Goal: Task Accomplishment & Management: Manage account settings

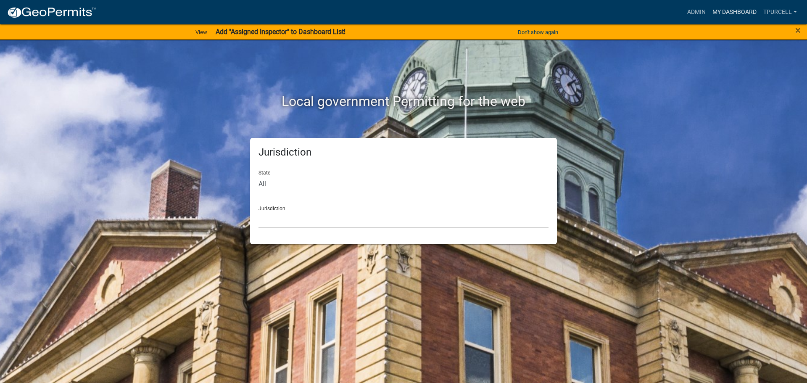
click at [727, 9] on link "My Dashboard" at bounding box center [734, 12] width 51 height 16
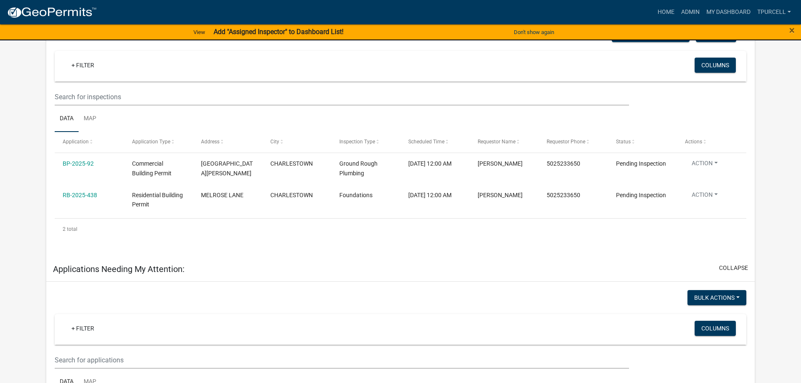
scroll to position [156, 0]
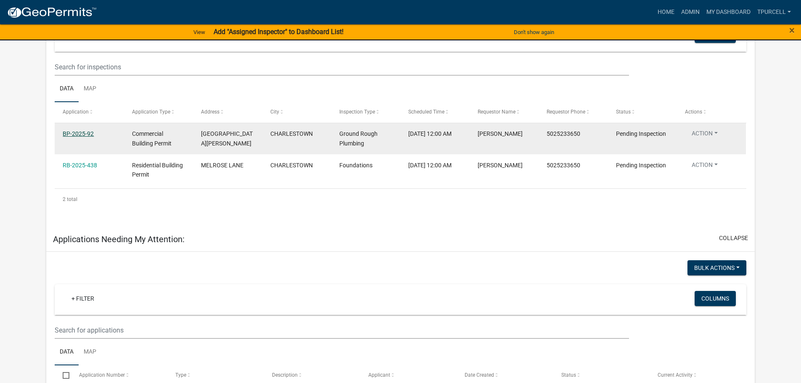
click at [79, 133] on link "BP-2025-92" at bounding box center [78, 133] width 31 height 7
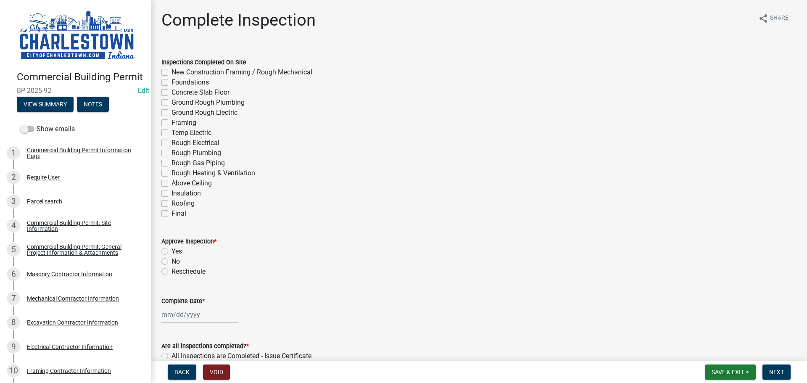
click at [171, 102] on label "Ground Rough Plumbing" at bounding box center [207, 102] width 73 height 10
click at [171, 102] on input "Ground Rough Plumbing" at bounding box center [173, 99] width 5 height 5
checkbox input "true"
checkbox input "false"
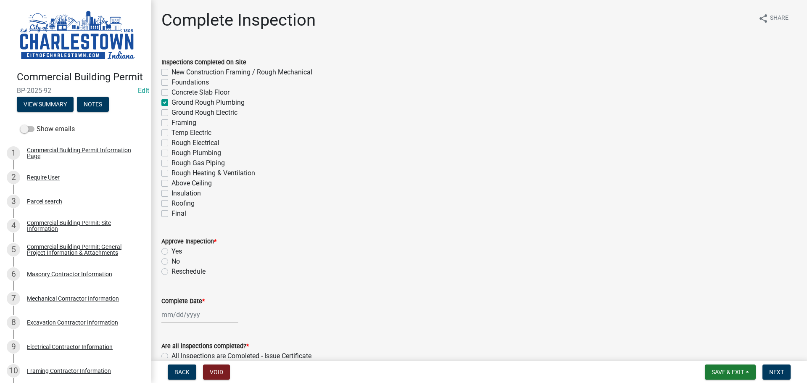
checkbox input "false"
checkbox input "true"
checkbox input "false"
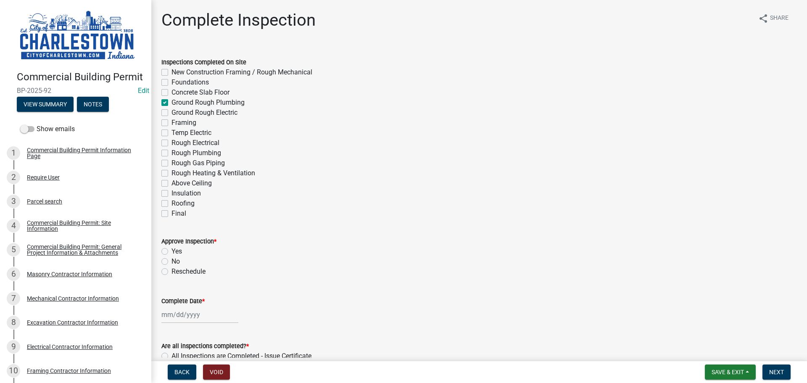
checkbox input "false"
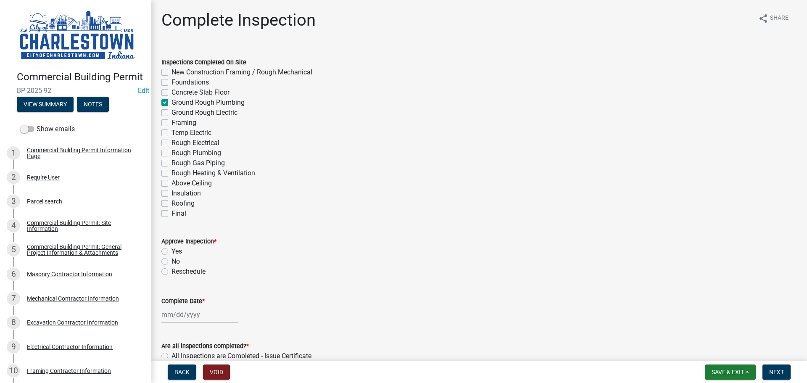
checkbox input "false"
click at [171, 113] on label "Ground Rough Electric" at bounding box center [204, 113] width 66 height 10
click at [171, 113] on input "Ground Rough Electric" at bounding box center [173, 110] width 5 height 5
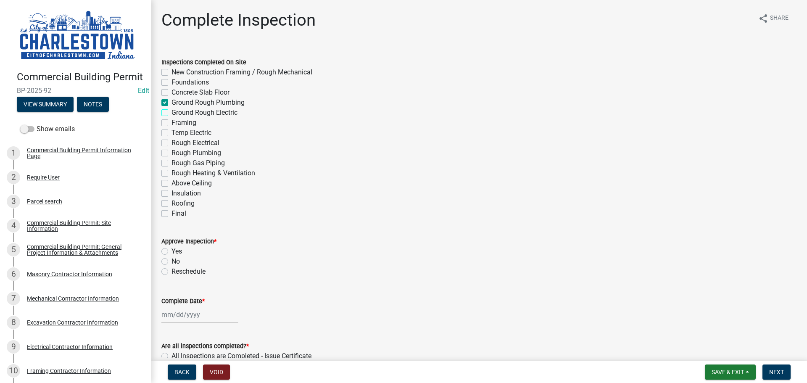
checkbox input "true"
checkbox input "false"
checkbox input "true"
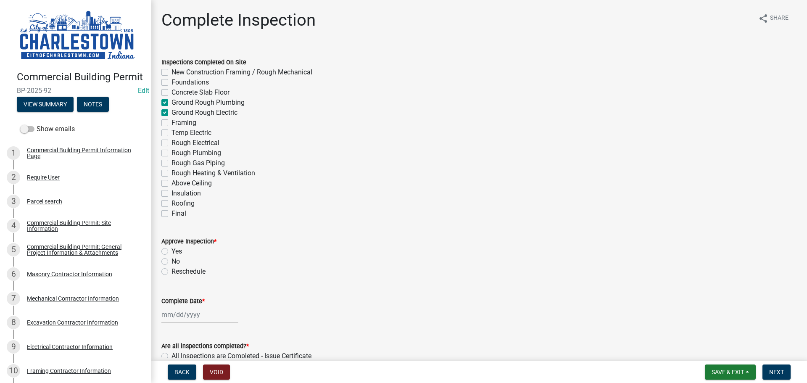
checkbox input "true"
checkbox input "false"
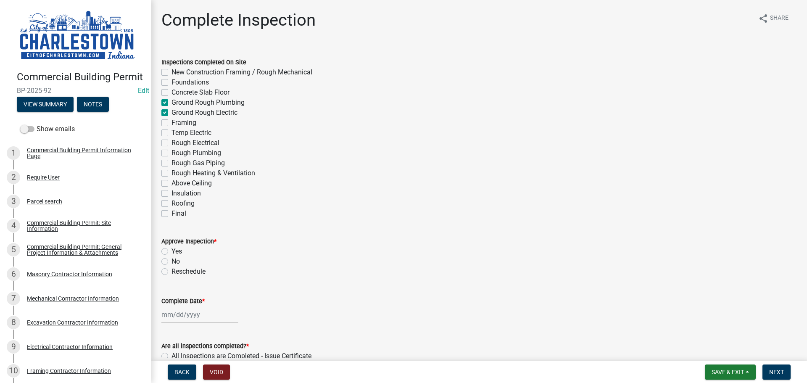
checkbox input "false"
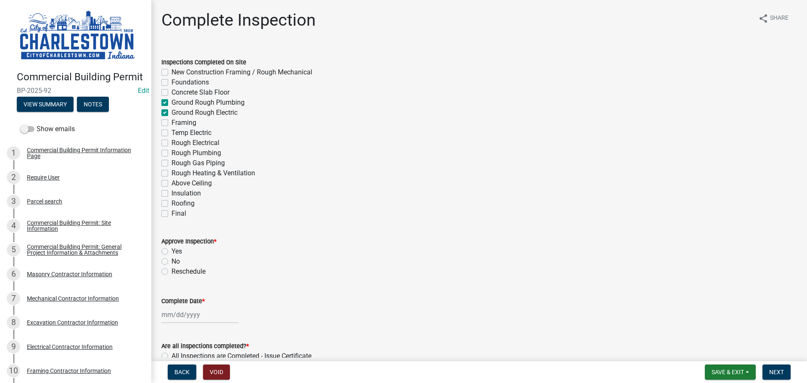
checkbox input "false"
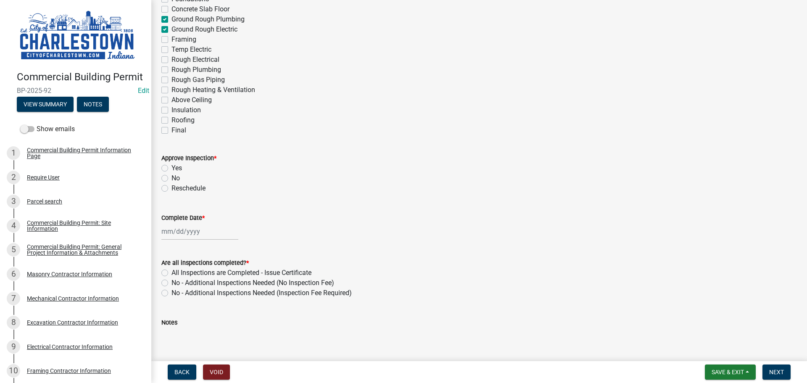
scroll to position [84, 0]
click at [171, 166] on label "Yes" at bounding box center [176, 167] width 11 height 10
click at [171, 166] on input "Yes" at bounding box center [173, 164] width 5 height 5
radio input "true"
select select "8"
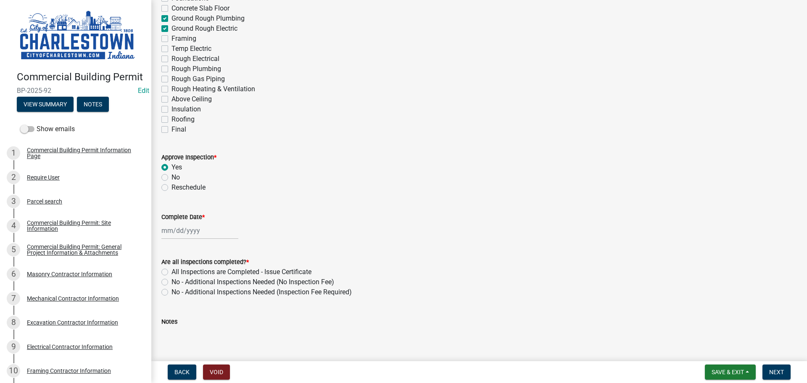
select select "2025"
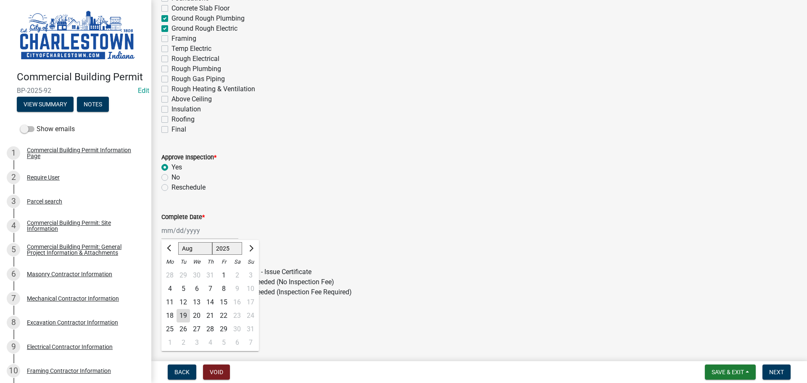
click at [195, 233] on div "Jan Feb Mar Apr May Jun Jul Aug Sep Oct Nov Dec 1525 1526 1527 1528 1529 1530 1…" at bounding box center [199, 230] width 77 height 17
click at [183, 316] on div "19" at bounding box center [182, 315] width 13 height 13
type input "[DATE]"
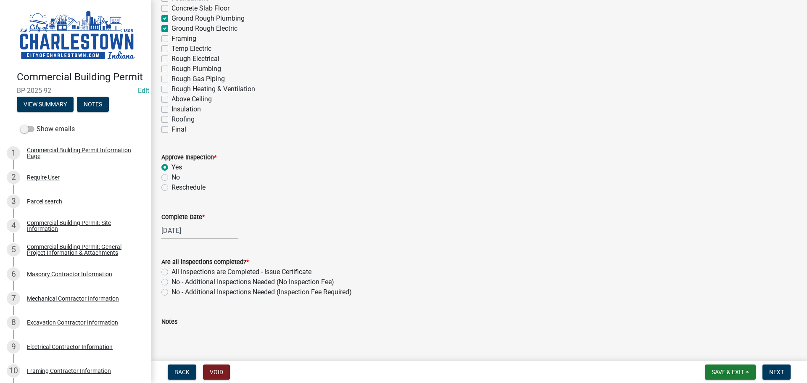
click at [171, 283] on label "No - Additional Inspections Needed (No Inspection Fee)" at bounding box center [252, 282] width 163 height 10
click at [171, 282] on input "No - Additional Inspections Needed (No Inspection Fee)" at bounding box center [173, 279] width 5 height 5
radio input "true"
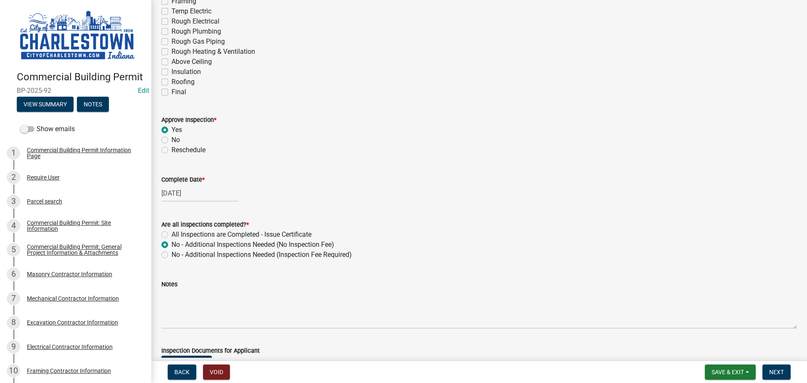
scroll to position [168, 0]
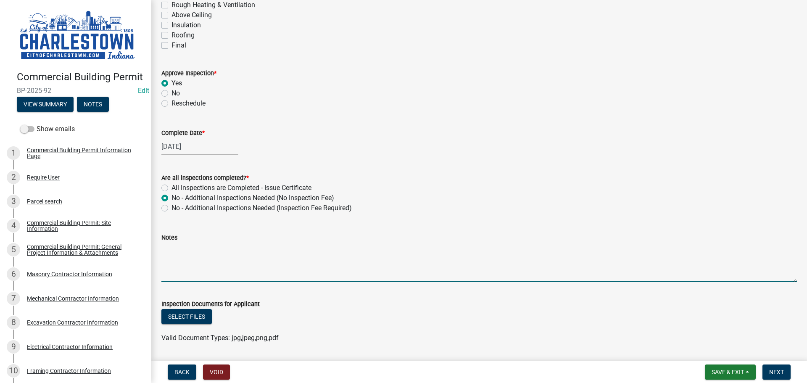
click at [196, 255] on textarea "Notes" at bounding box center [478, 262] width 635 height 40
type textarea "T"
type textarea "HWC DONE INSPECTION WAITING ON REPORT OF THE INSPECTION"
click at [194, 316] on button "Select files" at bounding box center [186, 316] width 50 height 15
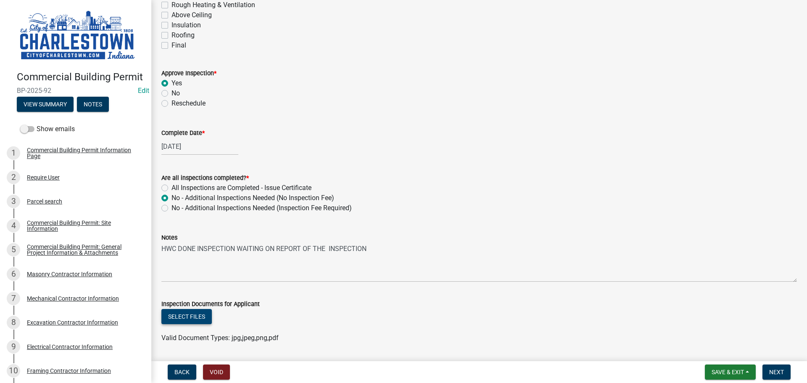
click at [205, 313] on button "Select files" at bounding box center [186, 316] width 50 height 15
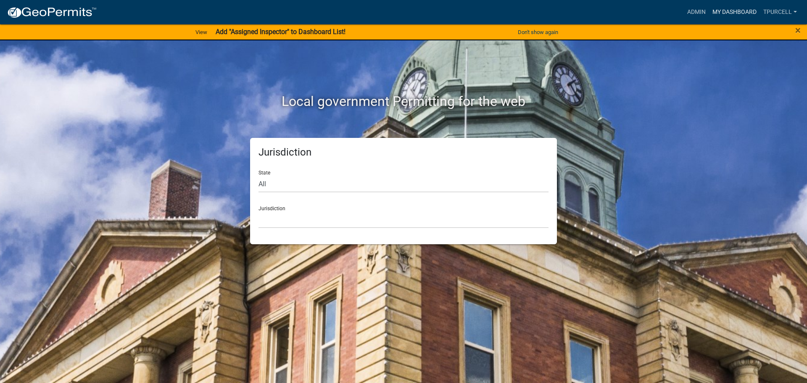
click at [739, 10] on link "My Dashboard" at bounding box center [734, 12] width 51 height 16
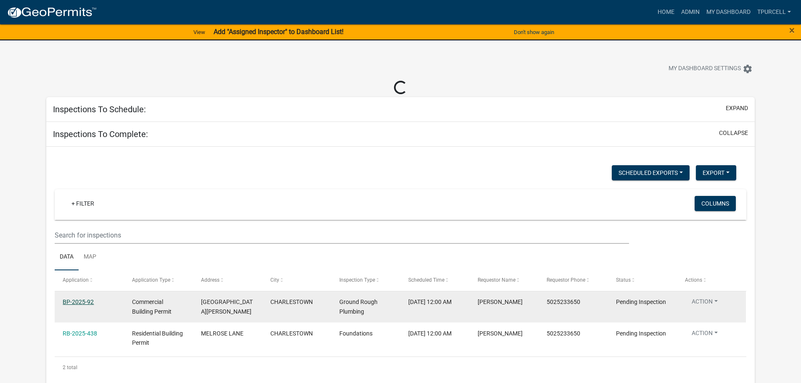
click at [84, 299] on link "BP-2025-92" at bounding box center [78, 301] width 31 height 7
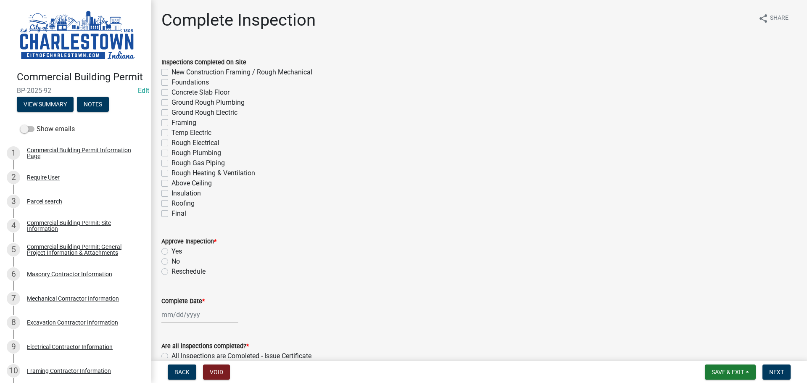
click at [171, 103] on label "Ground Rough Plumbing" at bounding box center [207, 102] width 73 height 10
click at [171, 103] on input "Ground Rough Plumbing" at bounding box center [173, 99] width 5 height 5
checkbox input "true"
checkbox input "false"
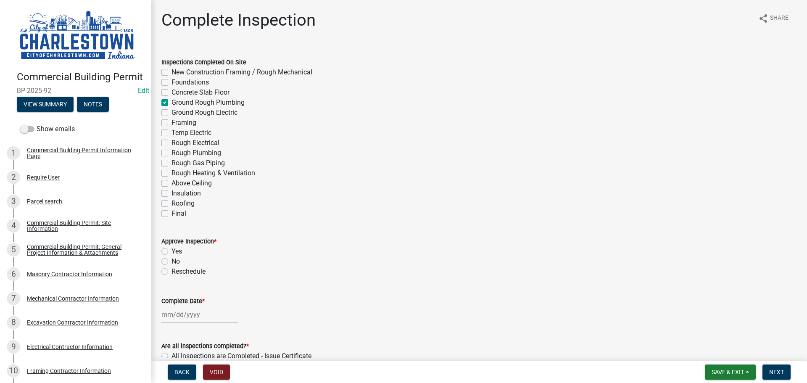
checkbox input "false"
checkbox input "true"
checkbox input "false"
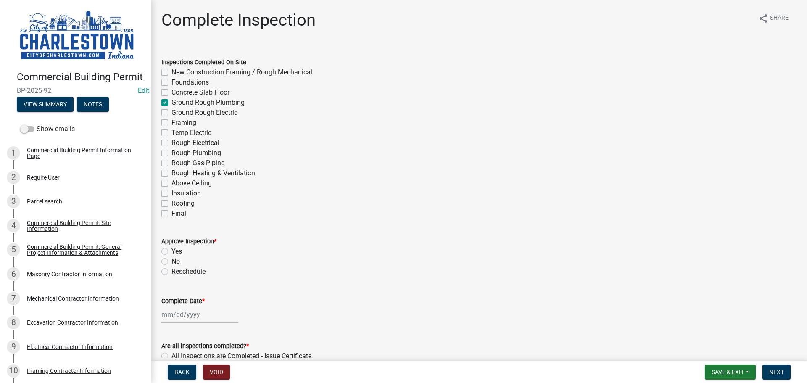
checkbox input "false"
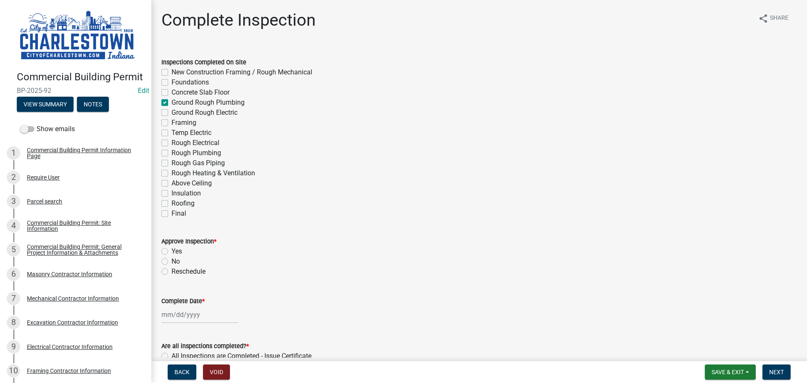
checkbox input "false"
click at [171, 250] on label "Yes" at bounding box center [176, 251] width 11 height 10
click at [171, 250] on input "Yes" at bounding box center [173, 248] width 5 height 5
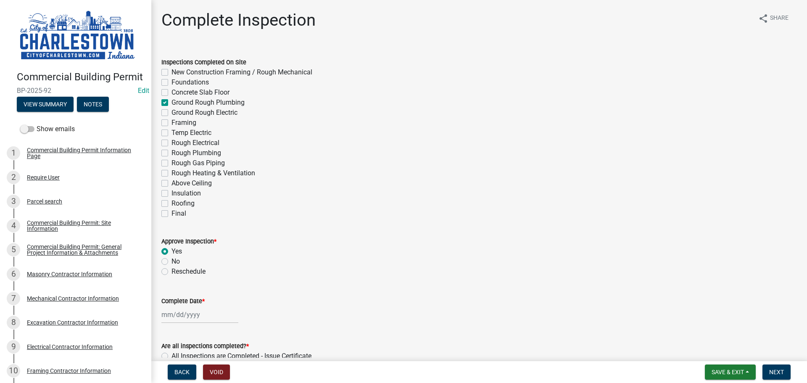
radio input "true"
click at [185, 317] on div at bounding box center [199, 314] width 77 height 17
select select "8"
select select "2025"
click at [181, 269] on div "19" at bounding box center [182, 269] width 13 height 13
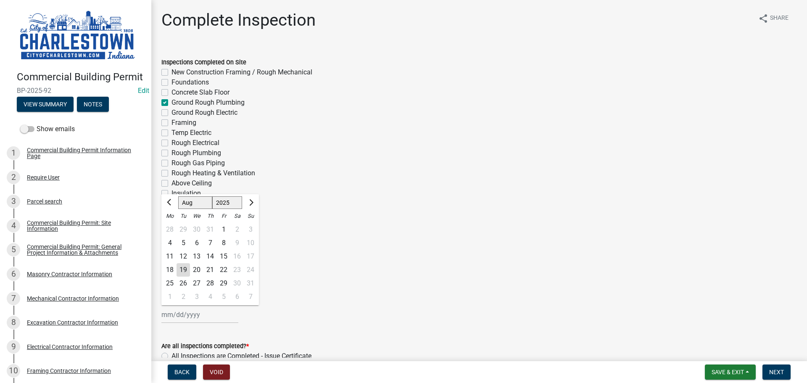
type input "[DATE]"
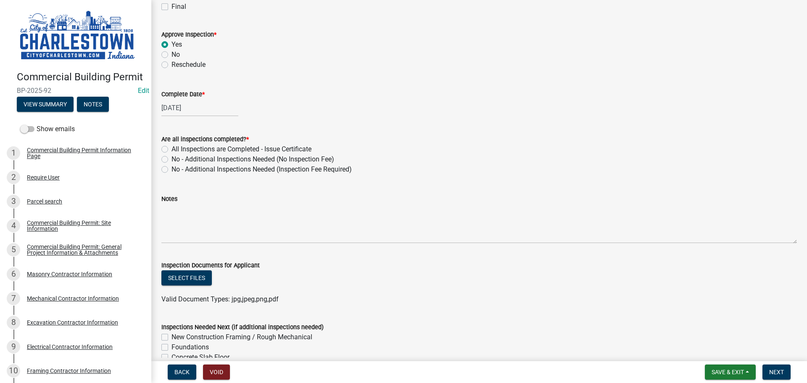
scroll to position [210, 0]
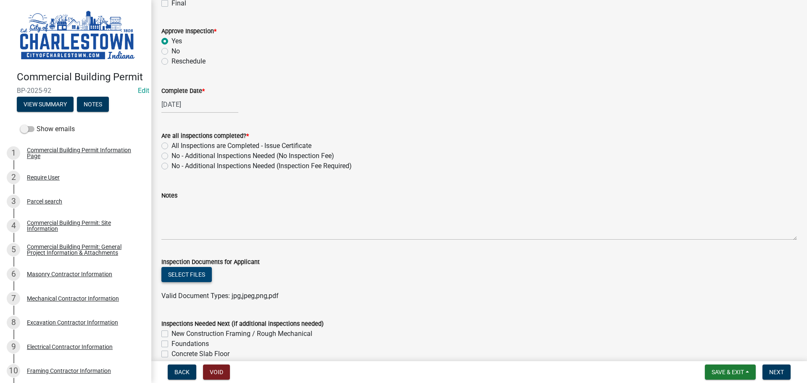
click at [193, 275] on button "Select files" at bounding box center [186, 274] width 50 height 15
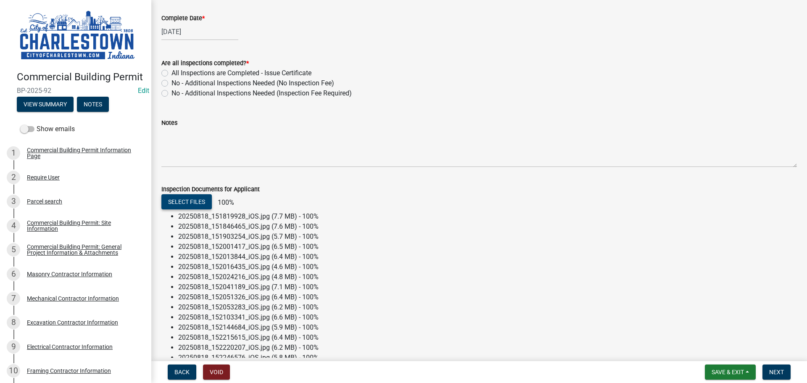
scroll to position [294, 0]
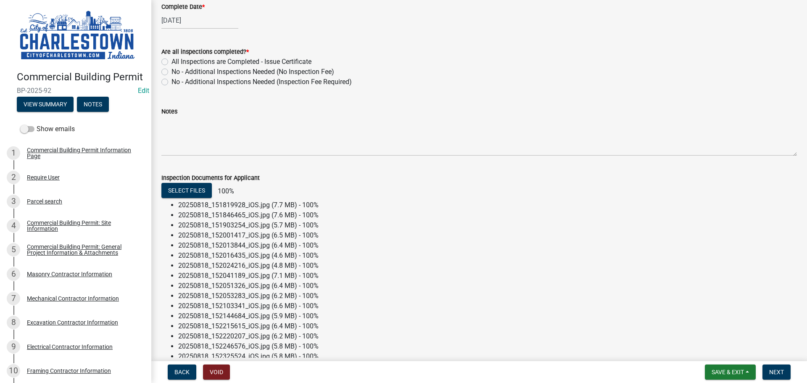
click at [171, 73] on label "No - Additional Inspections Needed (No Inspection Fee)" at bounding box center [252, 72] width 163 height 10
click at [171, 72] on input "No - Additional Inspections Needed (No Inspection Fee)" at bounding box center [173, 69] width 5 height 5
radio input "true"
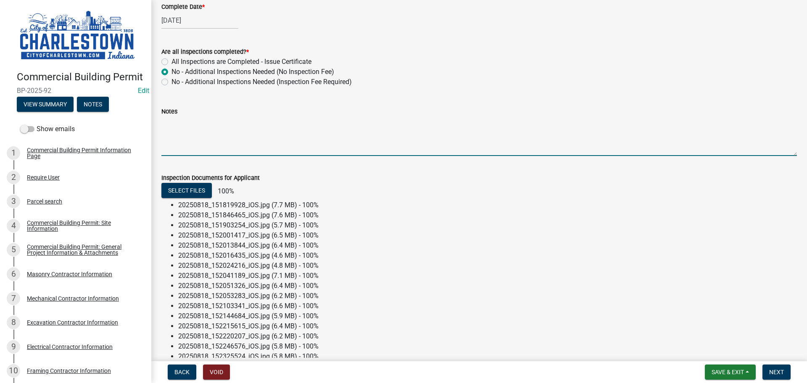
click at [188, 126] on textarea "Notes" at bounding box center [478, 136] width 635 height 40
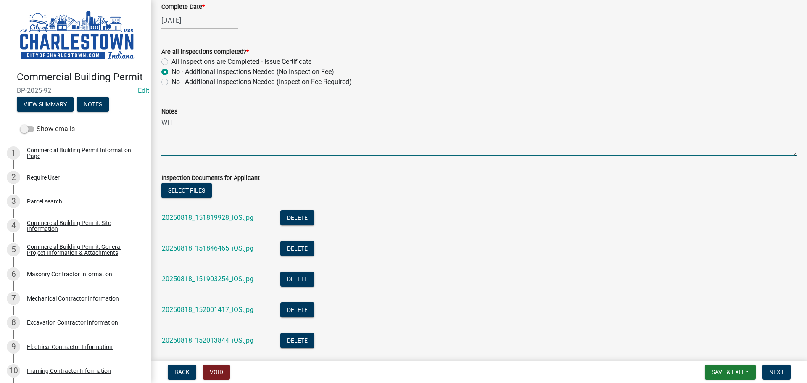
type textarea "W"
click at [190, 125] on textarea "HWC Enginer" at bounding box center [478, 136] width 635 height 40
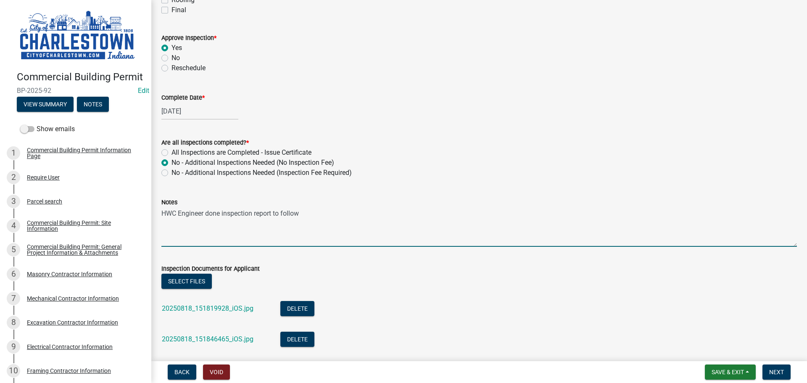
scroll to position [252, 0]
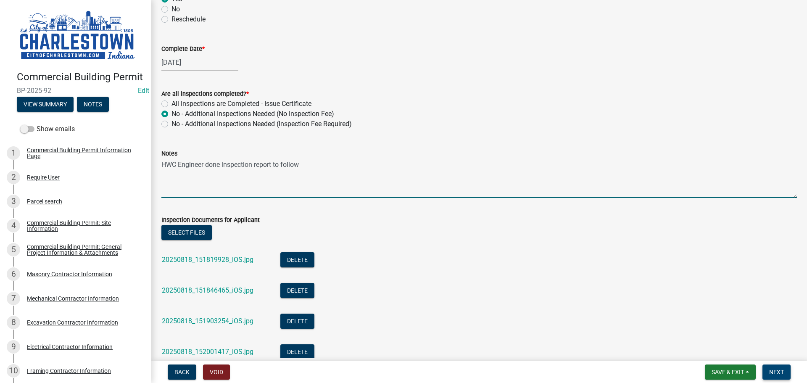
type textarea "HWC Engineer done inspection report to follow"
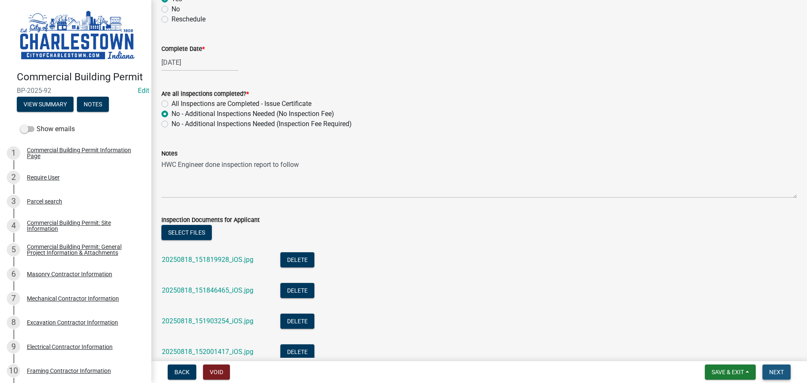
click at [780, 369] on span "Next" at bounding box center [776, 372] width 15 height 7
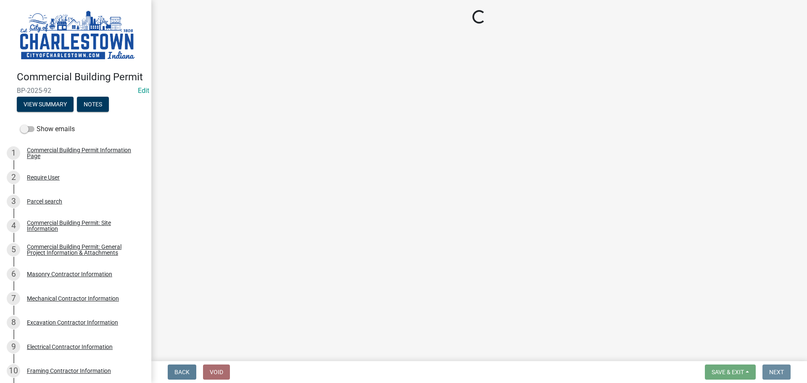
scroll to position [0, 0]
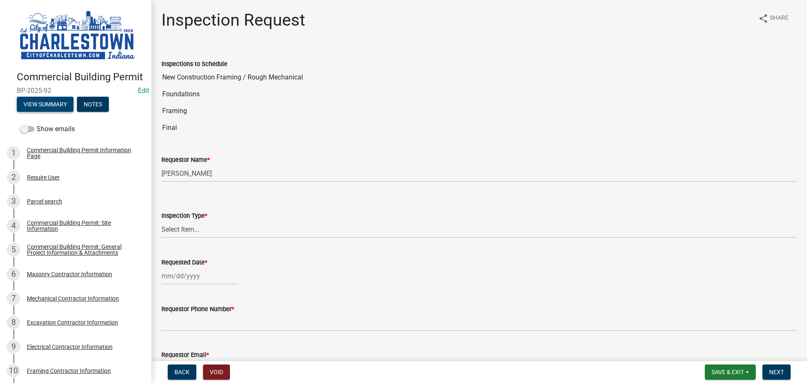
click at [59, 112] on button "View Summary" at bounding box center [45, 104] width 57 height 15
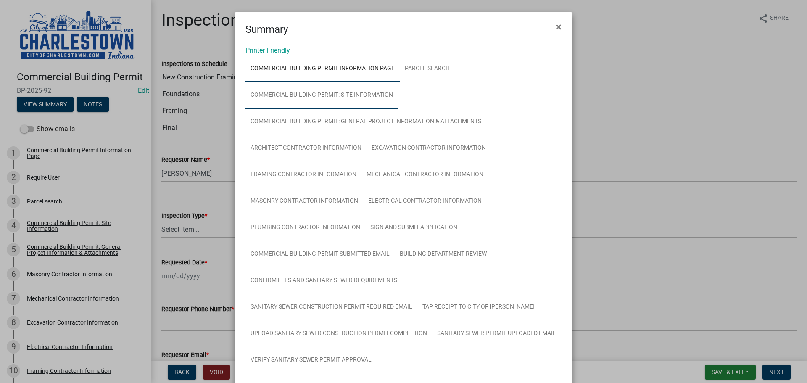
click at [356, 93] on link "Commercial Building Permit: Site Information" at bounding box center [321, 95] width 153 height 27
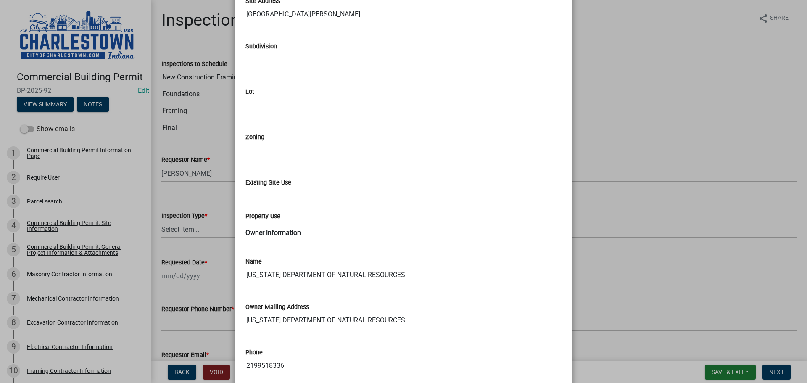
scroll to position [735, 0]
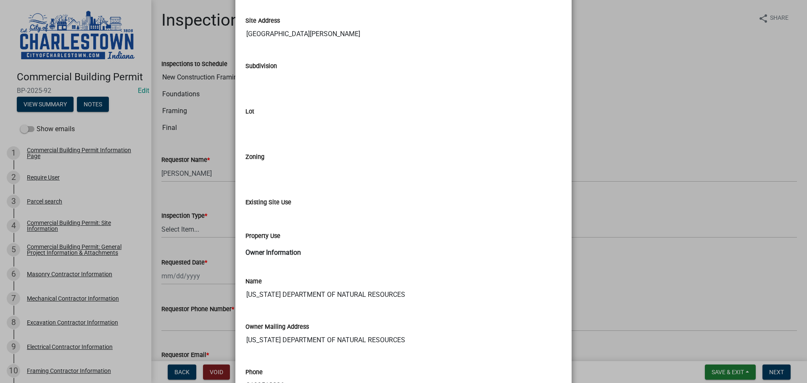
click at [632, 140] on ngb-modal-window "Summary × Printer Friendly Commercial Building Permit Information Page Parcel s…" at bounding box center [403, 191] width 807 height 383
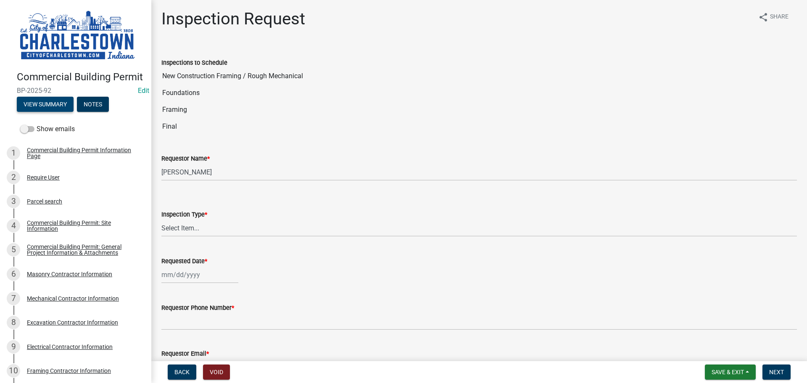
scroll to position [1, 0]
click at [50, 112] on button "View Summary" at bounding box center [45, 104] width 57 height 15
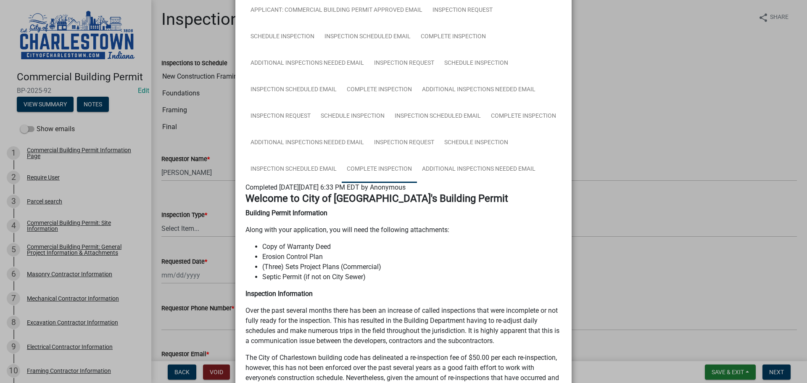
scroll to position [462, 0]
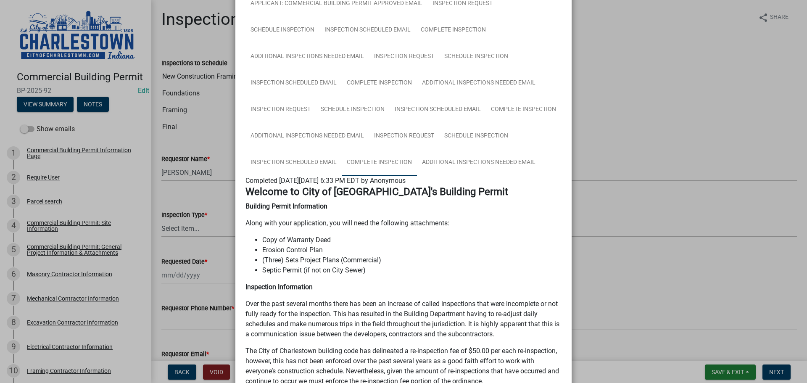
click at [385, 161] on link "Complete Inspection" at bounding box center [379, 162] width 75 height 27
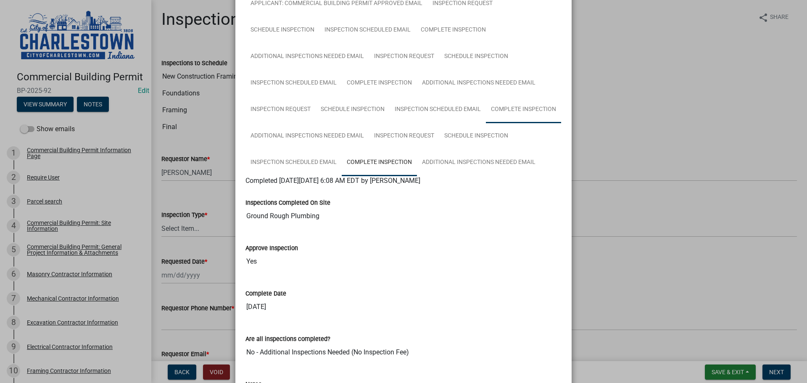
click at [514, 106] on link "Complete Inspection" at bounding box center [523, 109] width 75 height 27
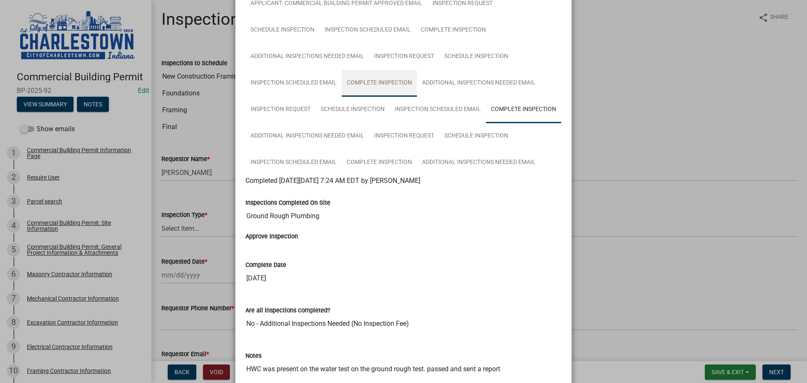
click at [391, 84] on link "Complete Inspection" at bounding box center [379, 83] width 75 height 27
click at [638, 123] on ngb-modal-window "Summary × Printer Friendly Commercial Building Permit Information Page Parcel s…" at bounding box center [403, 191] width 807 height 383
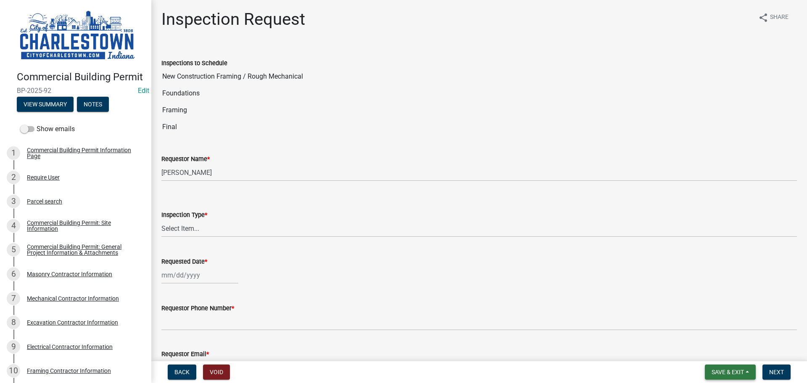
click at [720, 369] on span "Save & Exit" at bounding box center [727, 372] width 32 height 7
click at [716, 349] on button "Save & Exit" at bounding box center [721, 350] width 67 height 20
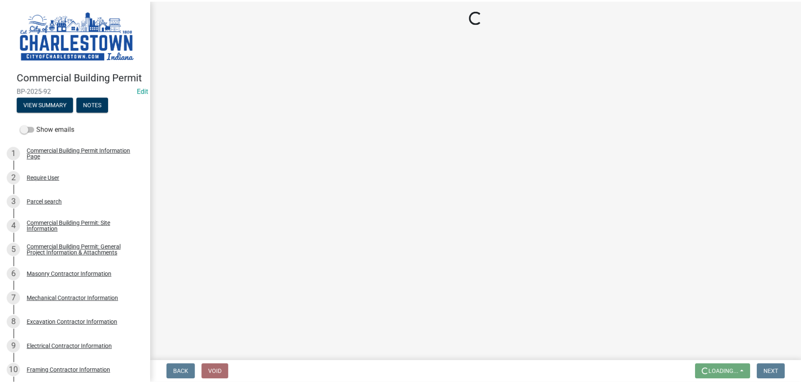
scroll to position [0, 0]
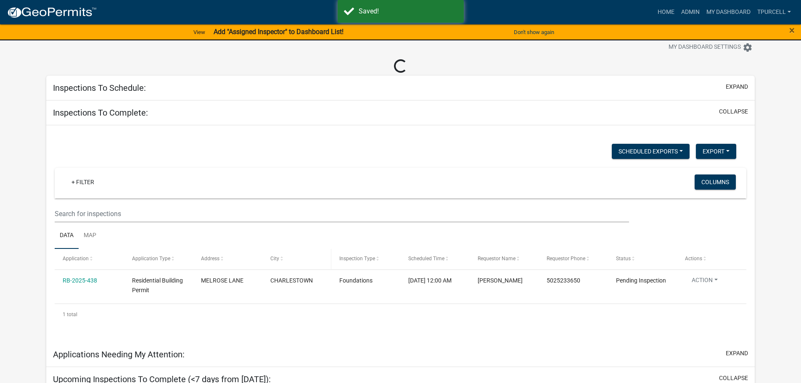
scroll to position [42, 0]
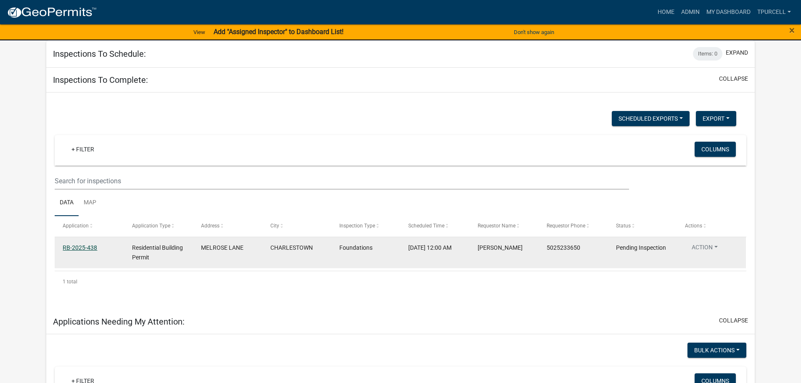
click at [84, 245] on link "RB-2025-438" at bounding box center [80, 247] width 34 height 7
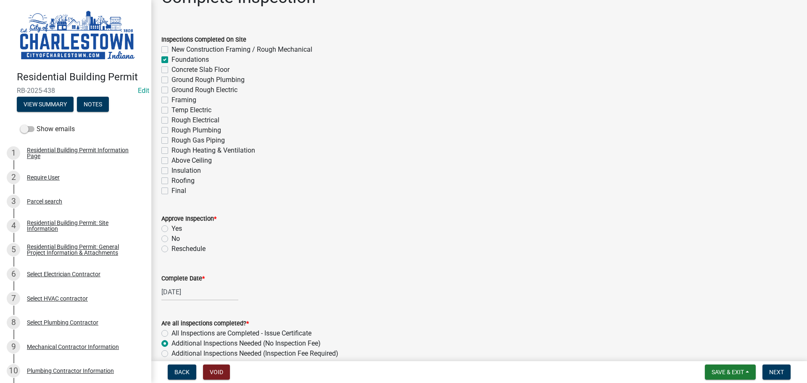
scroll to position [42, 0]
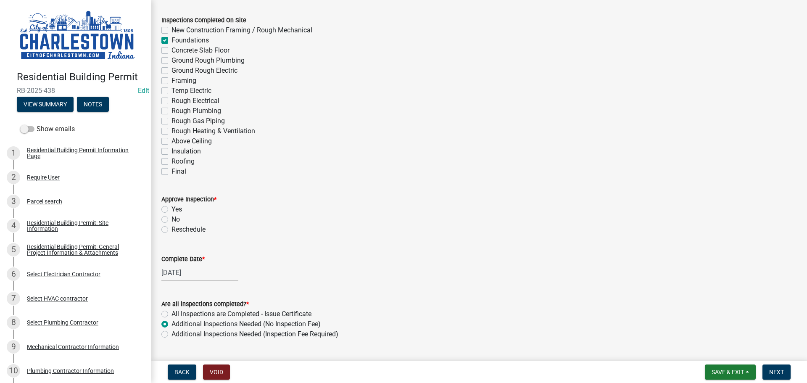
click at [171, 209] on label "Yes" at bounding box center [176, 209] width 11 height 10
click at [171, 209] on input "Yes" at bounding box center [173, 206] width 5 height 5
radio input "true"
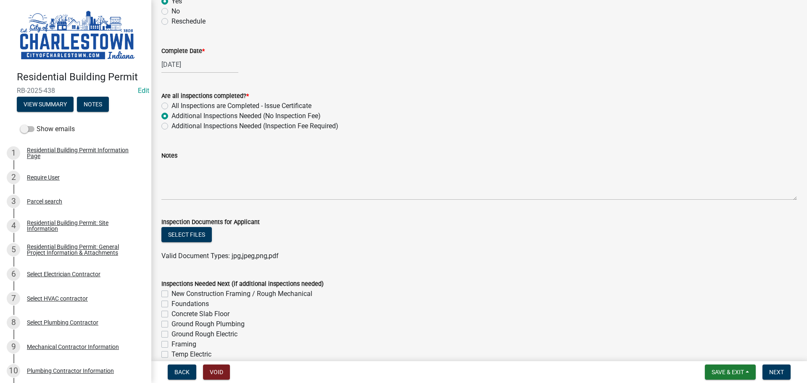
scroll to position [252, 0]
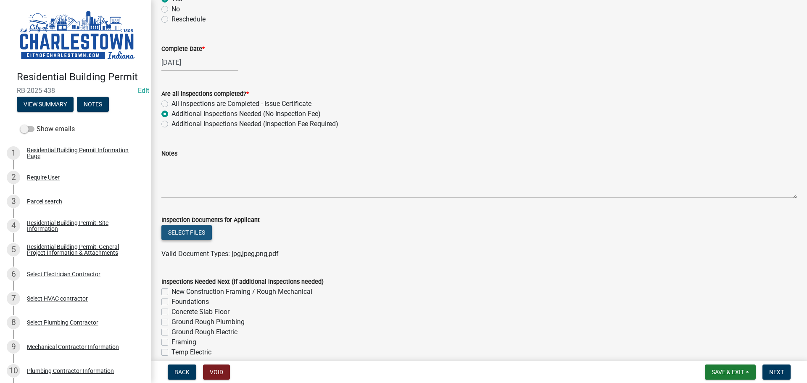
click at [190, 234] on button "Select files" at bounding box center [186, 232] width 50 height 15
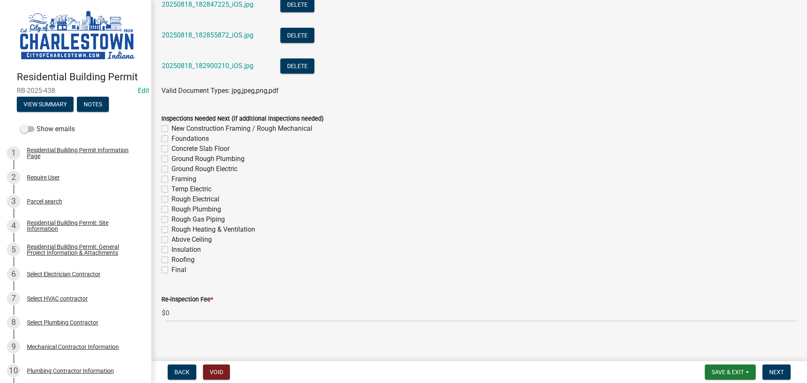
scroll to position [665, 0]
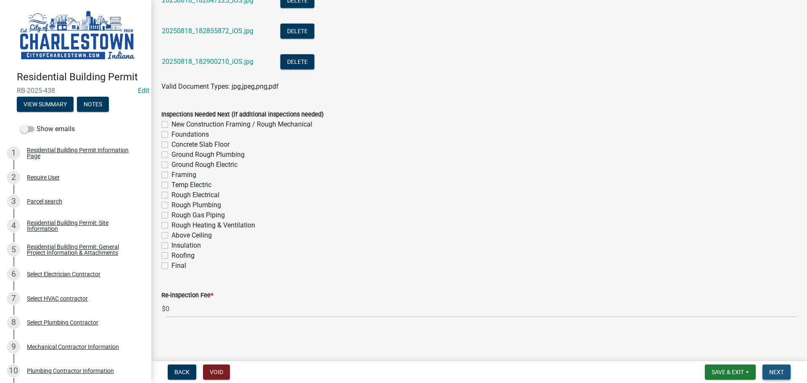
click at [777, 372] on span "Next" at bounding box center [776, 372] width 15 height 7
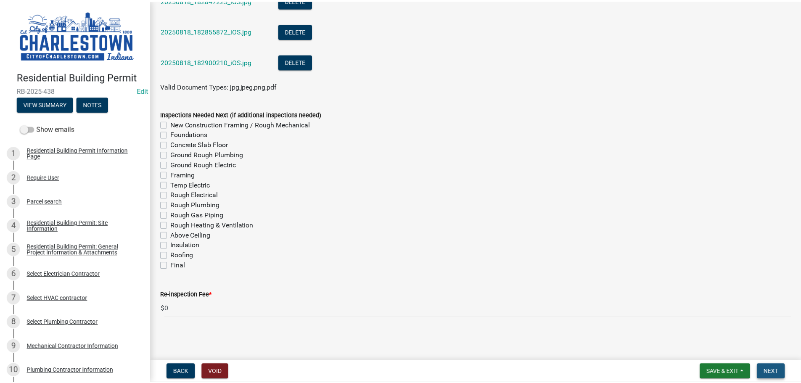
scroll to position [0, 0]
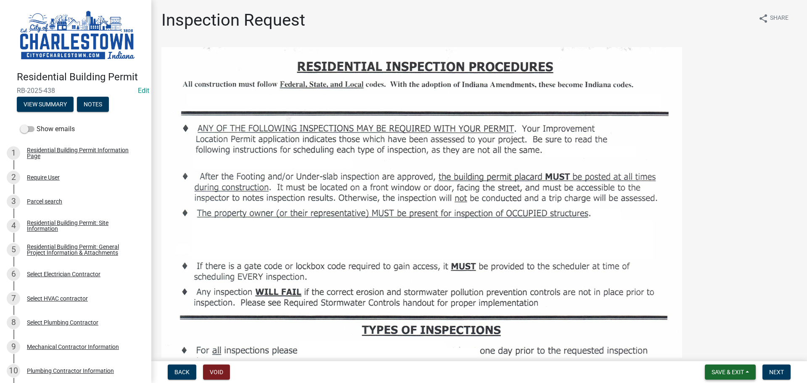
click at [719, 366] on button "Save & Exit" at bounding box center [730, 371] width 51 height 15
click at [718, 348] on button "Save & Exit" at bounding box center [721, 350] width 67 height 20
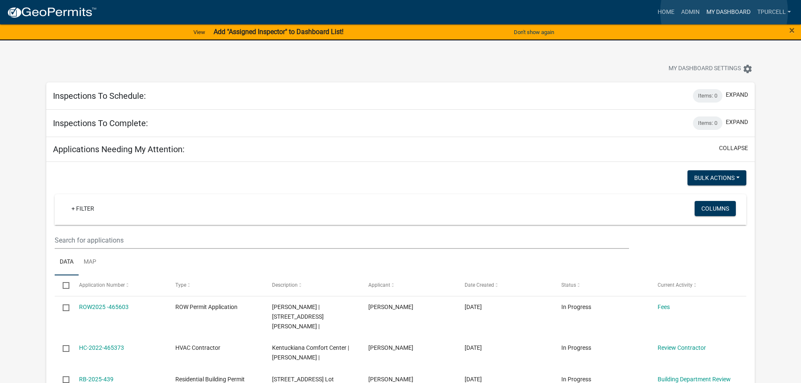
click at [724, 12] on link "My Dashboard" at bounding box center [728, 12] width 51 height 16
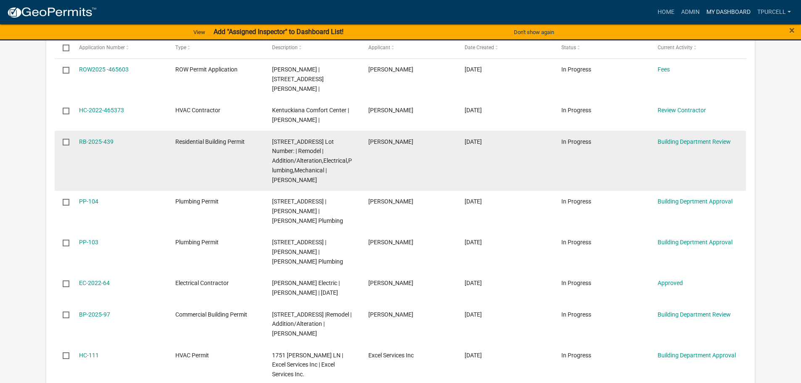
scroll to position [252, 0]
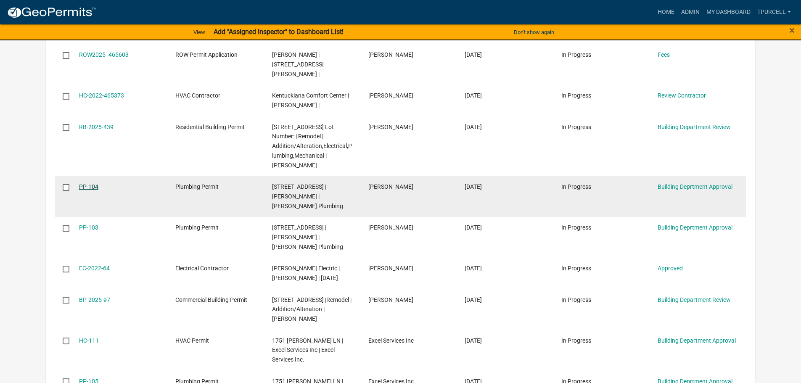
click at [87, 183] on link "PP-104" at bounding box center [88, 186] width 19 height 7
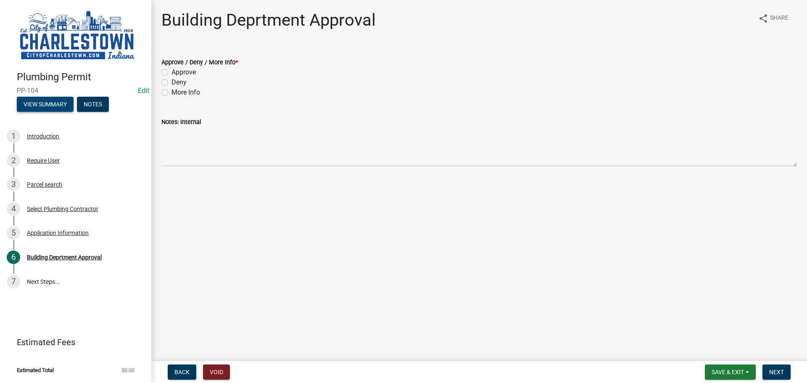
click at [53, 104] on button "View Summary" at bounding box center [45, 104] width 57 height 15
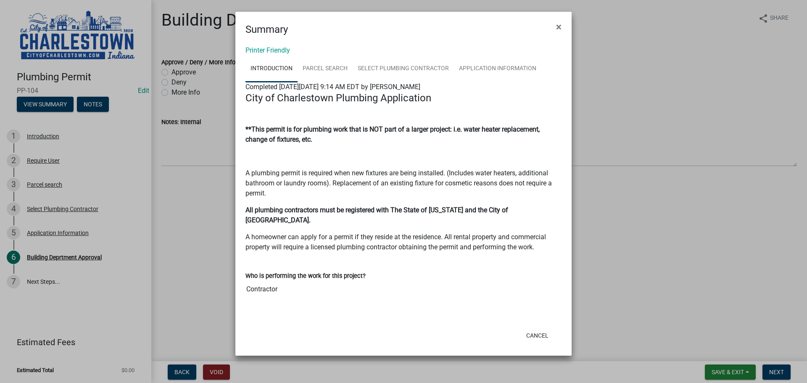
click at [656, 131] on ngb-modal-window "Summary × Printer Friendly Introduction Parcel search Select Plumbing Contracto…" at bounding box center [403, 191] width 807 height 383
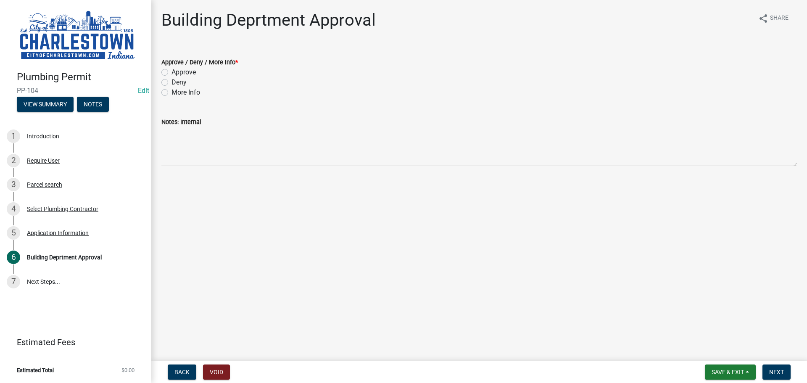
click at [171, 72] on label "Approve" at bounding box center [183, 72] width 24 height 10
click at [171, 72] on input "Approve" at bounding box center [173, 69] width 5 height 5
radio input "true"
click at [772, 370] on span "Next" at bounding box center [776, 372] width 15 height 7
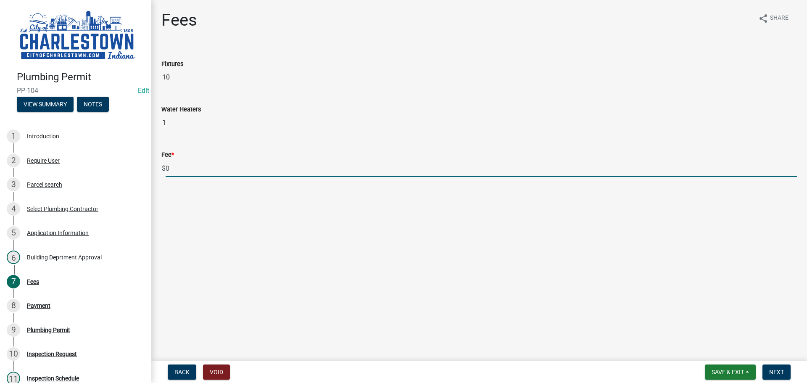
click at [174, 167] on input "0" at bounding box center [481, 168] width 631 height 17
type input "100"
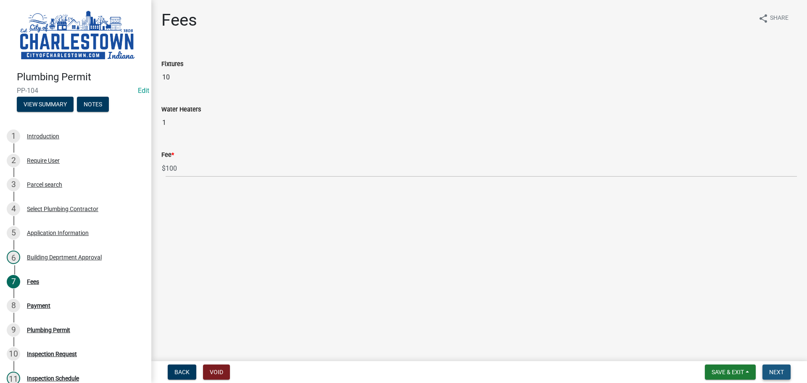
click at [779, 374] on span "Next" at bounding box center [776, 372] width 15 height 7
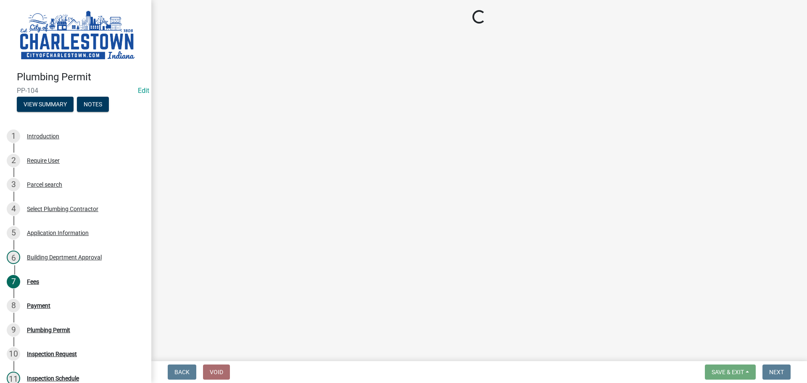
select select "3: 3"
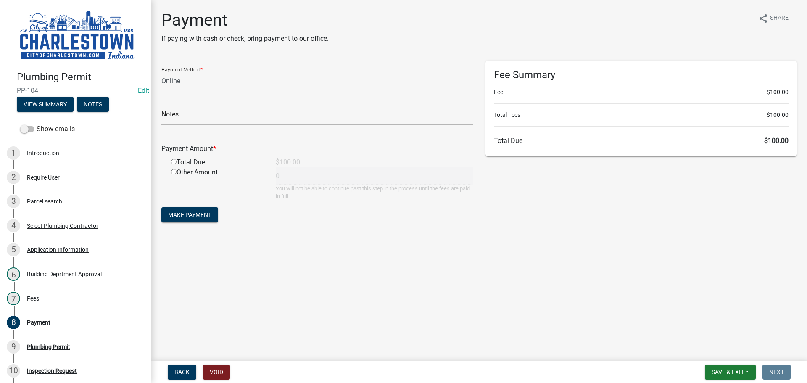
click at [172, 161] on input "radio" at bounding box center [173, 161] width 5 height 5
radio input "true"
type input "100"
click at [718, 370] on span "Save & Exit" at bounding box center [727, 372] width 32 height 7
click at [711, 350] on button "Save & Exit" at bounding box center [721, 350] width 67 height 20
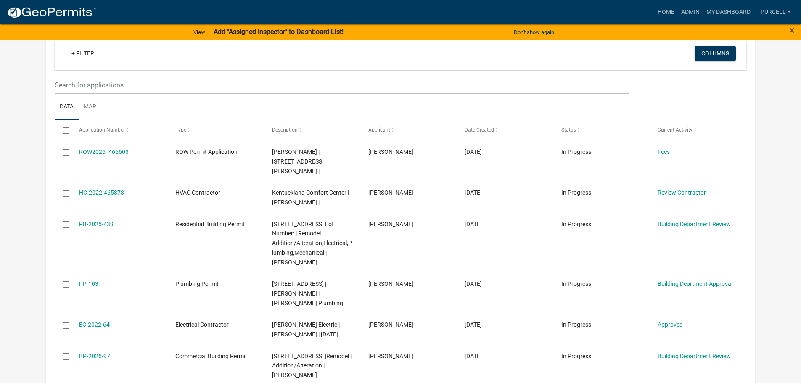
scroll to position [168, 0]
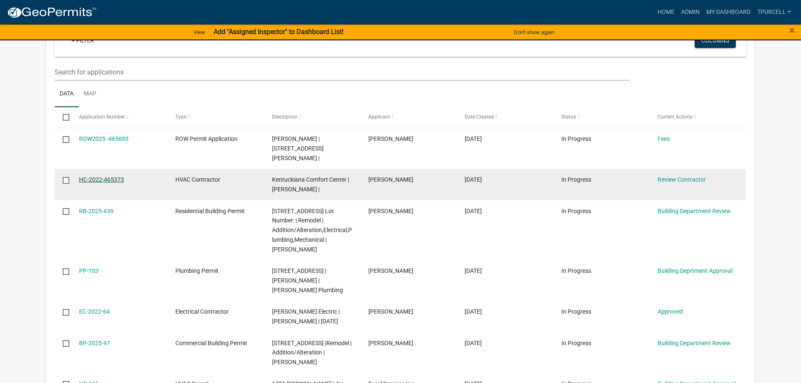
click at [102, 176] on link "HC-2022-465373" at bounding box center [101, 179] width 45 height 7
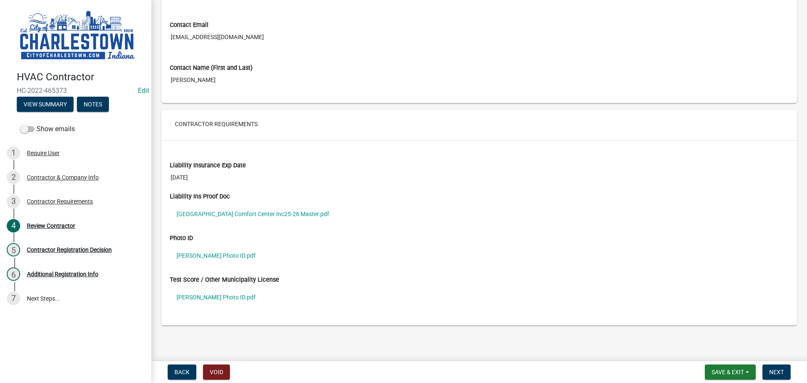
scroll to position [464, 0]
click at [219, 295] on link "[PERSON_NAME] Photo ID.pdf" at bounding box center [479, 296] width 619 height 19
click at [262, 211] on link "[GEOGRAPHIC_DATA] Comfort Center Inc25-26 Master.pdf" at bounding box center [479, 213] width 619 height 19
click at [774, 368] on button "Next" at bounding box center [776, 371] width 28 height 15
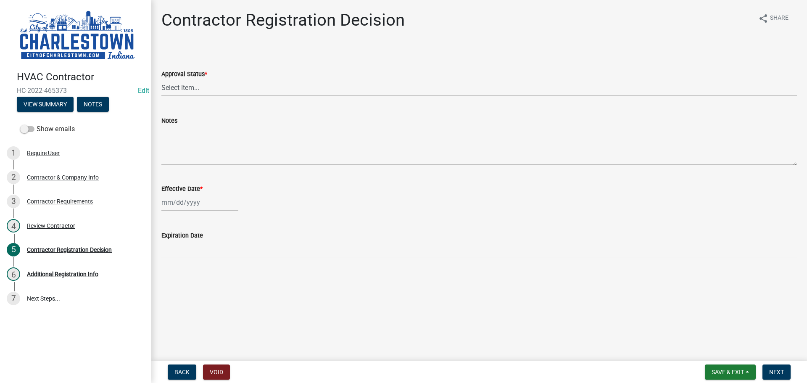
click at [190, 88] on select "Select Item... Approved Denied" at bounding box center [478, 87] width 635 height 17
click at [161, 79] on select "Select Item... Approved Denied" at bounding box center [478, 87] width 635 height 17
select select "4b86b809-39dd-4c68-9f3d-fdb3e7050482"
click at [187, 205] on div at bounding box center [199, 202] width 77 height 17
select select "8"
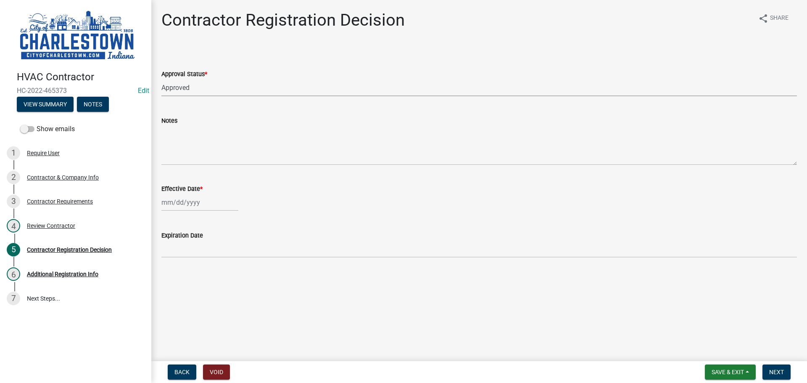
select select "2025"
click at [183, 285] on div "19" at bounding box center [182, 287] width 13 height 13
type input "[DATE]"
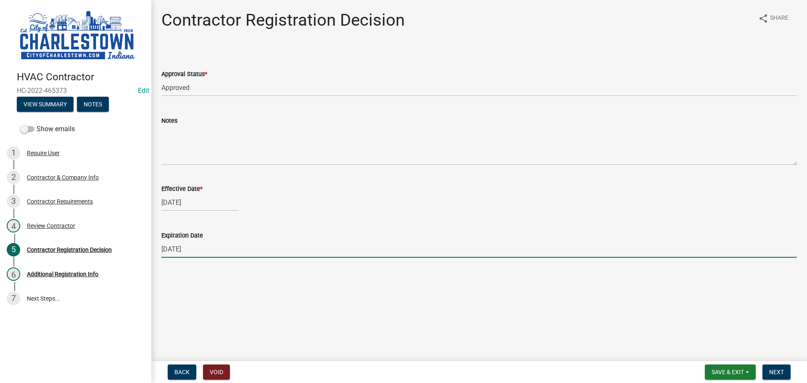
click at [178, 248] on input "[DATE]" at bounding box center [478, 248] width 635 height 17
type input "[DATE]"
click at [773, 367] on button "Next" at bounding box center [776, 371] width 28 height 15
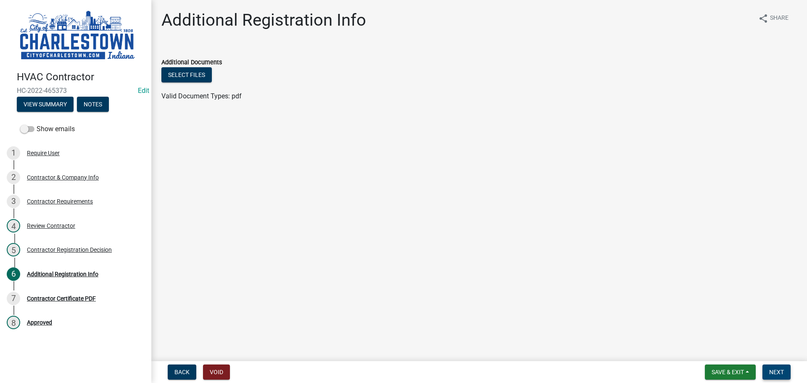
click at [774, 367] on button "Next" at bounding box center [776, 371] width 28 height 15
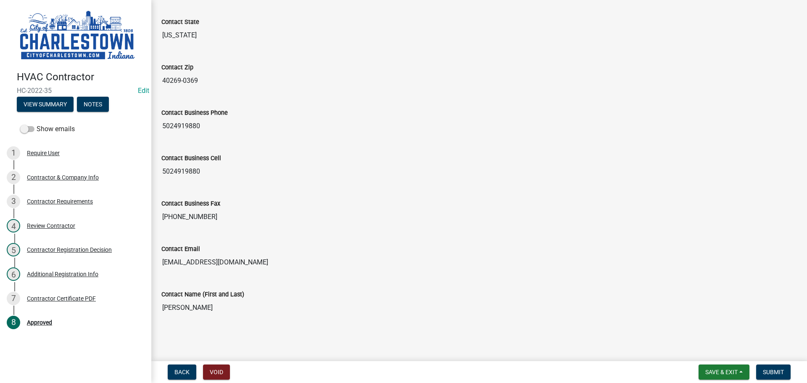
scroll to position [305, 0]
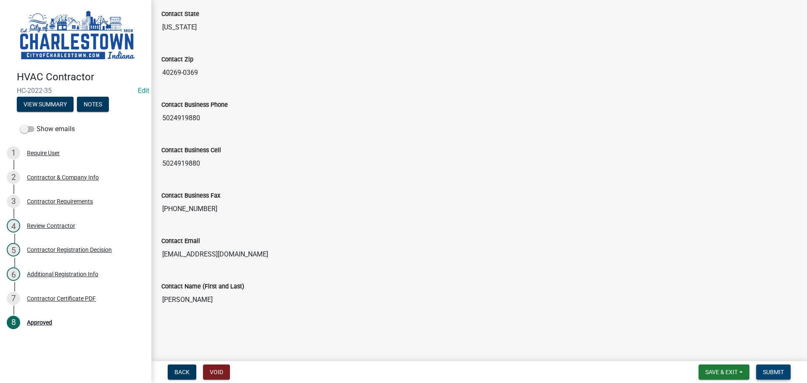
click at [779, 373] on span "Submit" at bounding box center [773, 372] width 21 height 7
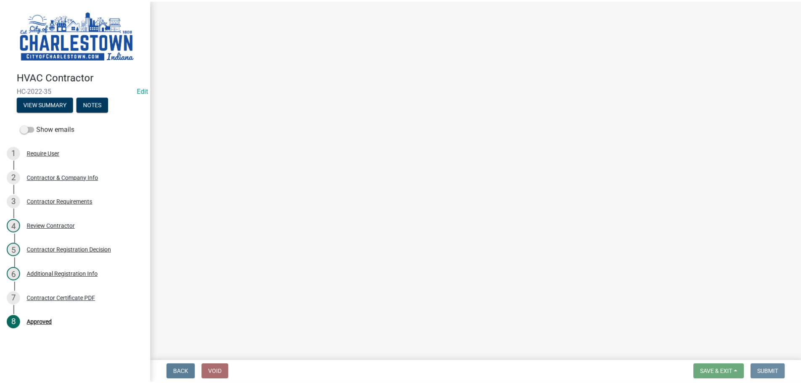
scroll to position [0, 0]
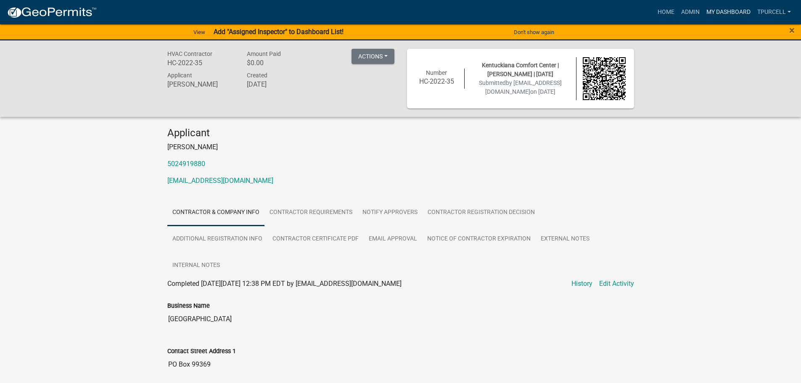
click at [724, 11] on link "My Dashboard" at bounding box center [728, 12] width 51 height 16
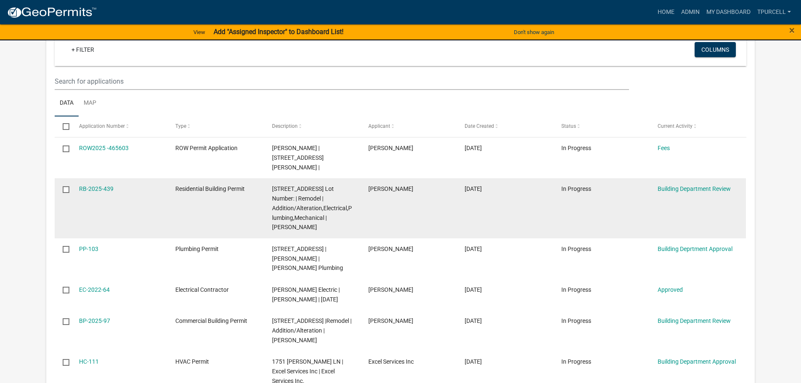
scroll to position [165, 0]
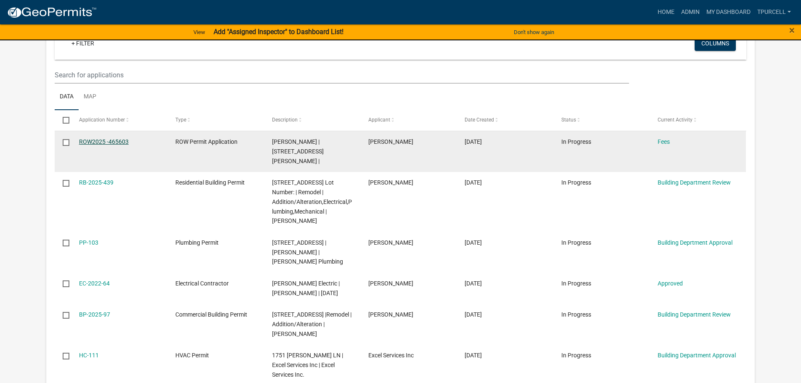
click at [106, 140] on link "ROW2025 -465603" at bounding box center [104, 141] width 50 height 7
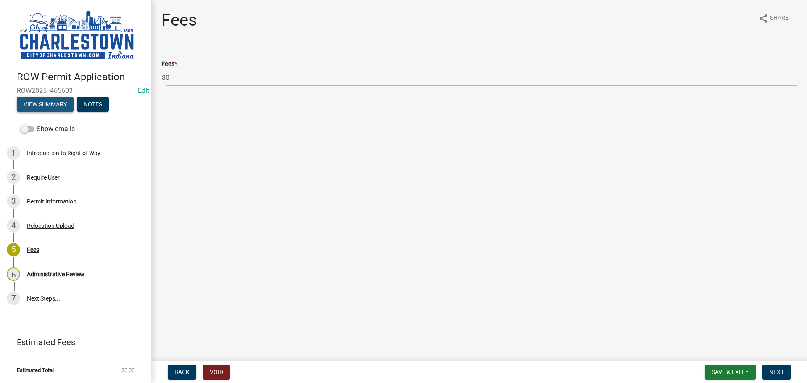
click at [56, 102] on button "View Summary" at bounding box center [45, 104] width 57 height 15
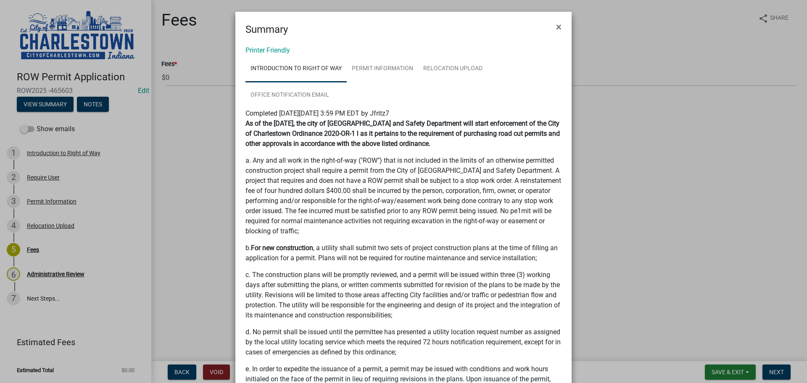
click at [174, 78] on ngb-modal-window "Summary × Printer Friendly Introduction to Right of Way Permit Information Relo…" at bounding box center [403, 191] width 807 height 383
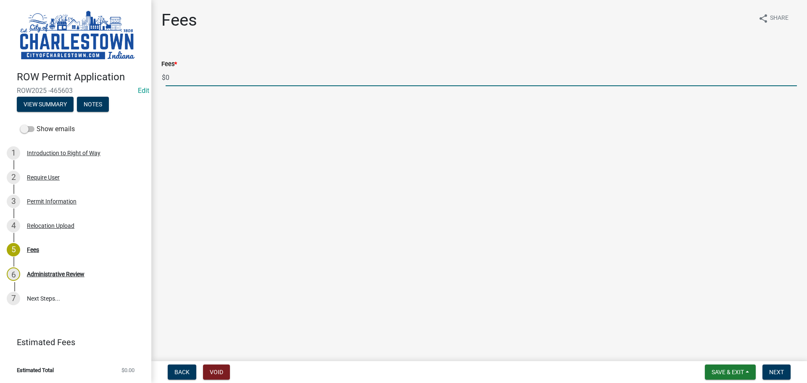
click at [174, 78] on input "0" at bounding box center [481, 77] width 631 height 17
type input "250.00"
click at [777, 370] on span "Next" at bounding box center [776, 372] width 15 height 7
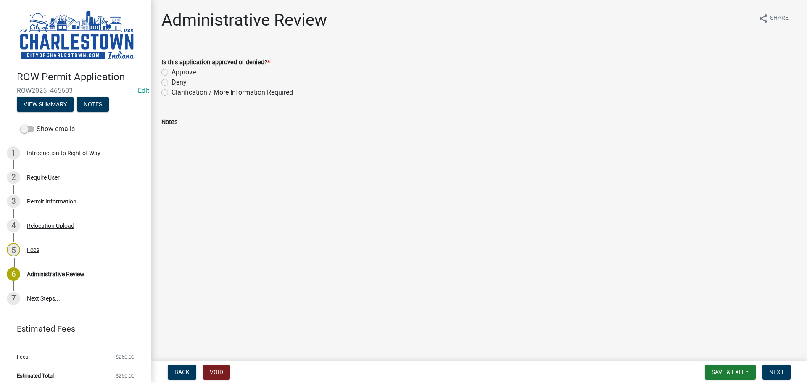
click at [171, 69] on label "Approve" at bounding box center [183, 72] width 24 height 10
click at [171, 69] on input "Approve" at bounding box center [173, 69] width 5 height 5
radio input "true"
click at [779, 373] on span "Next" at bounding box center [776, 372] width 15 height 7
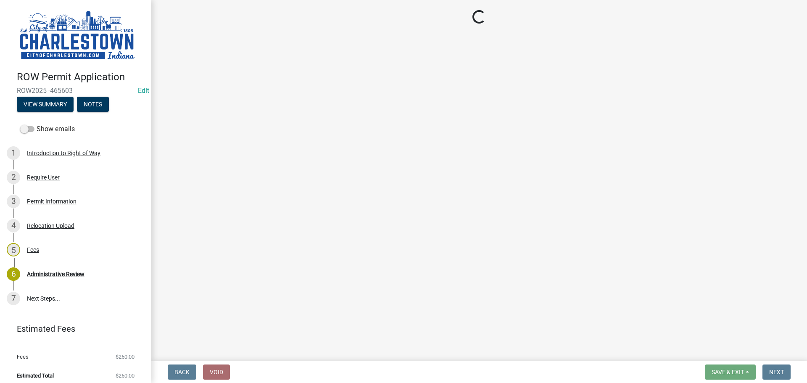
select select "3: 3"
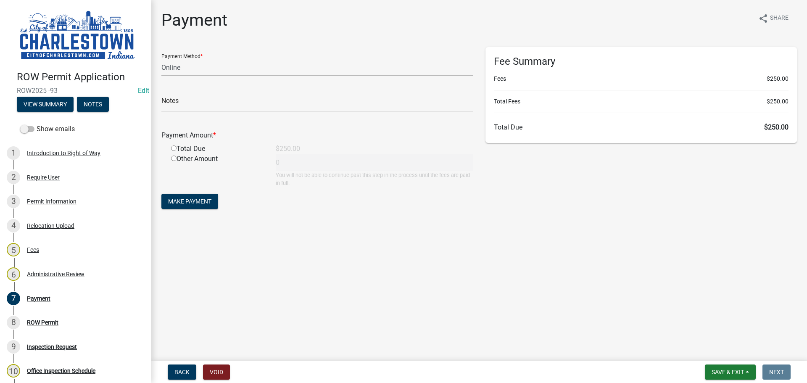
click at [175, 147] on input "radio" at bounding box center [173, 147] width 5 height 5
radio input "true"
type input "250"
click at [49, 101] on button "View Summary" at bounding box center [45, 104] width 57 height 15
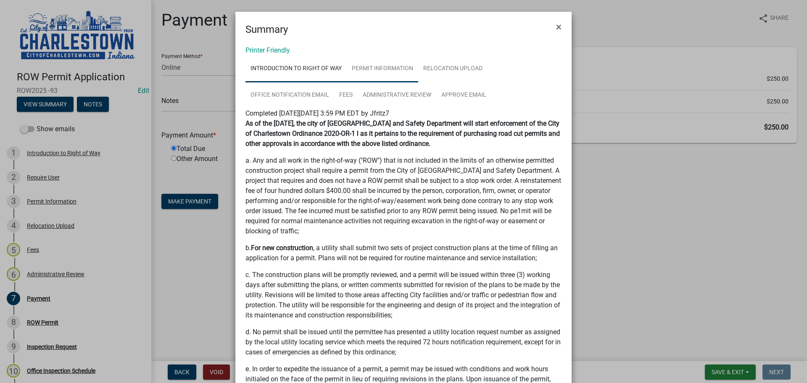
click at [395, 67] on link "Permit Information" at bounding box center [382, 68] width 71 height 27
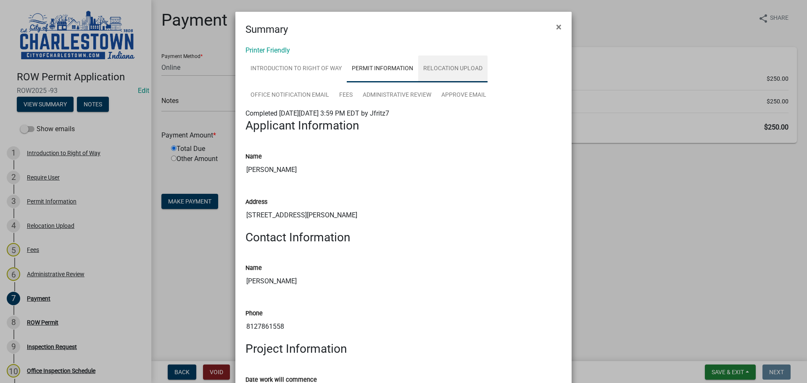
click at [456, 65] on link "Relocation Upload" at bounding box center [452, 68] width 69 height 27
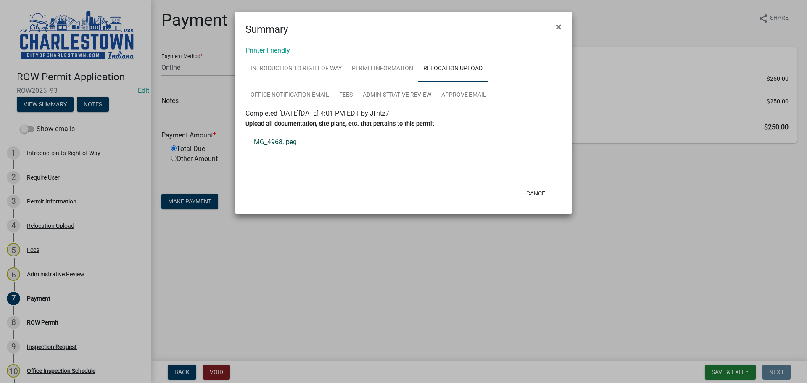
click at [277, 140] on link "IMG_4968.jpeg" at bounding box center [403, 142] width 316 height 20
click at [559, 26] on span "×" at bounding box center [558, 27] width 5 height 12
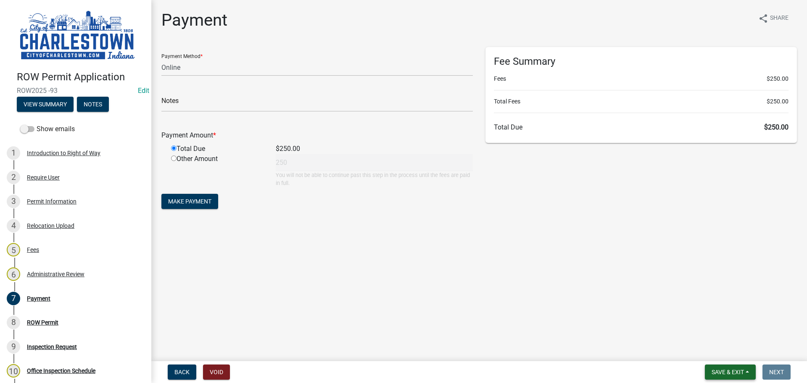
click at [732, 369] on span "Save & Exit" at bounding box center [727, 372] width 32 height 7
click at [726, 351] on button "Save & Exit" at bounding box center [721, 350] width 67 height 20
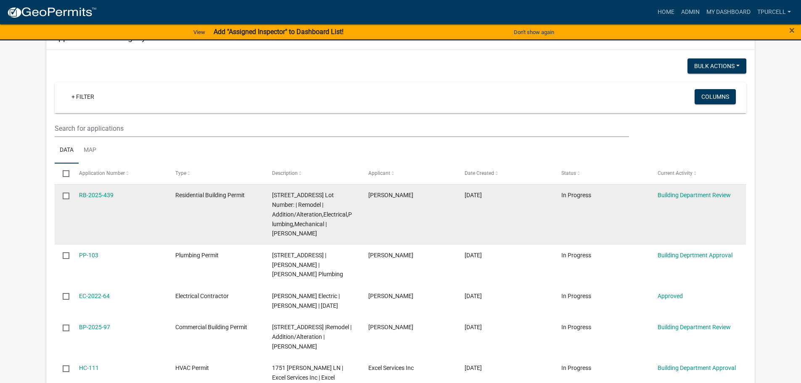
scroll to position [126, 0]
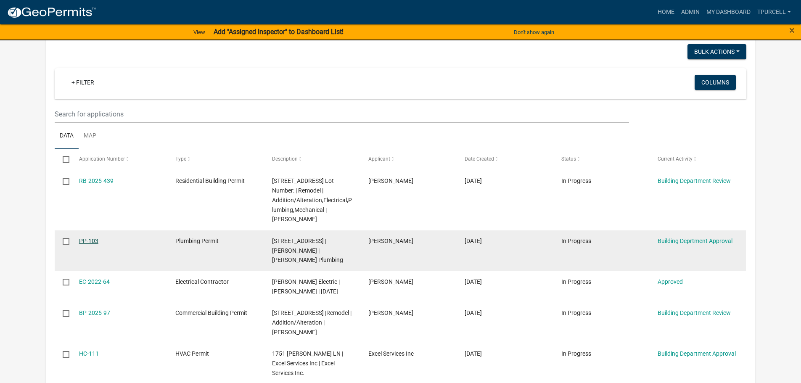
click at [90, 240] on link "PP-103" at bounding box center [88, 240] width 19 height 7
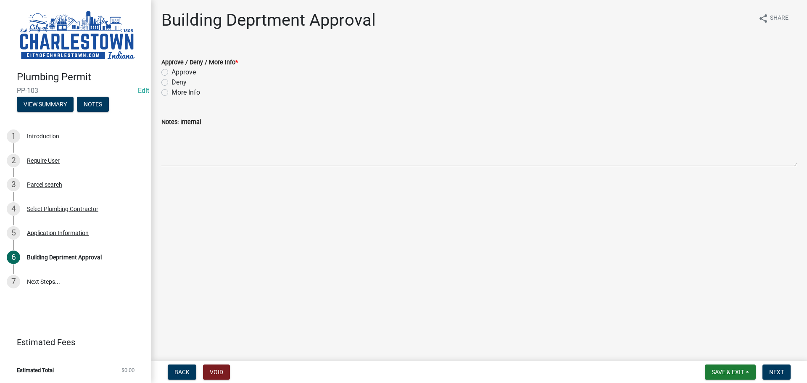
click at [171, 70] on label "Approve" at bounding box center [183, 72] width 24 height 10
click at [171, 70] on input "Approve" at bounding box center [173, 69] width 5 height 5
radio input "true"
click at [777, 372] on span "Next" at bounding box center [776, 372] width 15 height 7
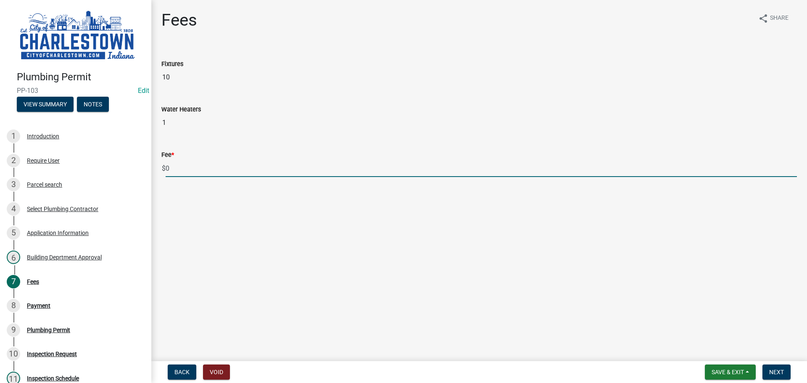
click at [179, 166] on input "0" at bounding box center [481, 168] width 631 height 17
type input "0"
type input "100.00"
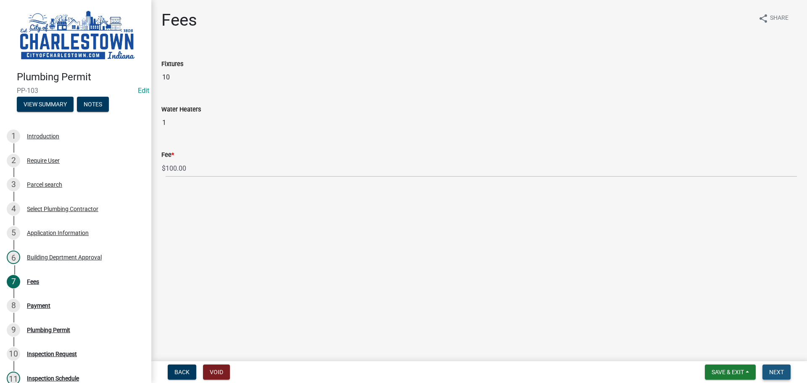
click at [776, 373] on span "Next" at bounding box center [776, 372] width 15 height 7
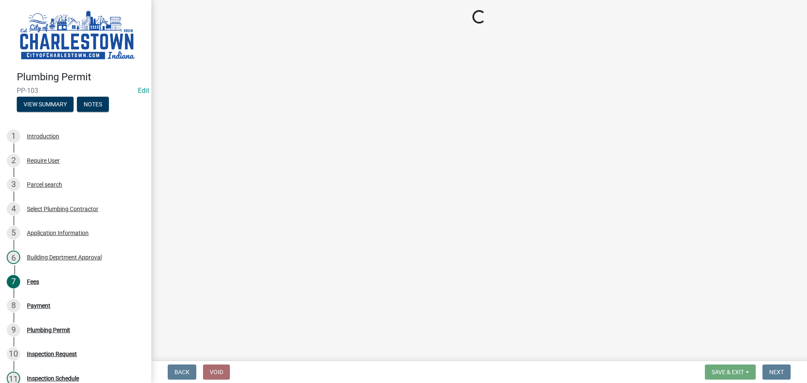
select select "3: 3"
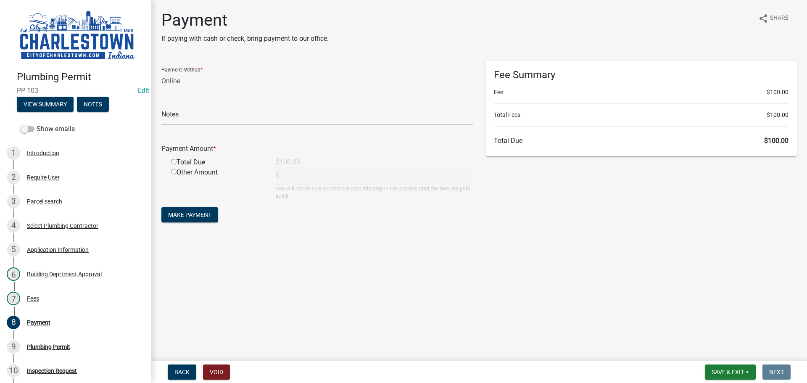
click at [172, 161] on input "radio" at bounding box center [173, 161] width 5 height 5
radio input "true"
type input "100"
click at [739, 371] on span "Save & Exit" at bounding box center [727, 372] width 32 height 7
click at [717, 350] on button "Save & Exit" at bounding box center [721, 350] width 67 height 20
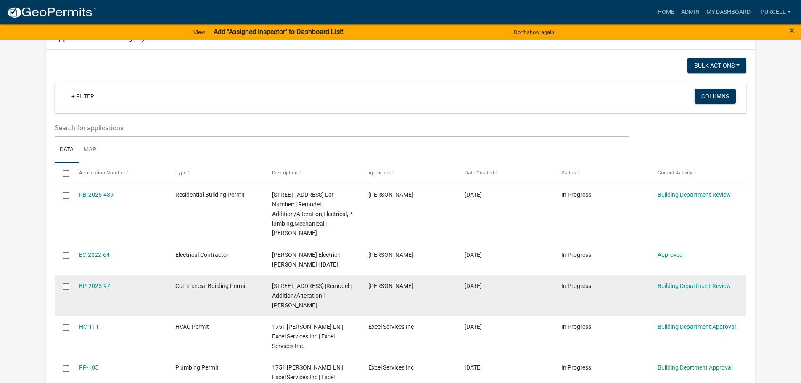
scroll to position [126, 0]
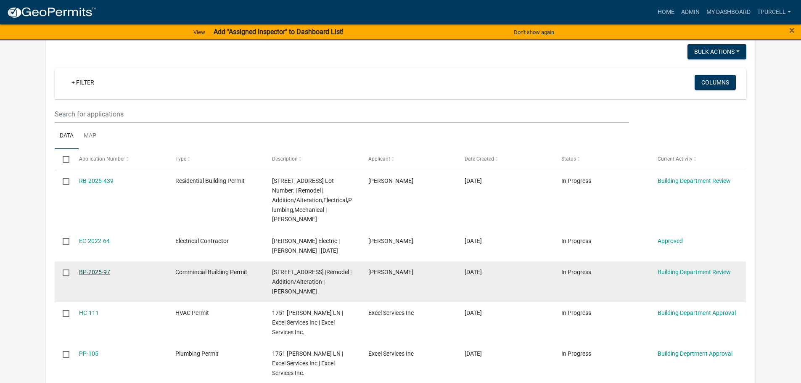
click at [102, 273] on link "BP-2025-97" at bounding box center [94, 272] width 31 height 7
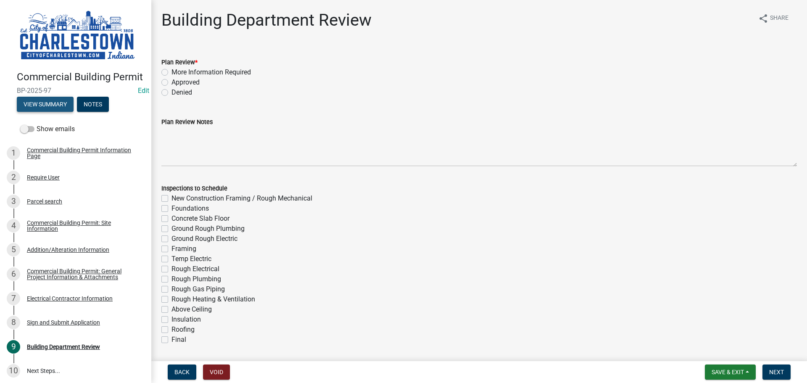
click at [50, 112] on button "View Summary" at bounding box center [45, 104] width 57 height 15
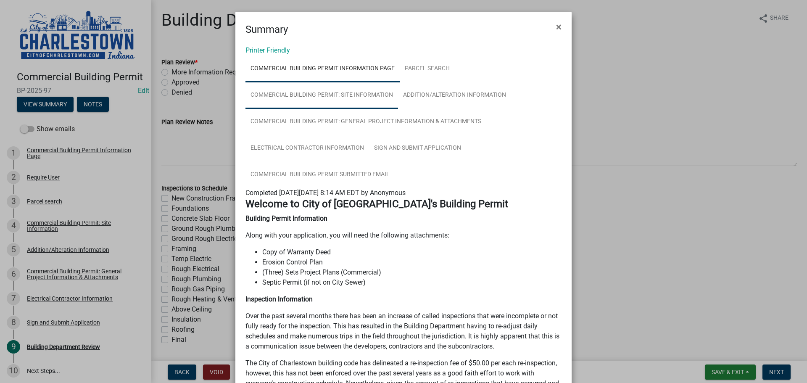
click at [363, 95] on link "Commercial Building Permit: Site Information" at bounding box center [321, 95] width 153 height 27
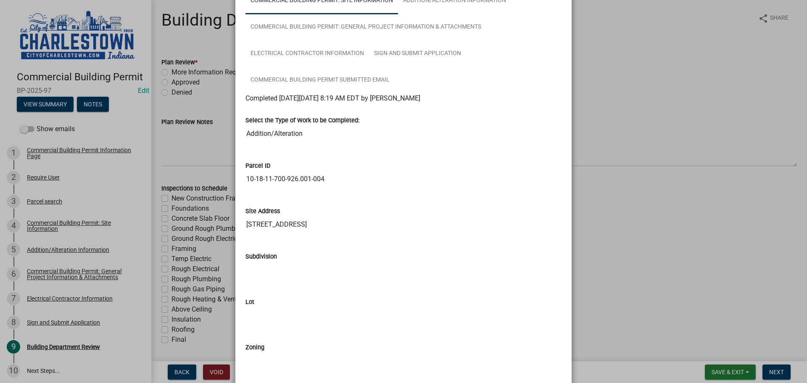
scroll to position [75, 0]
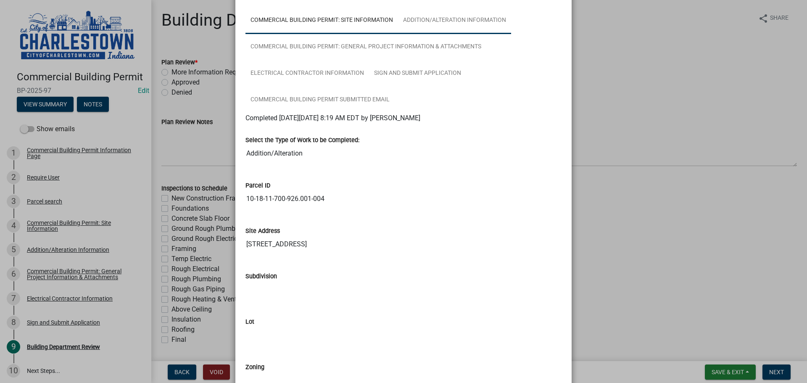
click at [446, 21] on link "Addition/Alteration Information" at bounding box center [454, 20] width 113 height 27
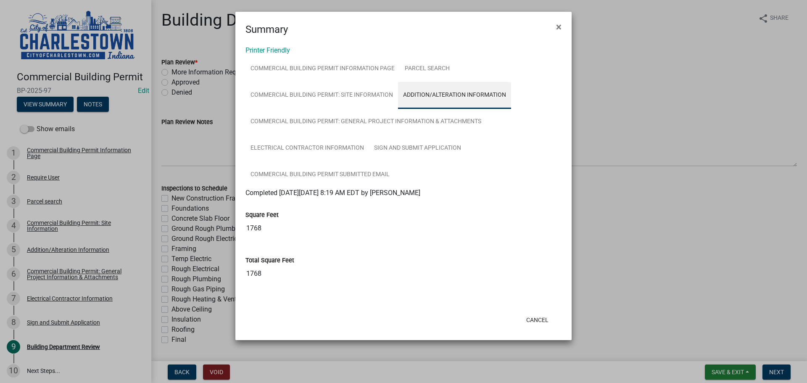
scroll to position [0, 0]
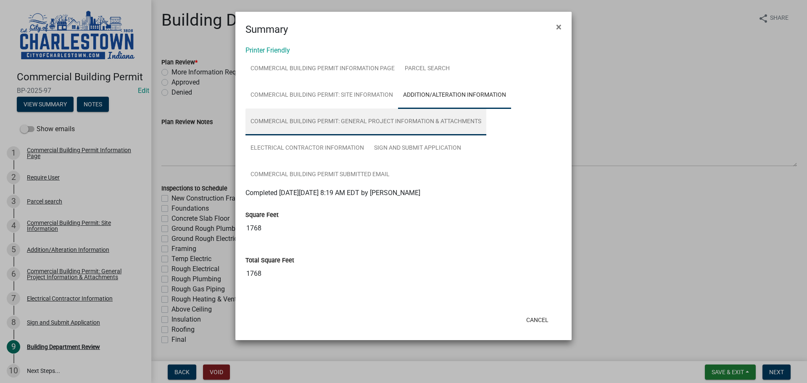
click at [418, 120] on link "Commercial Building Permit: General Project Information & Attachments" at bounding box center [365, 121] width 241 height 27
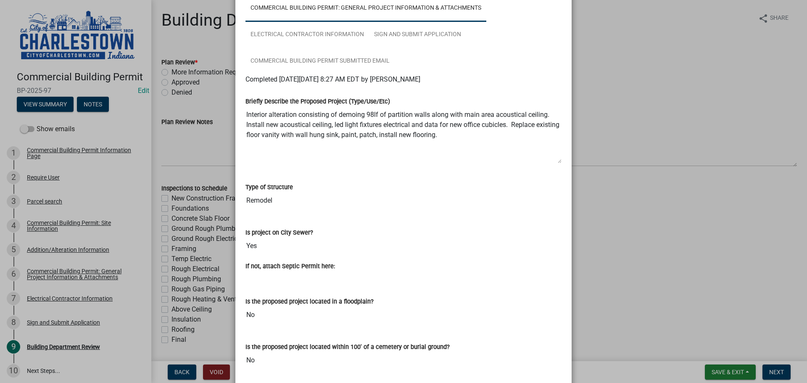
scroll to position [84, 0]
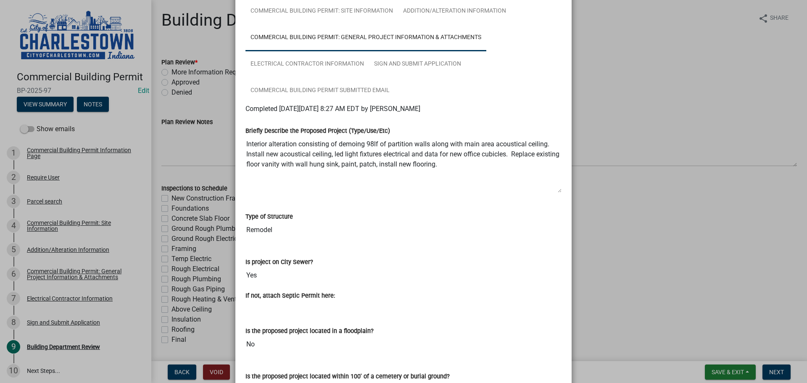
click at [200, 158] on ngb-modal-window "Summary × Printer Friendly Commercial Building Permit Information Page Parcel s…" at bounding box center [403, 191] width 807 height 383
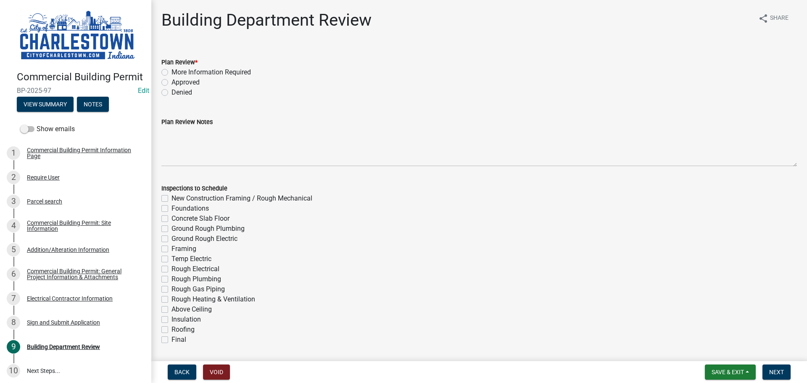
click at [171, 82] on label "Approved" at bounding box center [185, 82] width 28 height 10
click at [171, 82] on input "Approved" at bounding box center [173, 79] width 5 height 5
radio input "true"
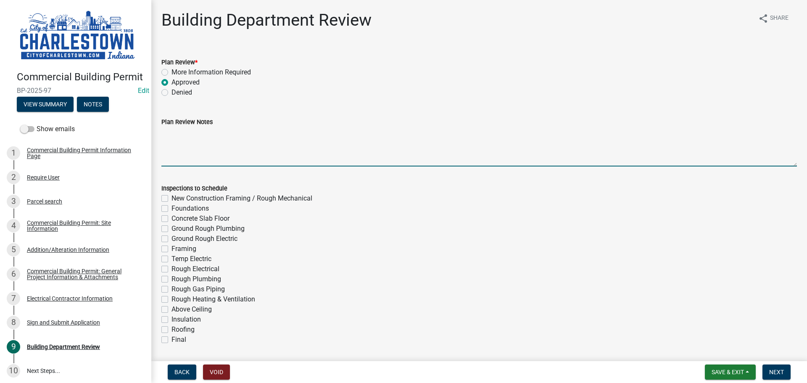
click at [197, 141] on textarea "Plan Review Notes" at bounding box center [478, 147] width 635 height 40
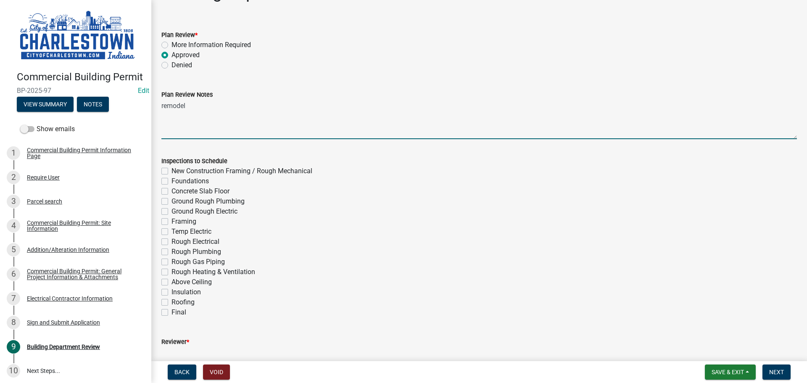
scroll to position [42, 0]
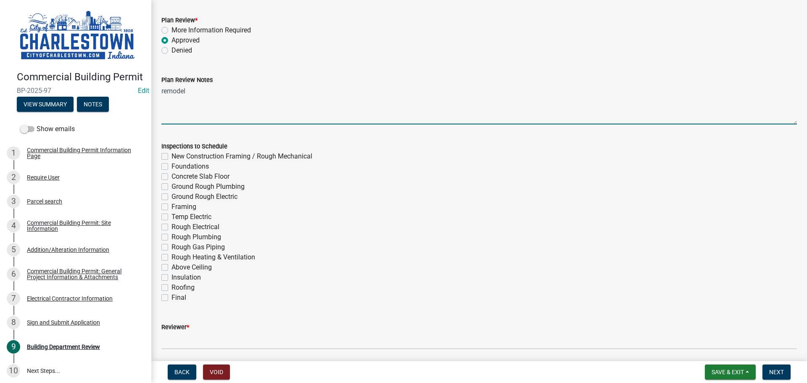
type textarea "remodel"
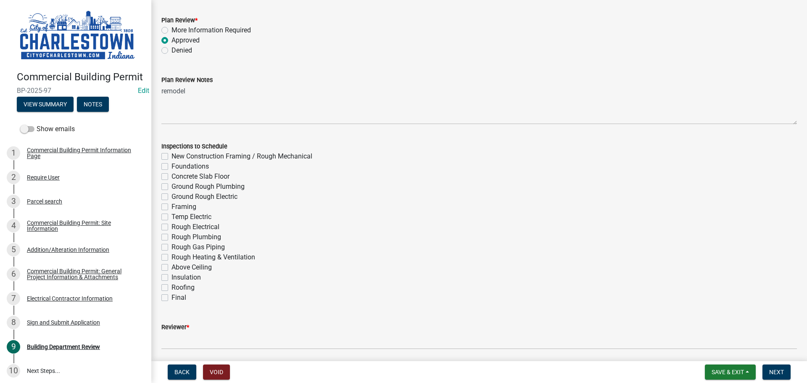
click at [171, 158] on label "New Construction Framing / Rough Mechanical" at bounding box center [241, 156] width 141 height 10
click at [171, 157] on input "New Construction Framing / Rough Mechanical" at bounding box center [173, 153] width 5 height 5
checkbox input "true"
checkbox input "false"
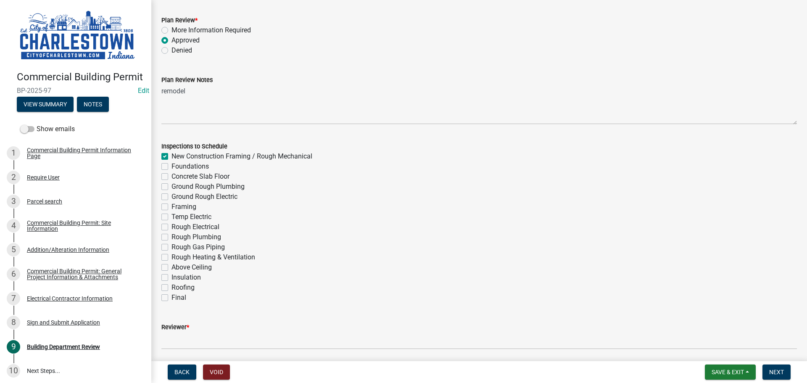
checkbox input "false"
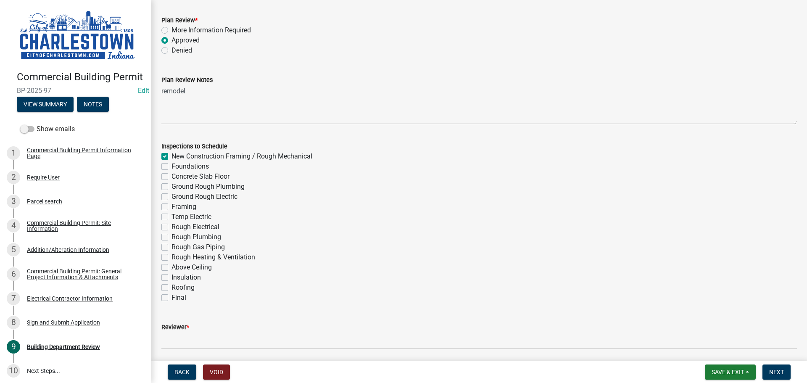
checkbox input "false"
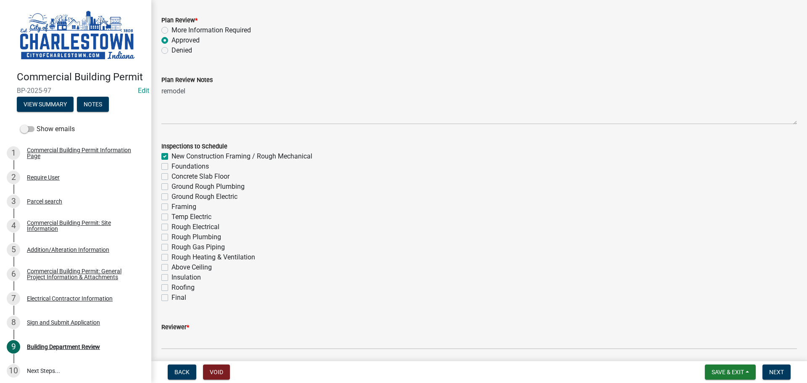
checkbox input "false"
click at [171, 296] on label "Final" at bounding box center [178, 297] width 15 height 10
click at [171, 296] on input "Final" at bounding box center [173, 294] width 5 height 5
checkbox input "true"
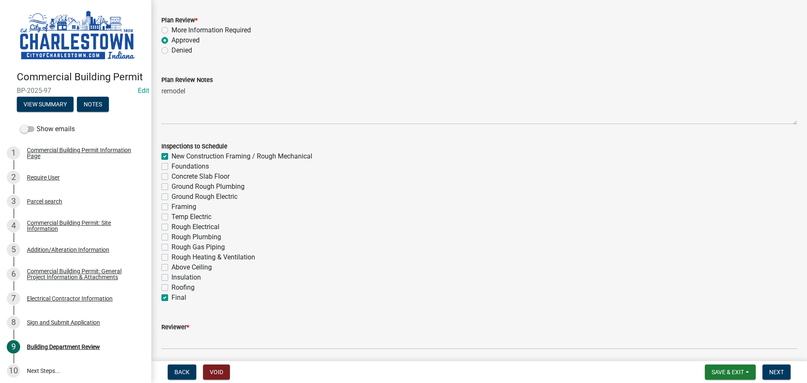
checkbox input "false"
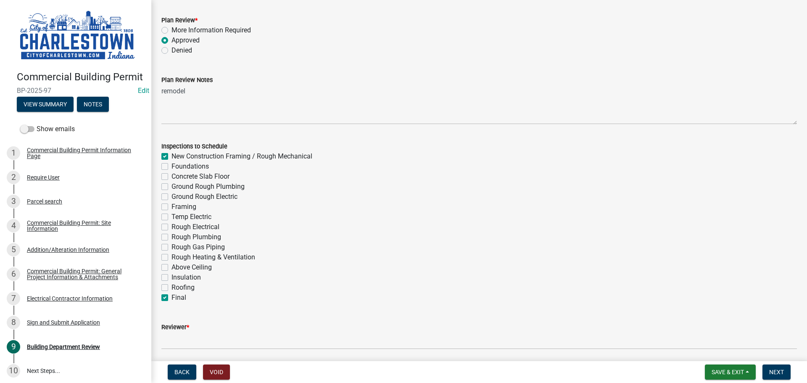
checkbox input "false"
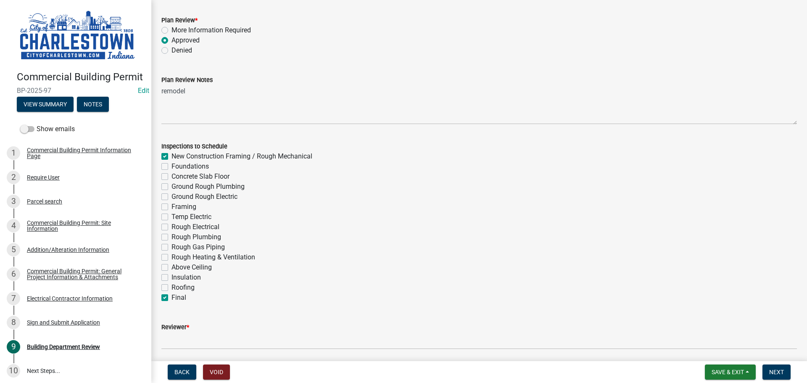
checkbox input "false"
checkbox input "true"
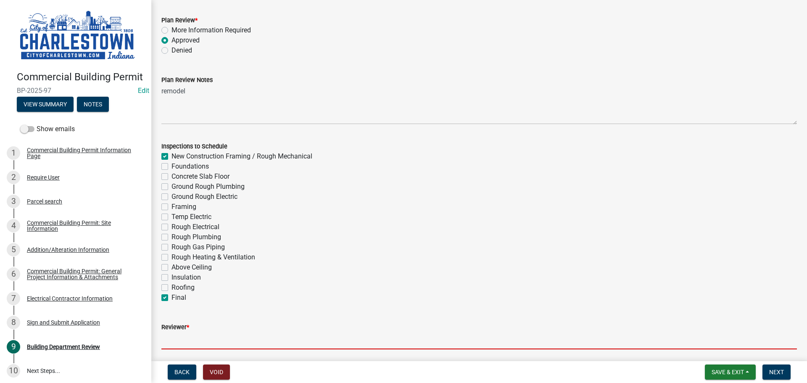
click at [195, 332] on input "Reviewer *" at bounding box center [478, 340] width 635 height 17
type input "[PERSON_NAME] "TUBBY" [PERSON_NAME]"
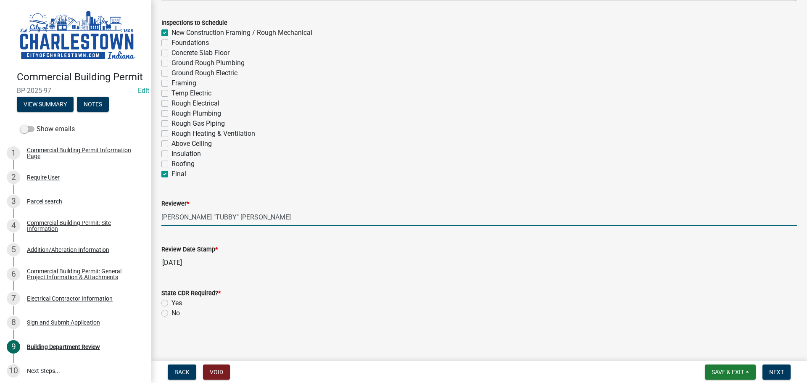
scroll to position [166, 0]
click at [171, 311] on label "No" at bounding box center [175, 312] width 8 height 10
click at [171, 311] on input "No" at bounding box center [173, 309] width 5 height 5
radio input "true"
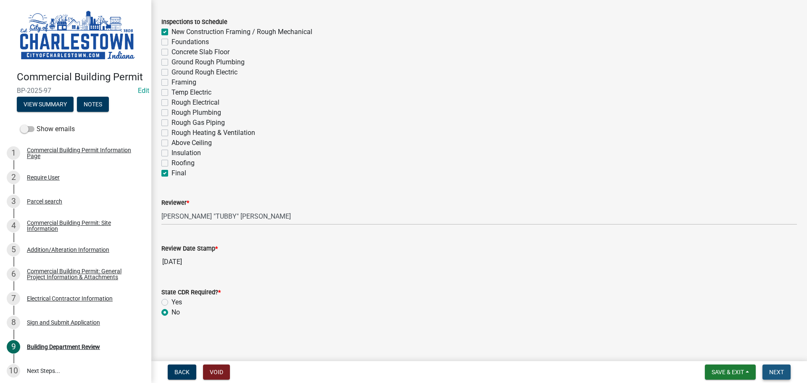
click at [774, 372] on span "Next" at bounding box center [776, 372] width 15 height 7
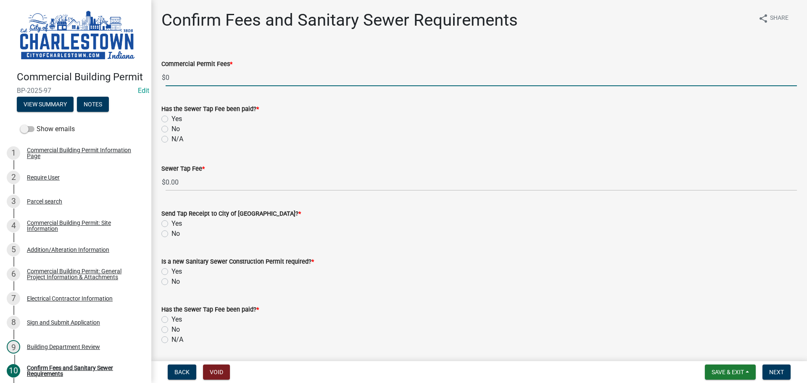
click at [191, 77] on input "0" at bounding box center [481, 77] width 631 height 17
type input "110.00"
click at [171, 139] on label "N/A" at bounding box center [177, 139] width 12 height 10
click at [171, 139] on input "N/A" at bounding box center [173, 136] width 5 height 5
radio input "true"
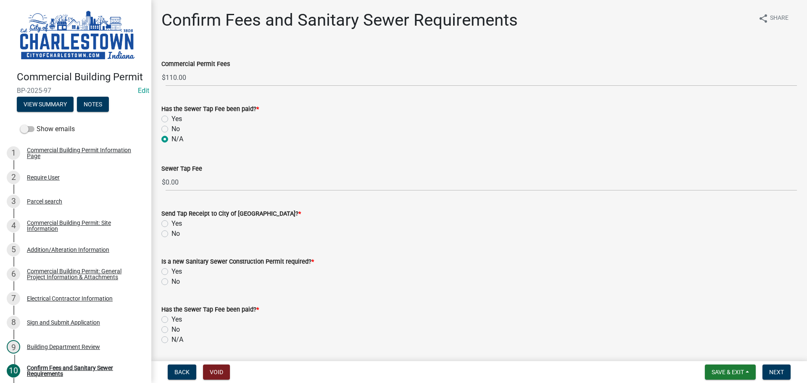
click at [171, 234] on label "No" at bounding box center [175, 234] width 8 height 10
click at [171, 234] on input "No" at bounding box center [173, 231] width 5 height 5
radio input "true"
click at [171, 281] on label "No" at bounding box center [175, 282] width 8 height 10
click at [171, 281] on input "No" at bounding box center [173, 279] width 5 height 5
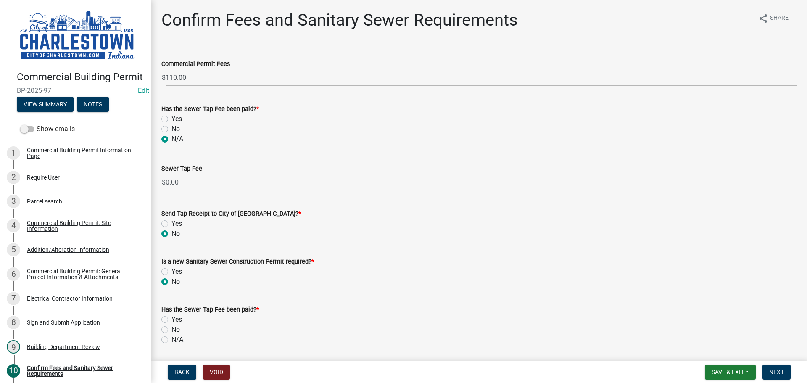
radio input "true"
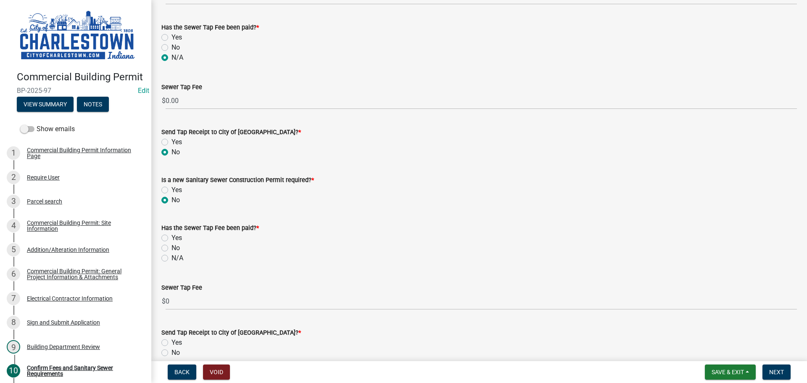
scroll to position [84, 0]
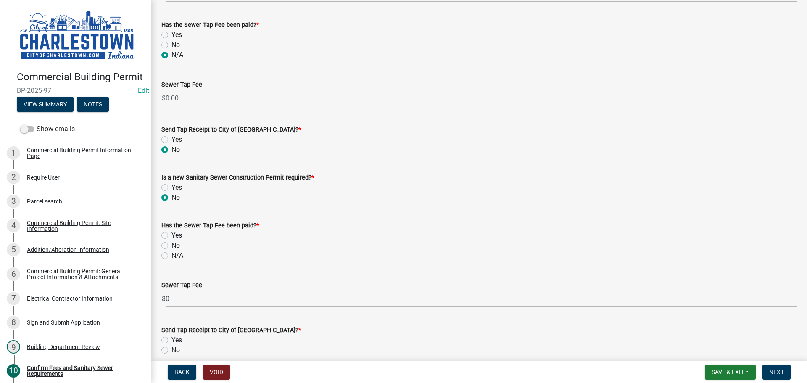
click at [171, 256] on label "N/A" at bounding box center [177, 255] width 12 height 10
click at [171, 256] on input "N/A" at bounding box center [173, 252] width 5 height 5
radio input "true"
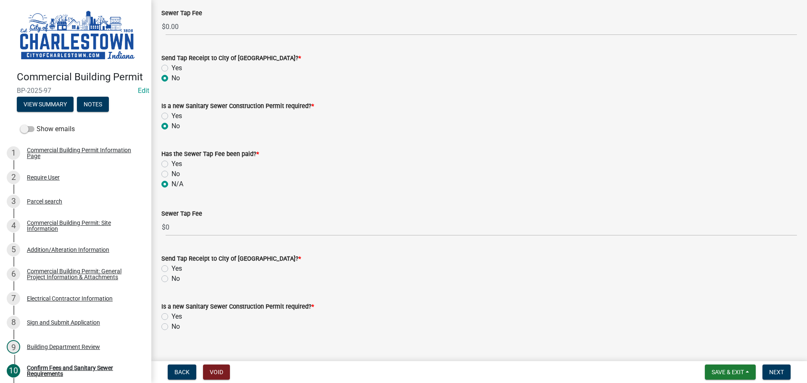
scroll to position [170, 0]
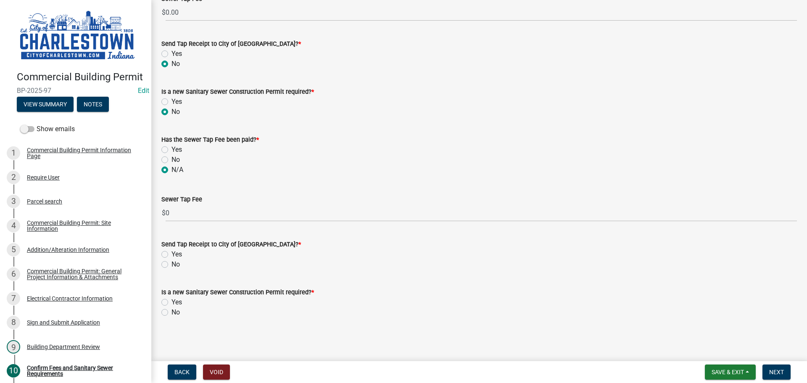
click at [171, 263] on label "No" at bounding box center [175, 264] width 8 height 10
click at [171, 263] on input "No" at bounding box center [173, 261] width 5 height 5
radio input "true"
click at [171, 310] on label "No" at bounding box center [175, 312] width 8 height 10
click at [171, 310] on input "No" at bounding box center [173, 309] width 5 height 5
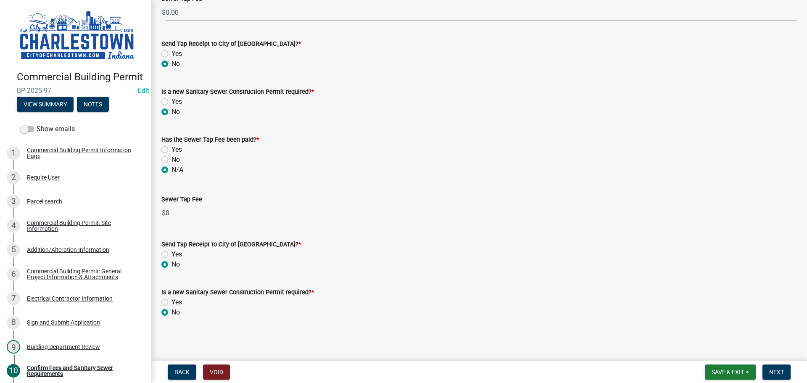
radio input "true"
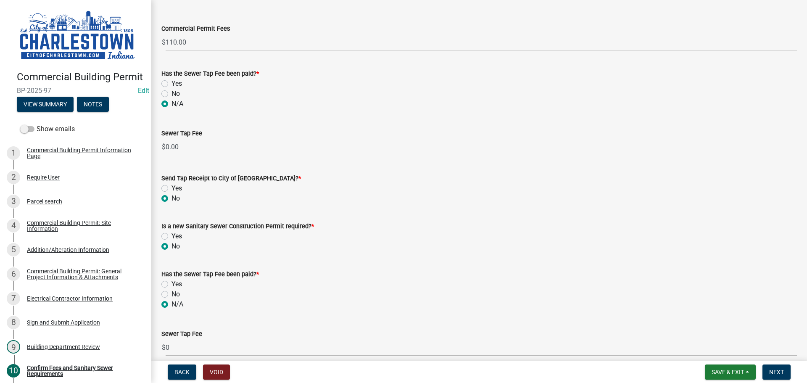
scroll to position [2, 0]
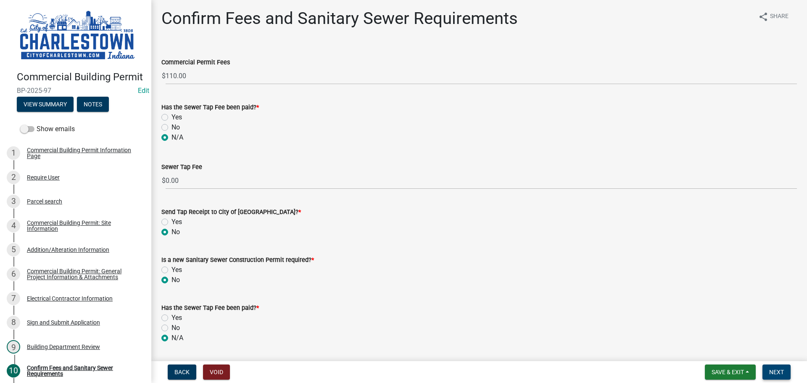
click at [779, 371] on span "Next" at bounding box center [776, 372] width 15 height 7
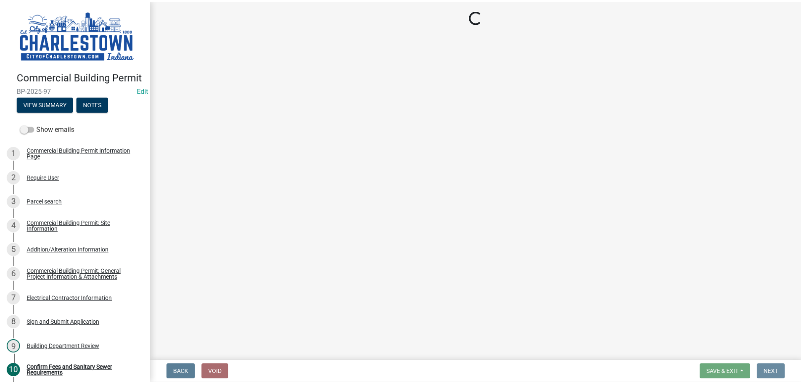
scroll to position [0, 0]
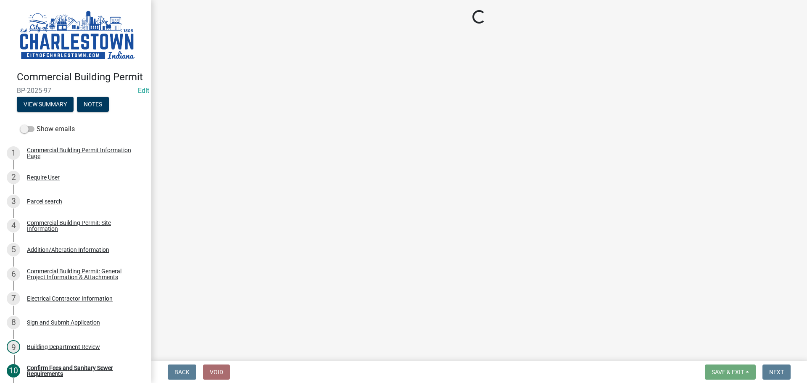
select select "3: 3"
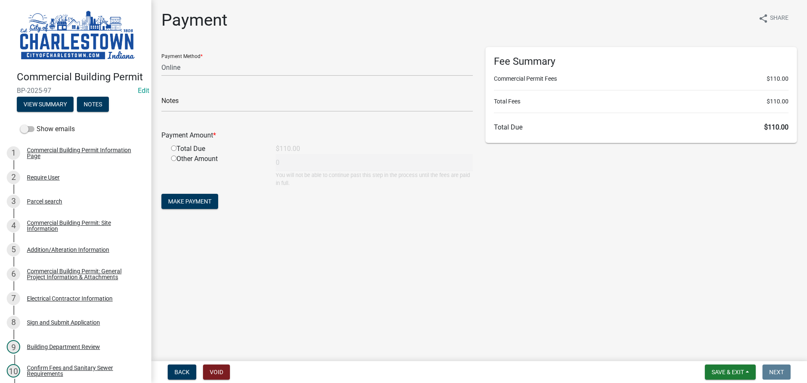
click at [175, 146] on input "radio" at bounding box center [173, 147] width 5 height 5
radio input "true"
type input "110"
click at [730, 369] on span "Save & Exit" at bounding box center [727, 372] width 32 height 7
click at [711, 348] on button "Save & Exit" at bounding box center [721, 350] width 67 height 20
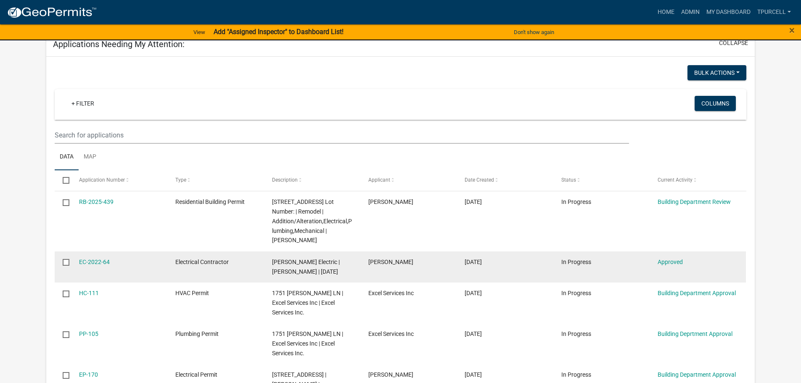
scroll to position [126, 0]
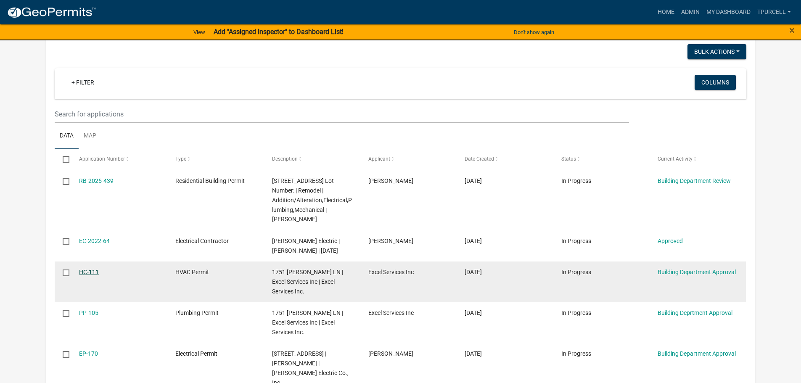
click at [90, 270] on link "HC-111" at bounding box center [89, 272] width 20 height 7
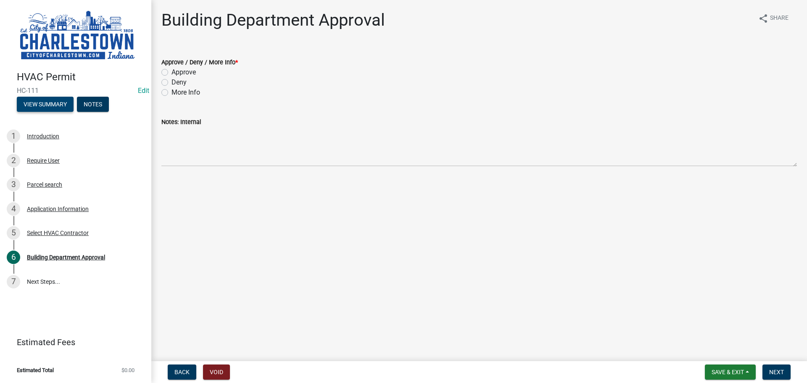
click at [58, 105] on button "View Summary" at bounding box center [45, 104] width 57 height 15
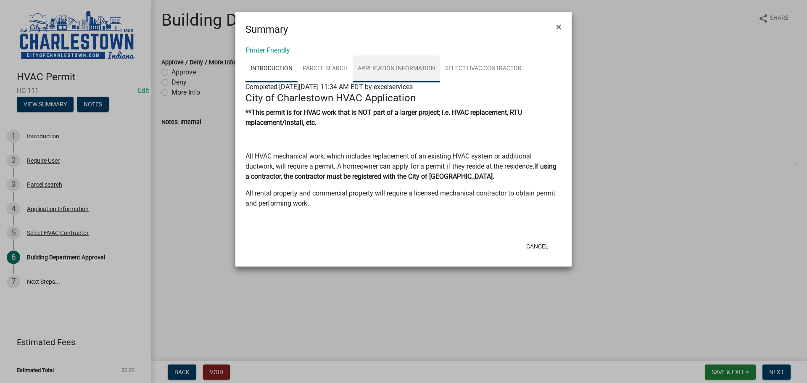
click at [395, 67] on link "Application Information" at bounding box center [396, 68] width 87 height 27
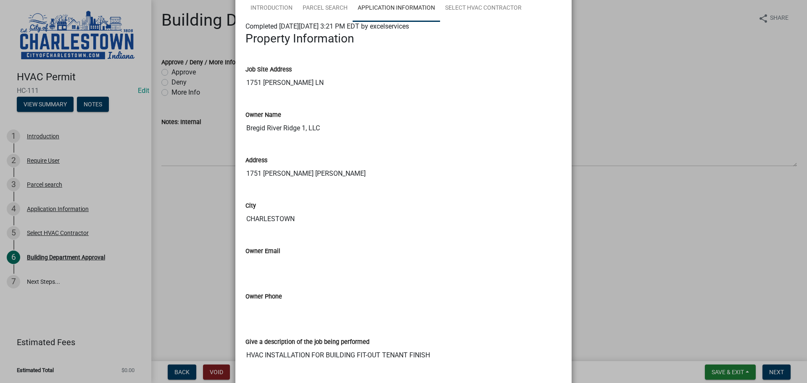
scroll to position [18, 0]
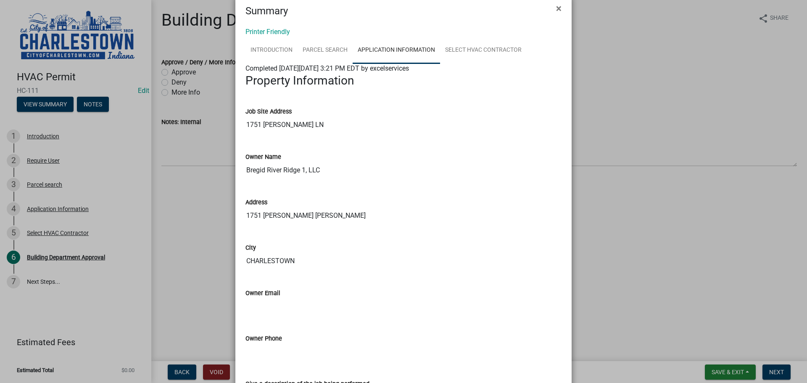
click at [182, 227] on ngb-modal-window "Summary × Printer Friendly Introduction Parcel search Application Information S…" at bounding box center [403, 191] width 807 height 383
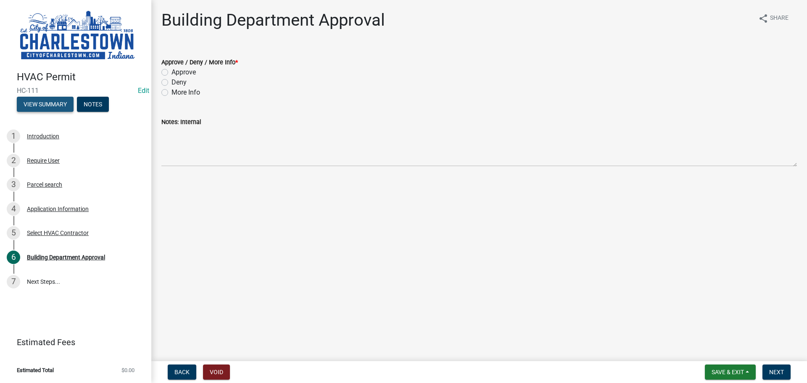
click at [56, 104] on button "View Summary" at bounding box center [45, 104] width 57 height 15
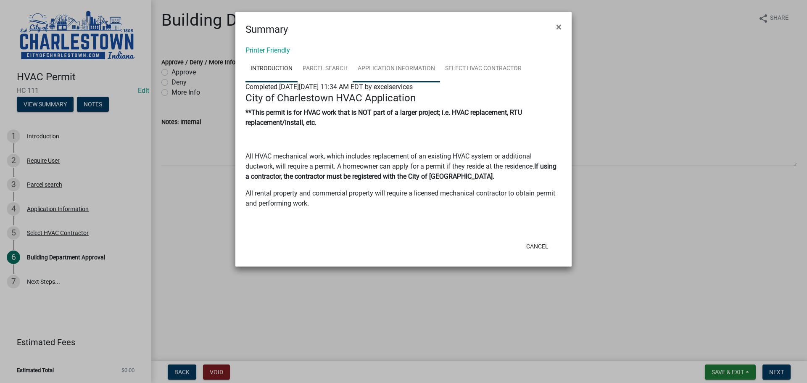
click at [400, 67] on link "Application Information" at bounding box center [396, 68] width 87 height 27
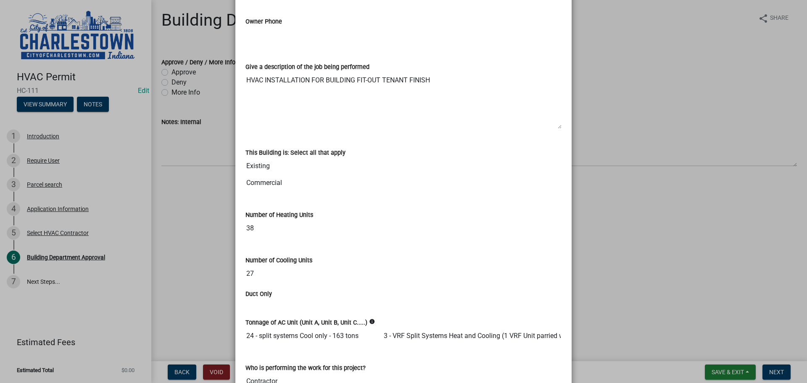
scroll to position [336, 0]
drag, startPoint x: 395, startPoint y: 179, endPoint x: 368, endPoint y: 234, distance: 60.7
click at [368, 234] on input "38" at bounding box center [403, 227] width 316 height 17
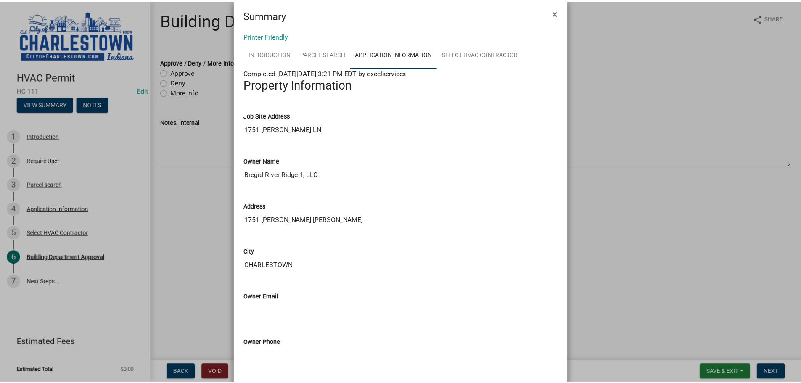
scroll to position [0, 0]
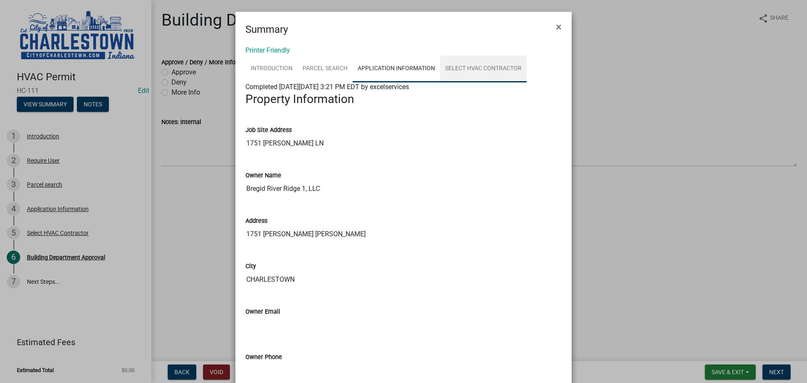
click at [493, 67] on link "Select HVAC Contractor" at bounding box center [483, 68] width 87 height 27
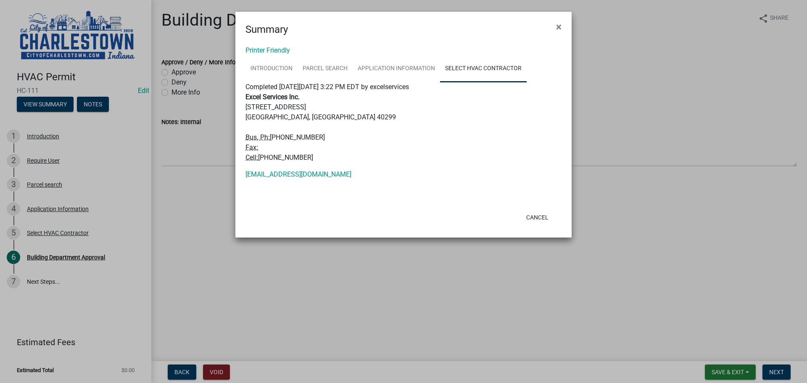
click at [627, 114] on ngb-modal-window "Summary × Printer Friendly Introduction Parcel search Application Information S…" at bounding box center [403, 191] width 807 height 383
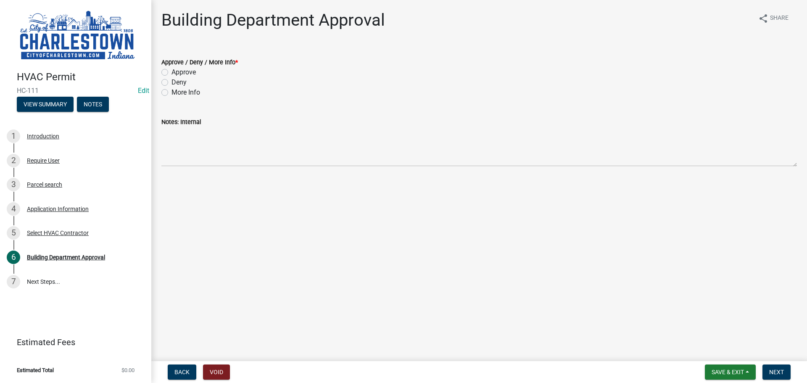
click at [171, 72] on label "Approve" at bounding box center [183, 72] width 24 height 10
click at [171, 72] on input "Approve" at bounding box center [173, 69] width 5 height 5
radio input "true"
click at [731, 371] on span "Save & Exit" at bounding box center [727, 372] width 32 height 7
click at [717, 348] on button "Save & Exit" at bounding box center [721, 350] width 67 height 20
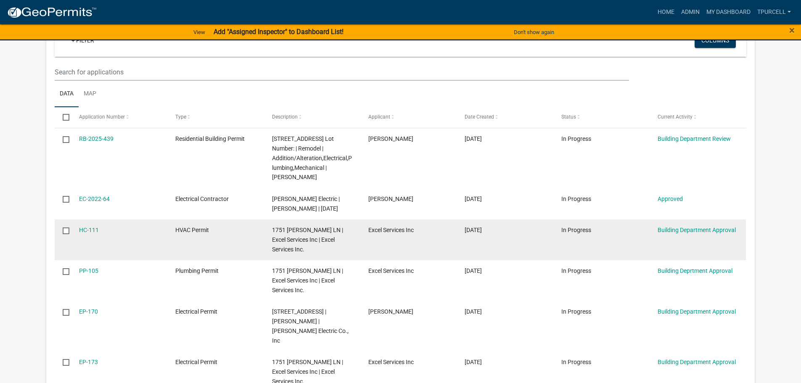
scroll to position [210, 0]
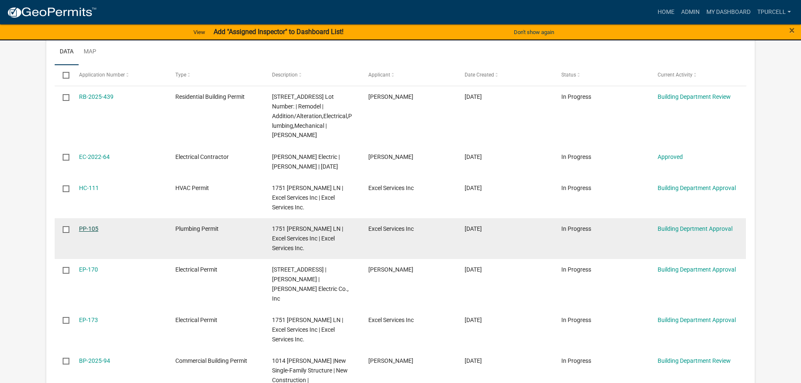
click at [89, 227] on link "PP-105" at bounding box center [88, 228] width 19 height 7
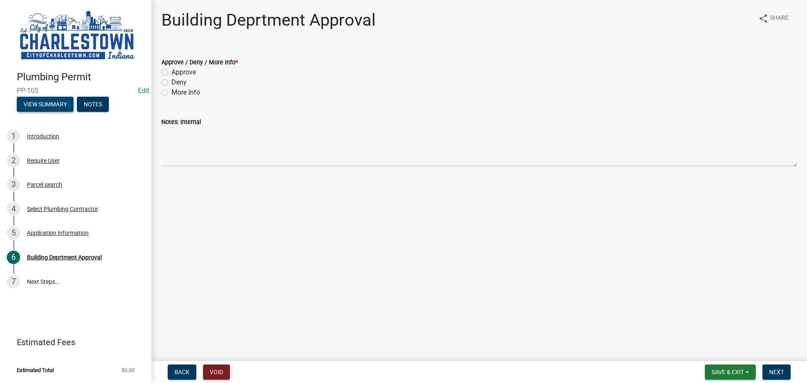
click at [55, 102] on button "View Summary" at bounding box center [45, 104] width 57 height 15
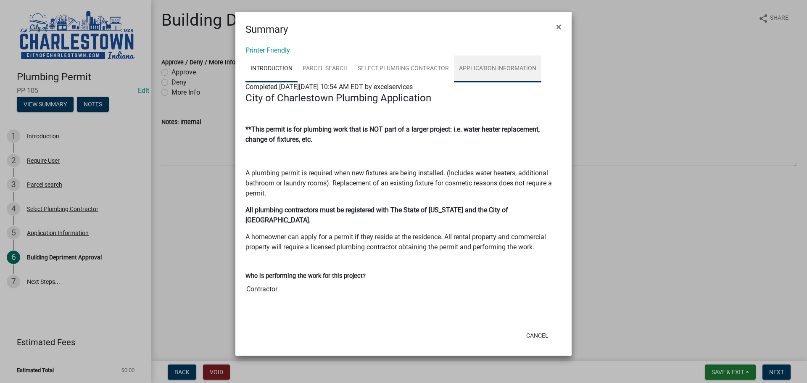
click at [488, 66] on link "Application Information" at bounding box center [497, 68] width 87 height 27
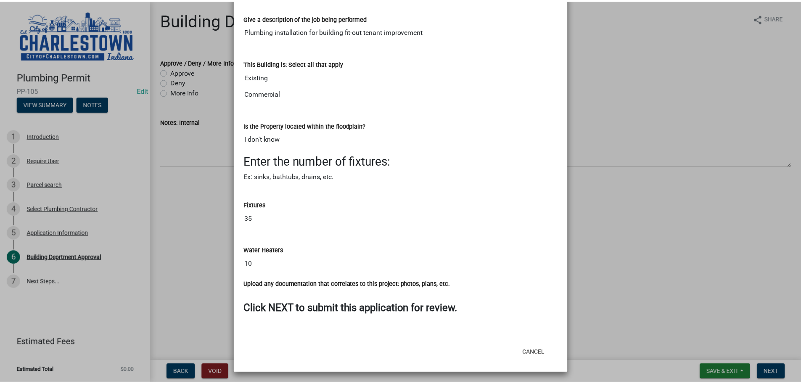
scroll to position [386, 0]
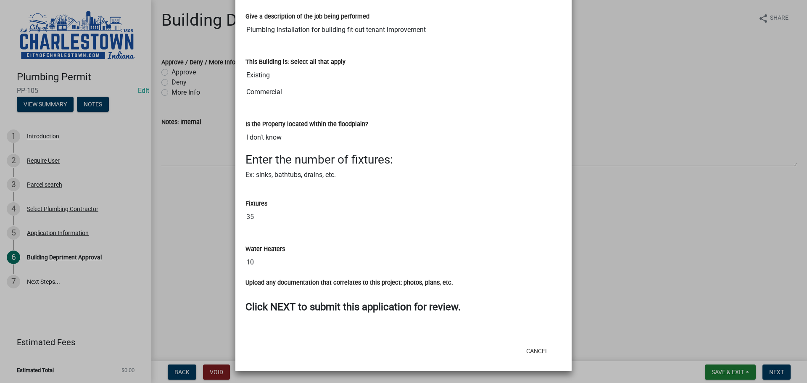
click at [646, 145] on ngb-modal-window "Summary × Printer Friendly Introduction Parcel search Select Plumbing Contracto…" at bounding box center [403, 191] width 807 height 383
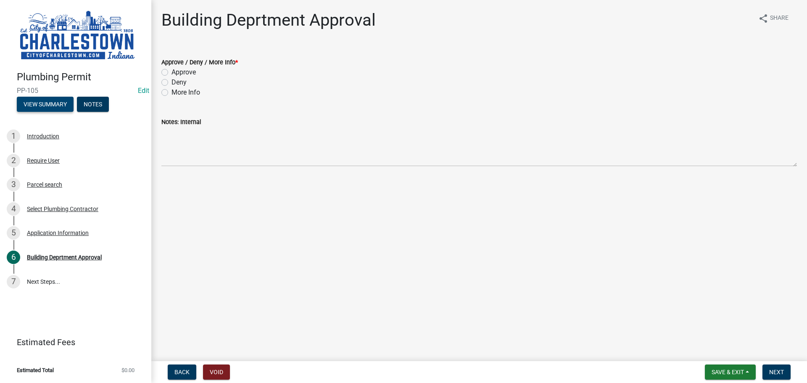
click at [56, 103] on button "View Summary" at bounding box center [45, 104] width 57 height 15
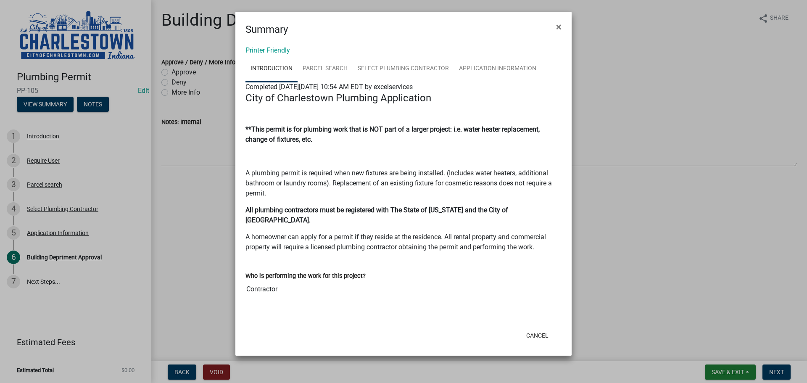
click at [651, 256] on ngb-modal-window "Summary × Printer Friendly Introduction Parcel search Select Plumbing Contracto…" at bounding box center [403, 191] width 807 height 383
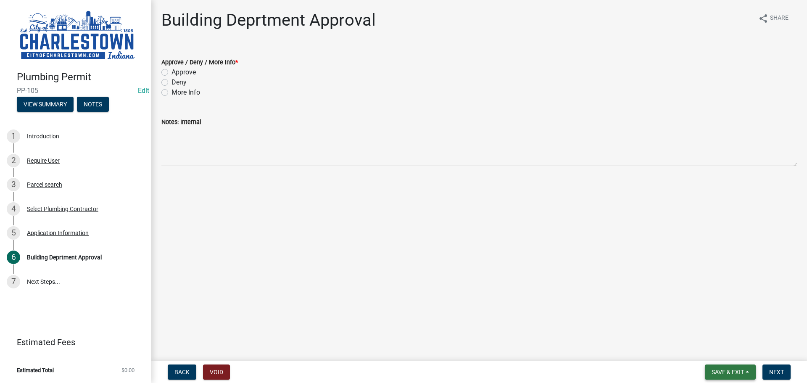
click at [719, 368] on button "Save & Exit" at bounding box center [730, 371] width 51 height 15
click at [710, 348] on button "Save & Exit" at bounding box center [721, 350] width 67 height 20
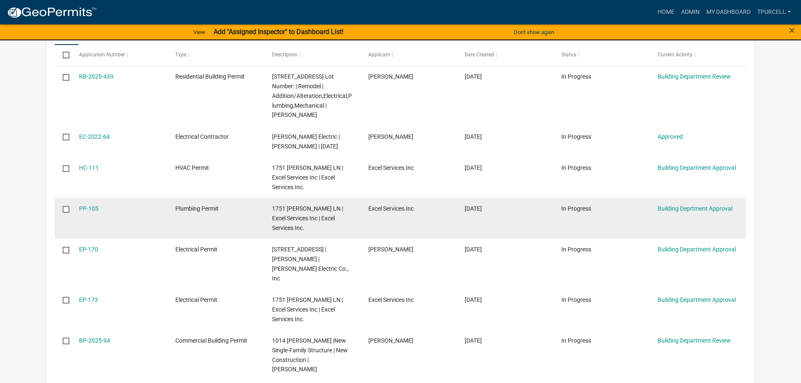
scroll to position [252, 0]
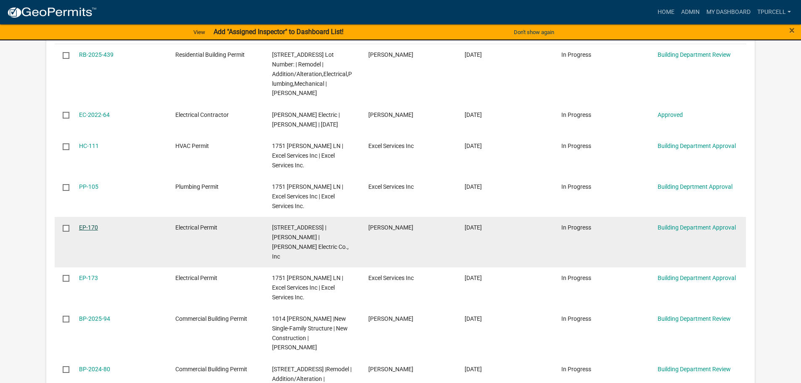
click at [84, 227] on link "EP-170" at bounding box center [88, 227] width 19 height 7
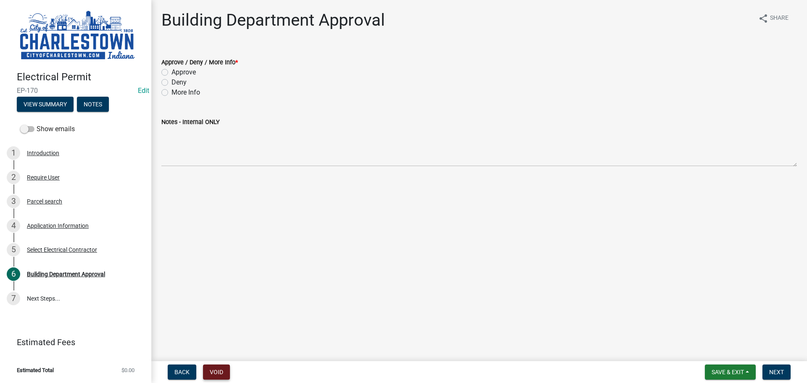
click at [219, 373] on button "Void" at bounding box center [216, 371] width 27 height 15
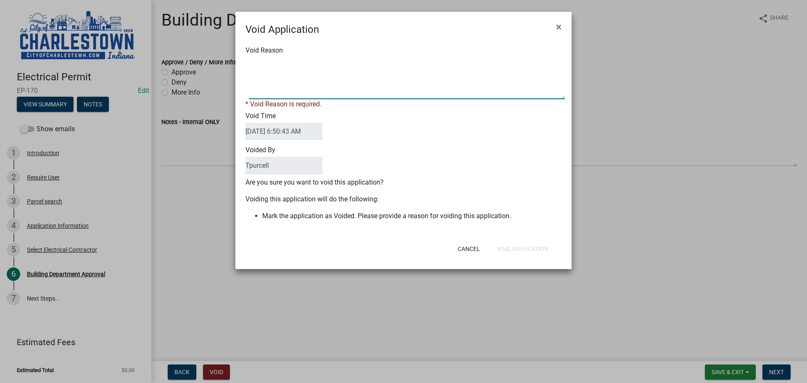
click at [281, 74] on textarea "Void Reason" at bounding box center [407, 78] width 316 height 42
click at [321, 65] on textarea "Void Reason" at bounding box center [407, 78] width 316 height 42
type textarea "double application"
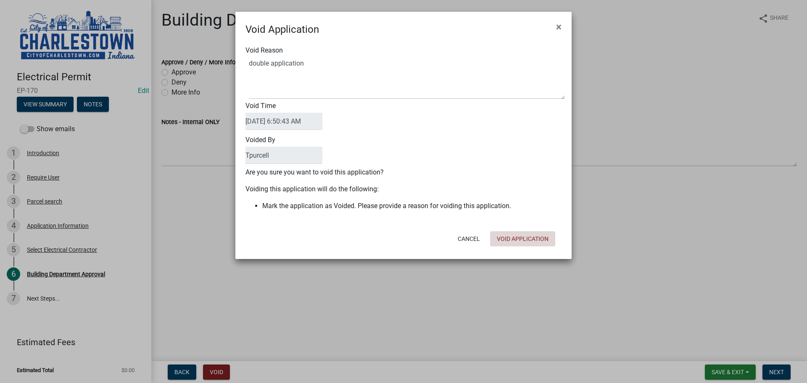
click at [529, 248] on div "Cancel Void Application" at bounding box center [458, 239] width 207 height 22
click at [526, 240] on button "Void Application" at bounding box center [522, 238] width 65 height 15
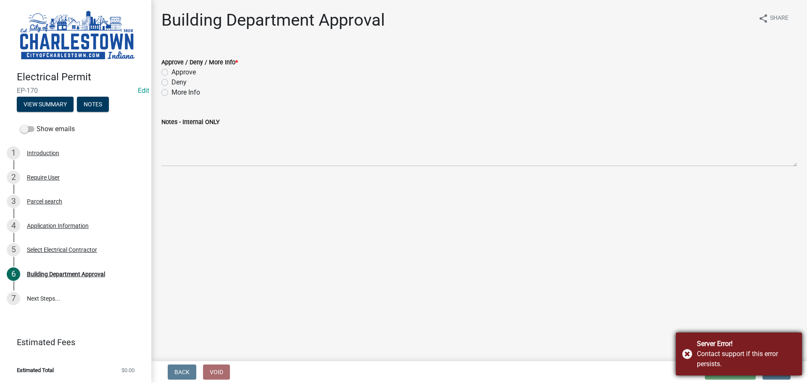
click at [732, 350] on div "Contact support if this error persists." at bounding box center [746, 359] width 99 height 20
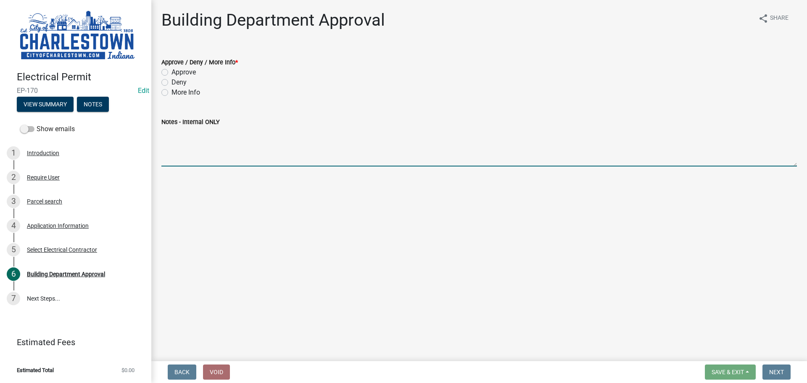
click at [332, 133] on textarea "Notes - Internal ONLY" at bounding box center [478, 147] width 635 height 40
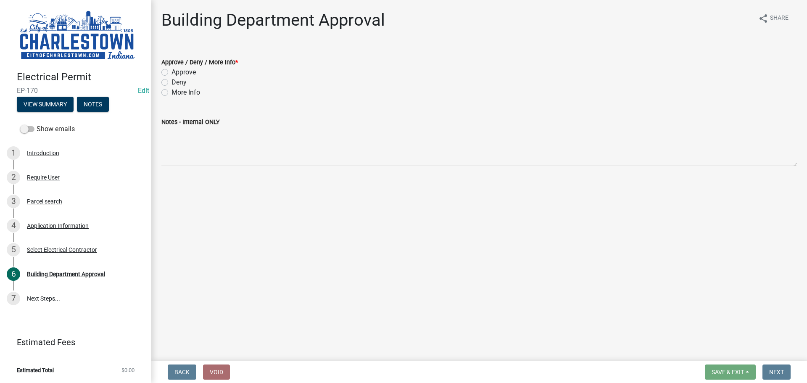
click at [118, 52] on img at bounding box center [77, 35] width 121 height 53
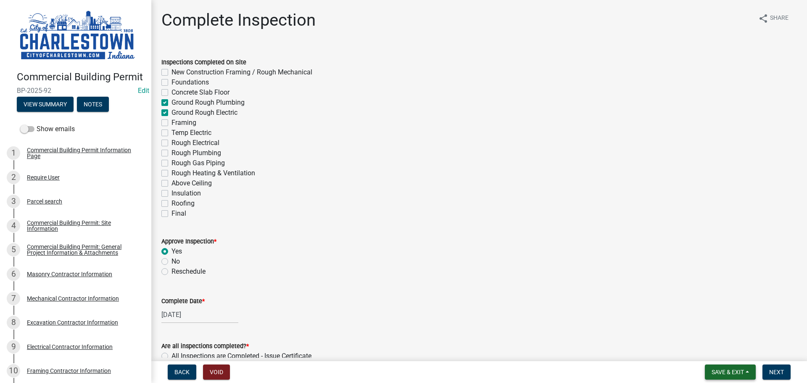
click at [735, 368] on button "Save & Exit" at bounding box center [730, 371] width 51 height 15
click at [716, 350] on button "Save & Exit" at bounding box center [721, 350] width 67 height 20
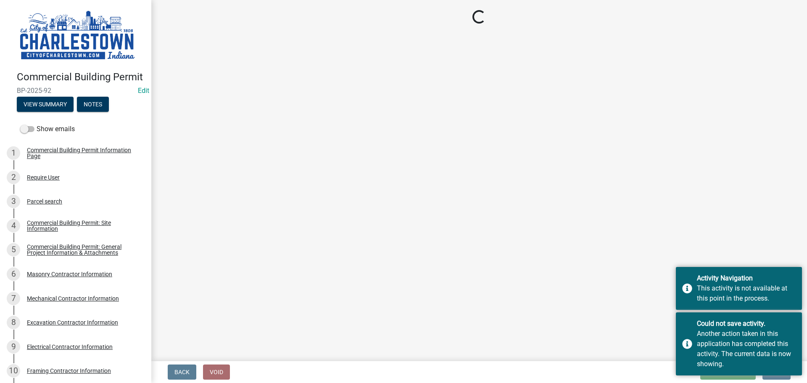
click at [437, 192] on main "Loading..." at bounding box center [479, 179] width 656 height 358
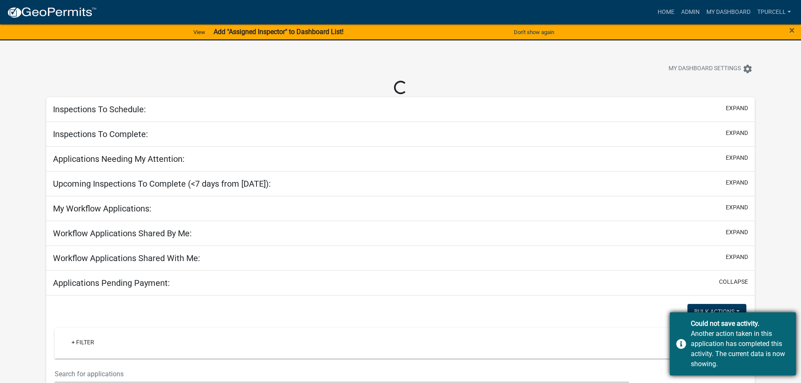
click at [776, 321] on div "Could not save activity." at bounding box center [739, 324] width 99 height 10
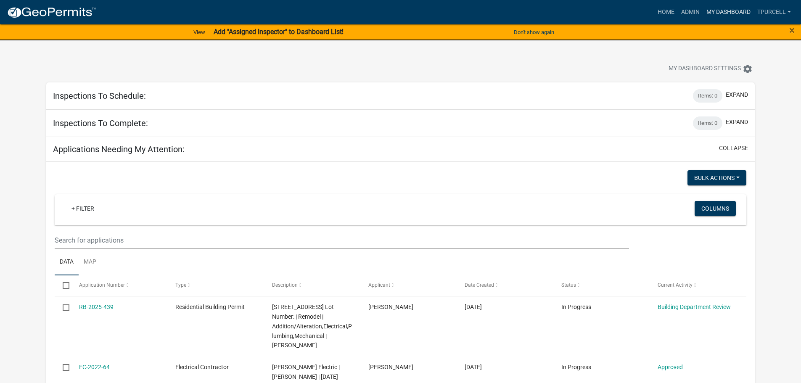
click at [718, 12] on link "My Dashboard" at bounding box center [728, 12] width 51 height 16
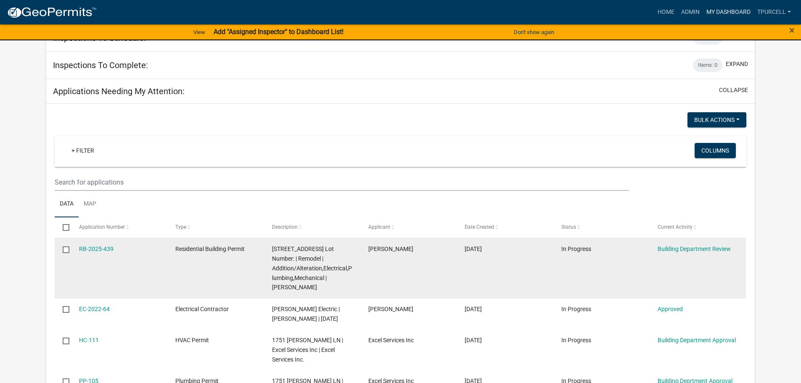
scroll to position [126, 0]
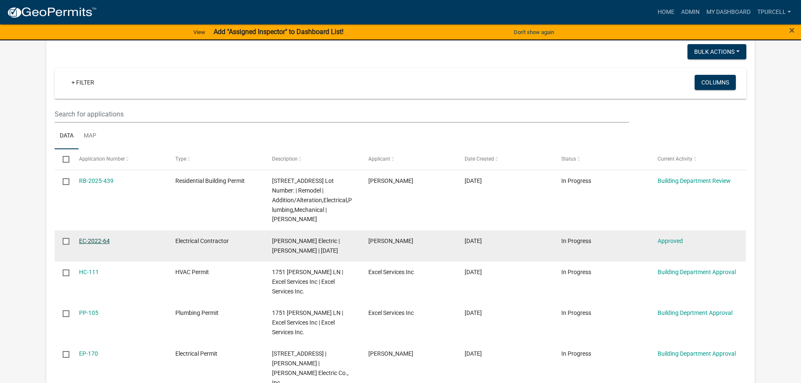
click at [97, 240] on link "EC-2022-64" at bounding box center [94, 240] width 31 height 7
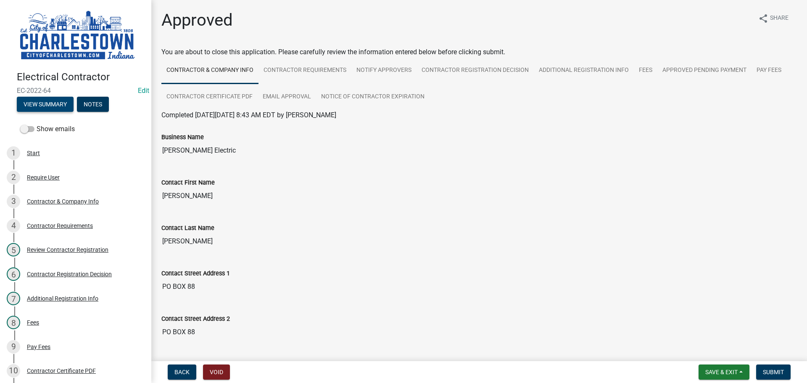
click at [53, 104] on button "View Summary" at bounding box center [45, 104] width 57 height 15
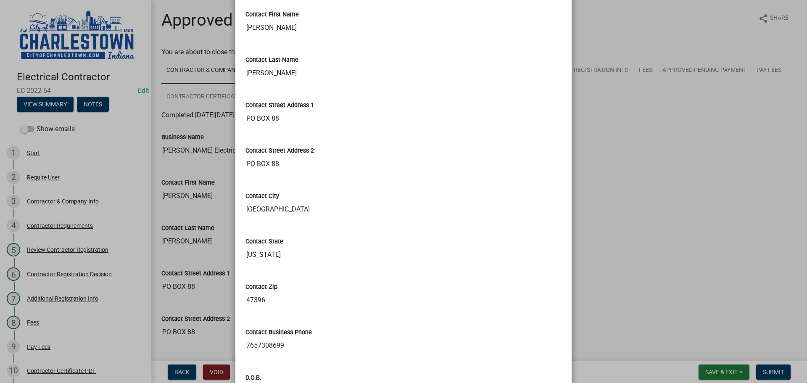
scroll to position [252, 0]
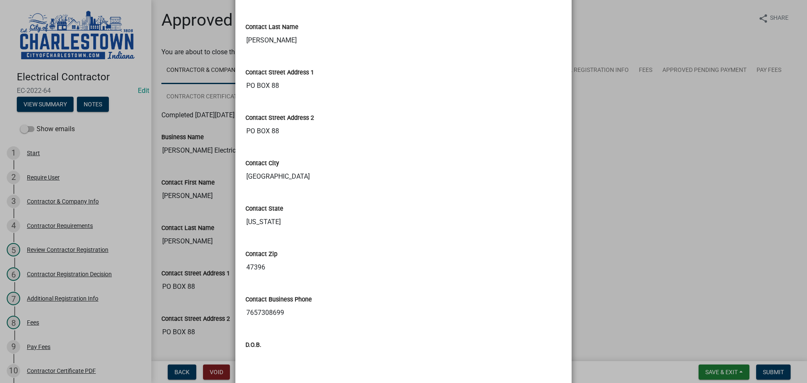
click at [648, 187] on ngb-modal-window "Summary × Printer Friendly Contractor & Company Info Contractor Requirements No…" at bounding box center [403, 191] width 807 height 383
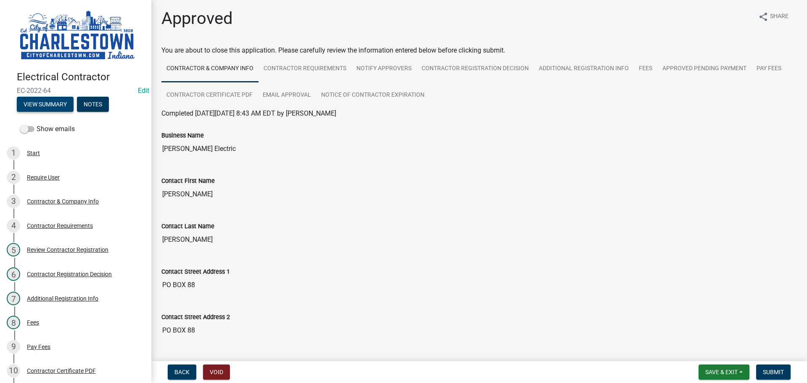
scroll to position [0, 0]
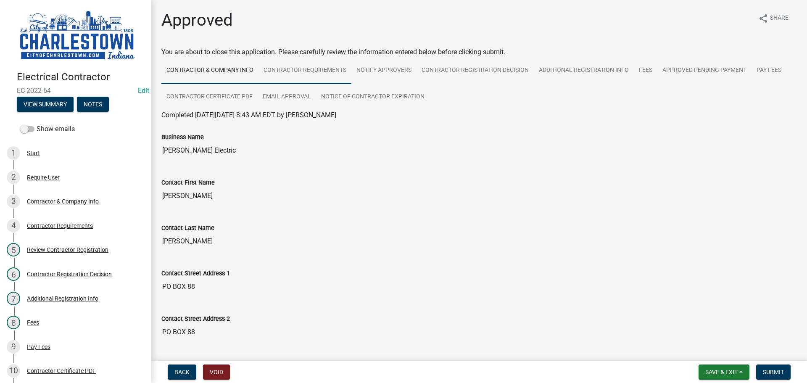
click at [329, 70] on link "Contractor Requirements" at bounding box center [304, 70] width 93 height 27
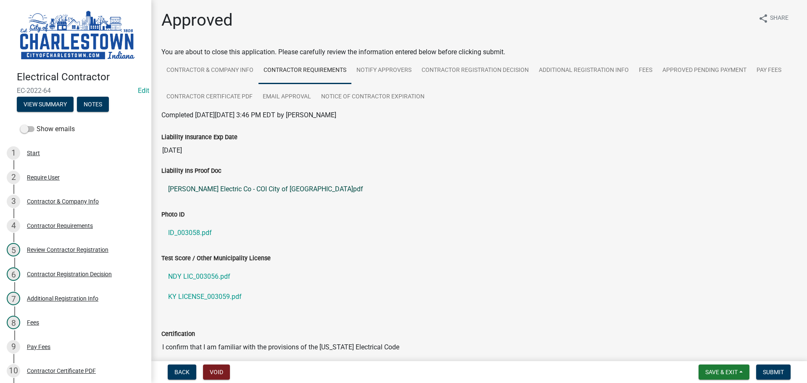
click at [258, 187] on link "Daugherty Electric Co - COI City of Charlestown.pdf" at bounding box center [478, 189] width 635 height 20
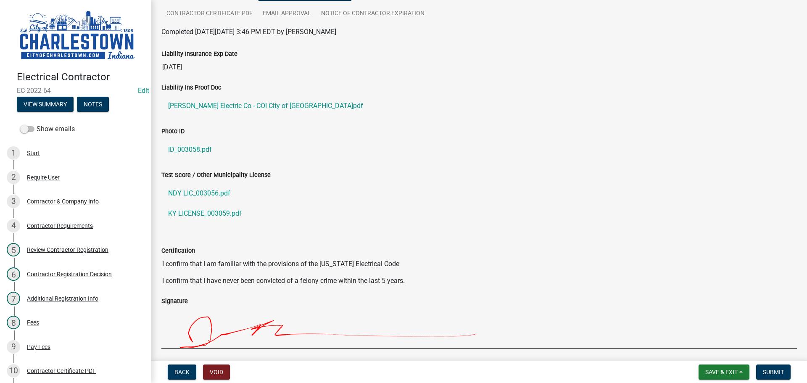
scroll to position [84, 0]
click at [776, 375] on span "Submit" at bounding box center [773, 372] width 21 height 7
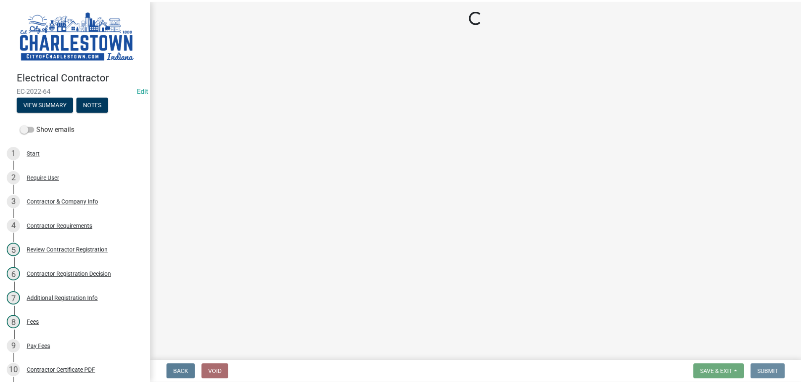
scroll to position [0, 0]
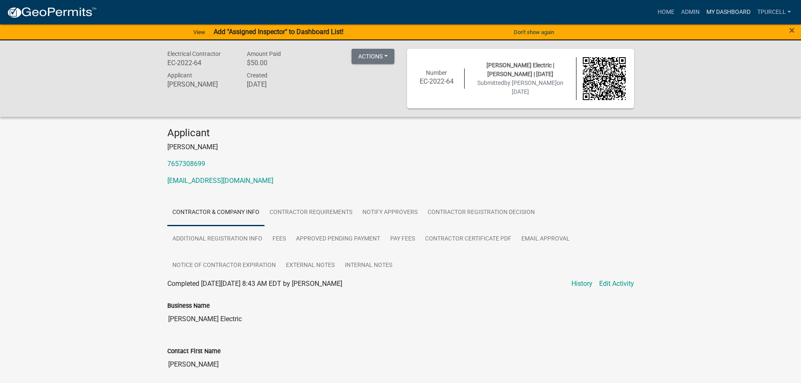
click at [730, 12] on link "My Dashboard" at bounding box center [728, 12] width 51 height 16
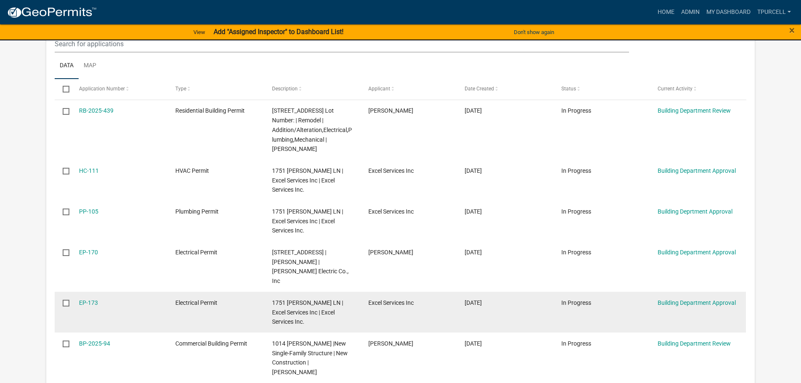
scroll to position [210, 0]
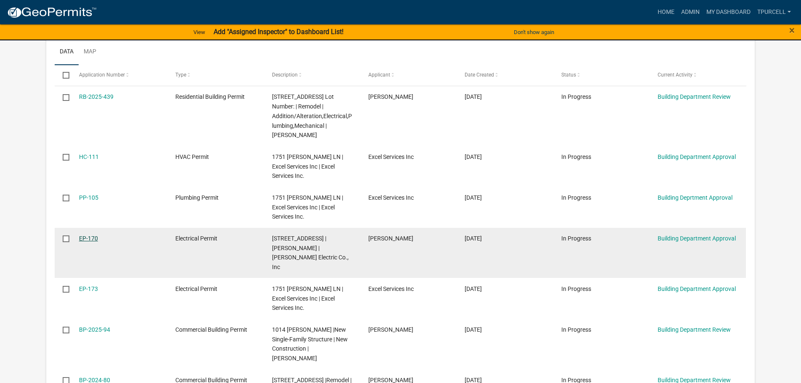
click at [95, 238] on link "EP-170" at bounding box center [88, 238] width 19 height 7
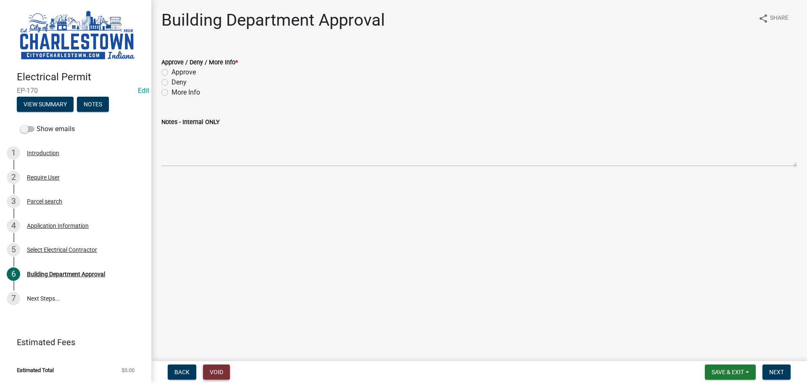
click at [222, 372] on button "Void" at bounding box center [216, 371] width 27 height 15
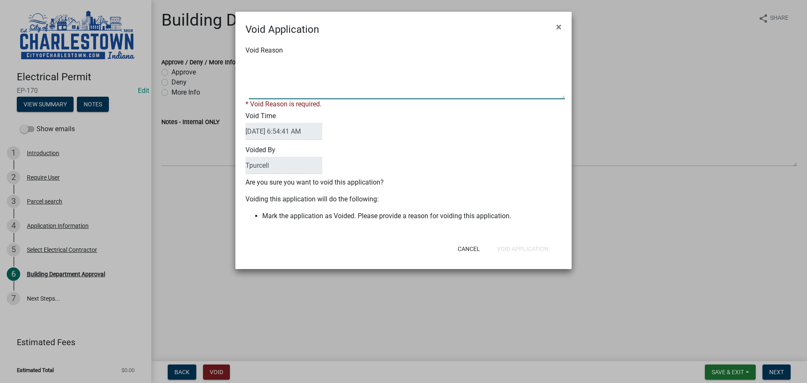
click at [273, 78] on textarea "Void Reason" at bounding box center [407, 78] width 316 height 42
click at [470, 250] on form "Void Application × Void Reason * Void Reason is required. Void Time 08/19/2025 …" at bounding box center [403, 137] width 336 height 250
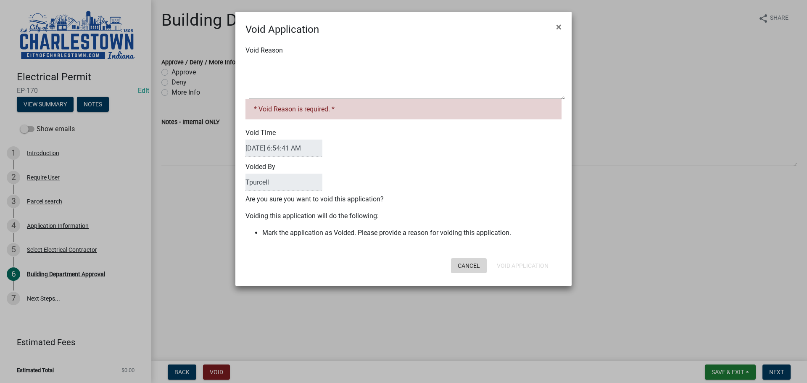
click at [469, 264] on button "Cancel" at bounding box center [469, 265] width 36 height 15
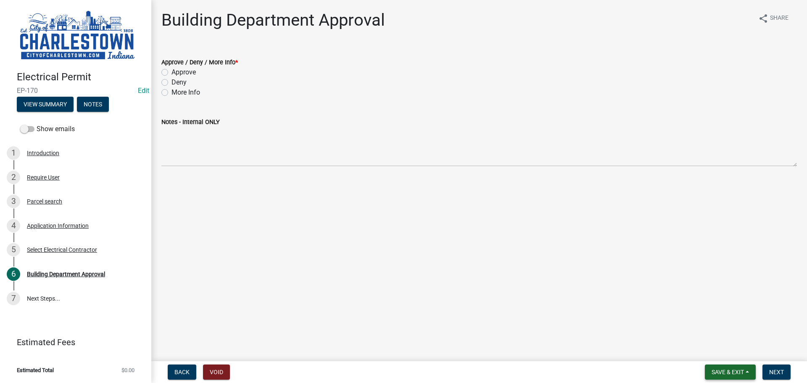
click at [726, 372] on span "Save & Exit" at bounding box center [727, 372] width 32 height 7
click at [711, 352] on button "Save & Exit" at bounding box center [721, 350] width 67 height 20
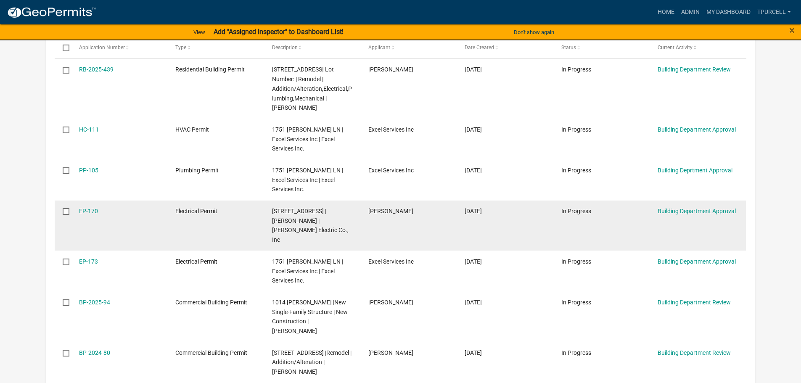
scroll to position [252, 0]
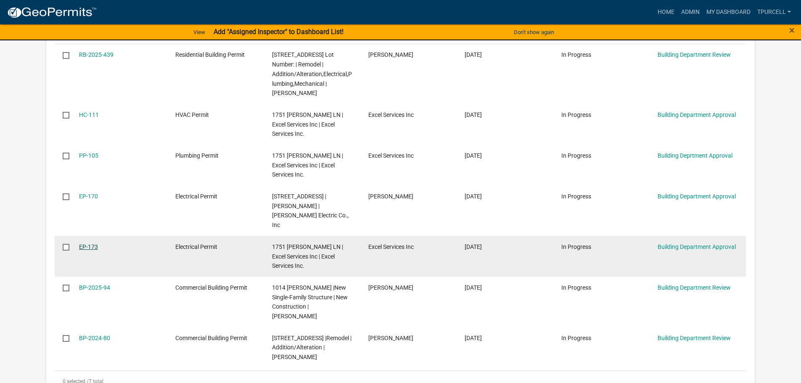
click at [89, 243] on link "EP-173" at bounding box center [88, 246] width 19 height 7
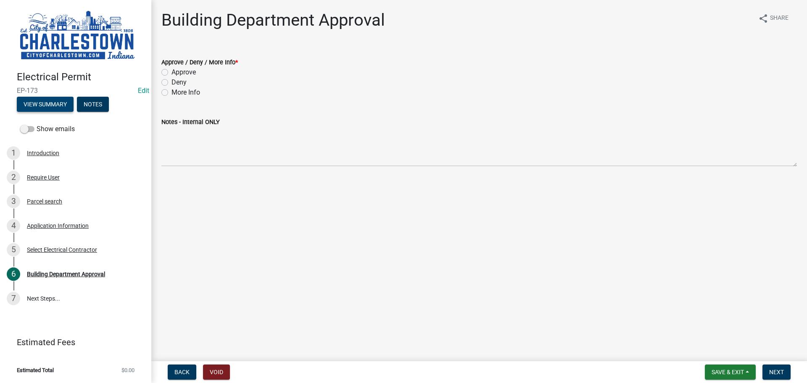
click at [44, 104] on button "View Summary" at bounding box center [45, 104] width 57 height 15
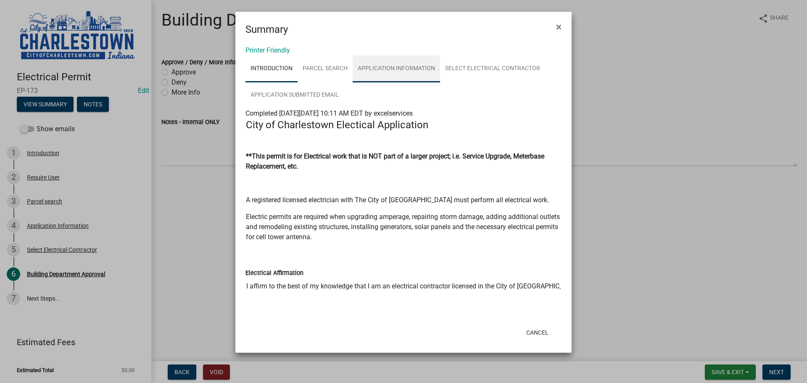
click at [397, 68] on link "Application Information" at bounding box center [396, 68] width 87 height 27
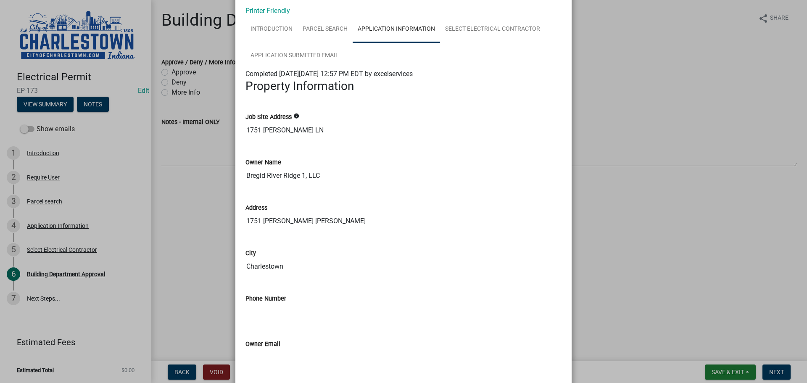
scroll to position [25, 0]
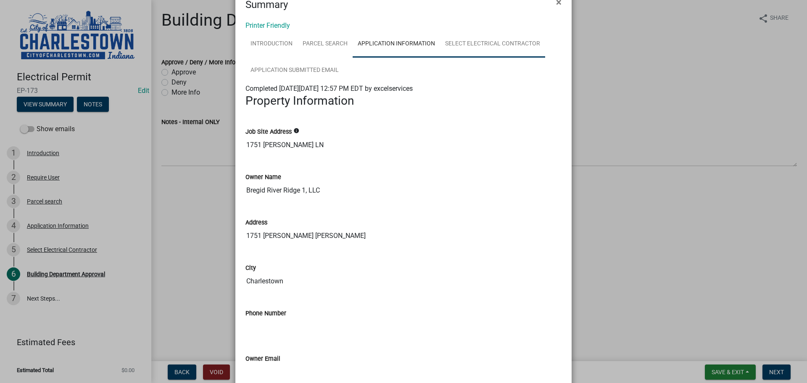
click at [495, 45] on link "Select Electrical Contractor" at bounding box center [492, 44] width 105 height 27
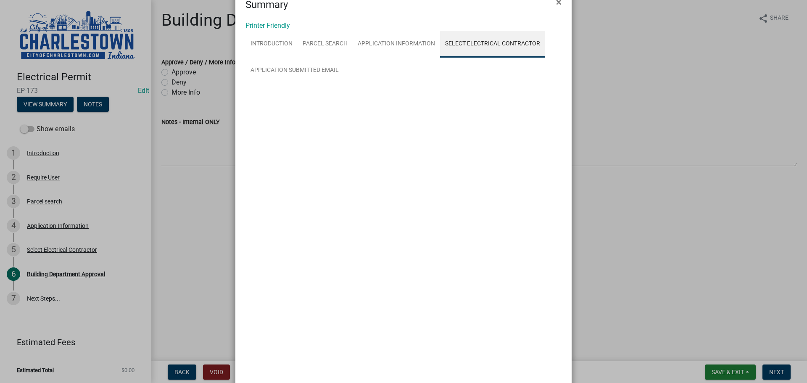
scroll to position [0, 0]
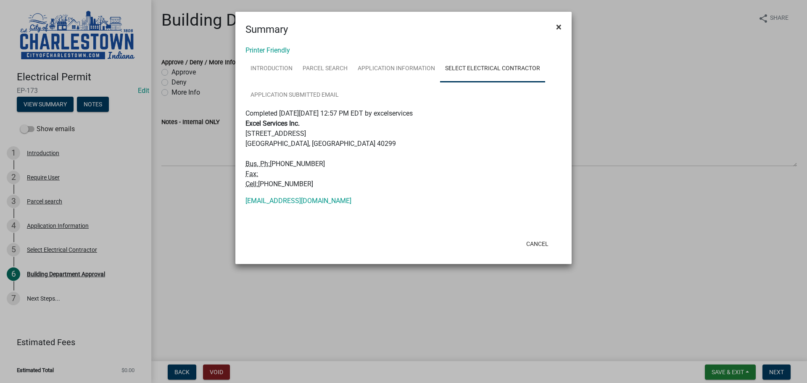
click at [557, 28] on span "×" at bounding box center [558, 27] width 5 height 12
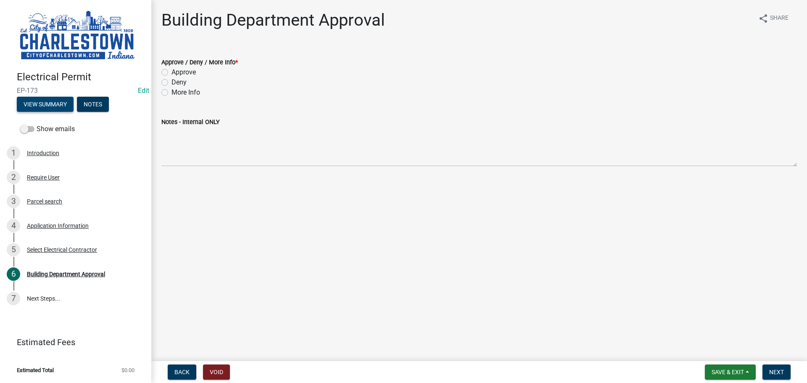
click at [48, 100] on button "View Summary" at bounding box center [45, 104] width 57 height 15
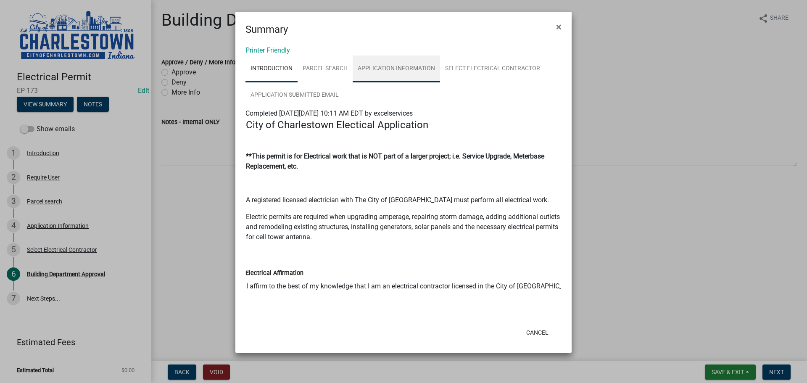
click at [382, 67] on link "Application Information" at bounding box center [396, 68] width 87 height 27
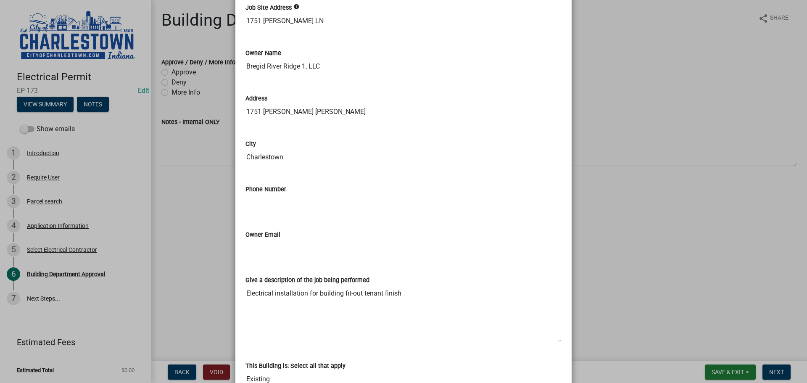
scroll to position [109, 0]
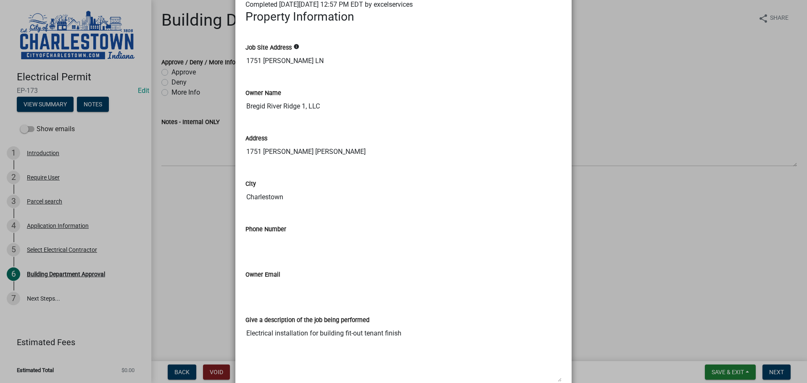
click at [612, 215] on ngb-modal-window "Summary × Printer Friendly Introduction Parcel search Application Information S…" at bounding box center [403, 191] width 807 height 383
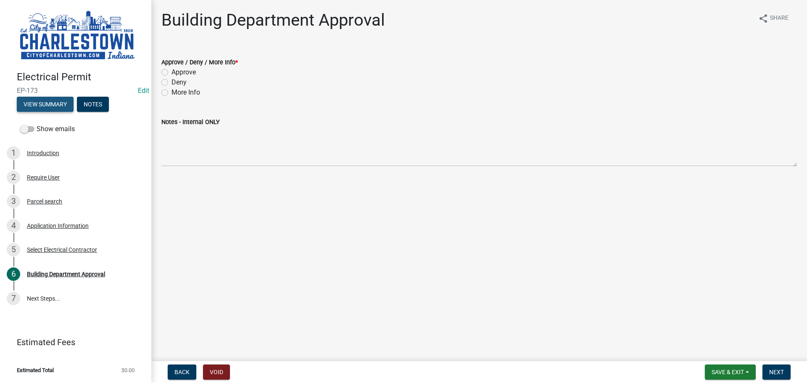
click at [60, 104] on button "View Summary" at bounding box center [45, 104] width 57 height 15
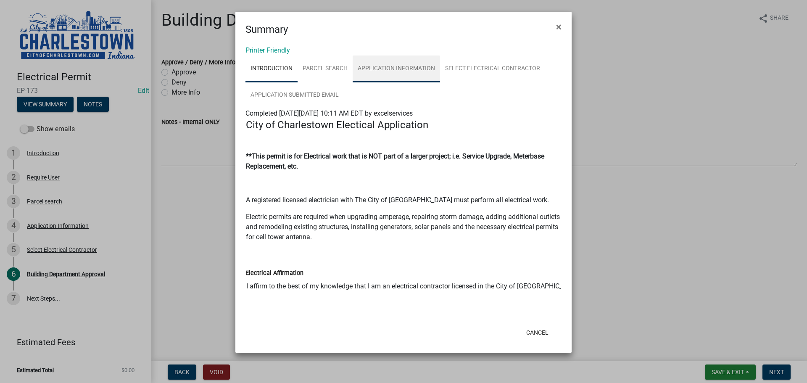
click at [407, 66] on link "Application Information" at bounding box center [396, 68] width 87 height 27
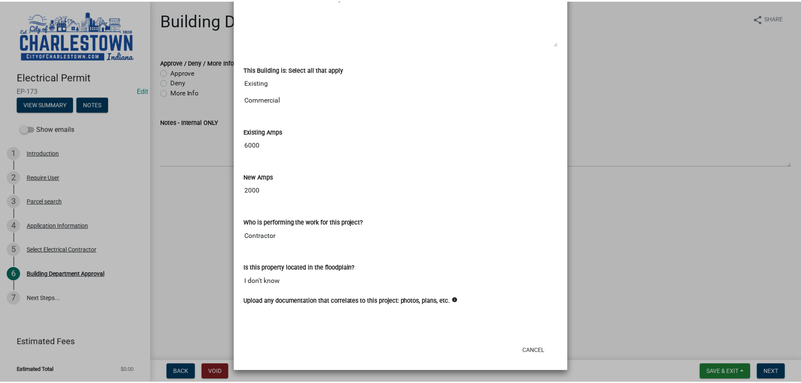
scroll to position [445, 0]
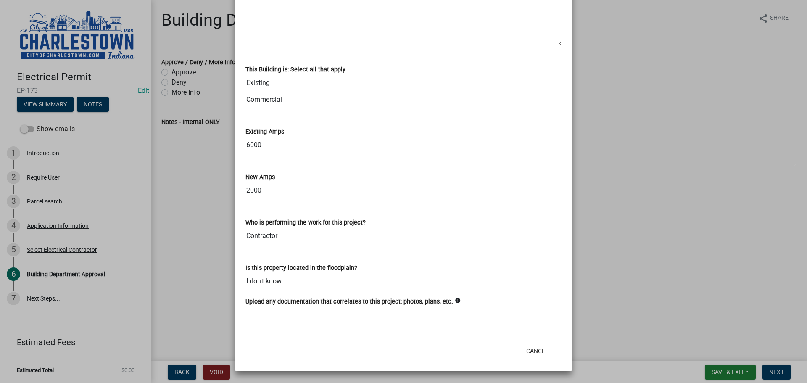
click at [609, 148] on ngb-modal-window "Summary × Printer Friendly Introduction Parcel search Application Information S…" at bounding box center [403, 191] width 807 height 383
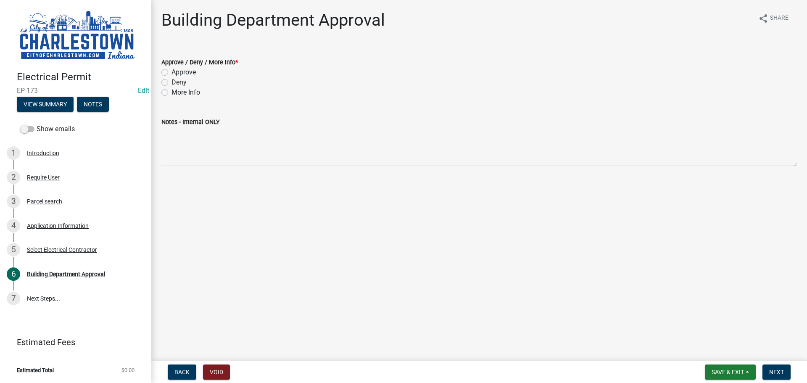
click at [171, 71] on label "Approve" at bounding box center [183, 72] width 24 height 10
click at [171, 71] on input "Approve" at bounding box center [173, 69] width 5 height 5
radio input "true"
click at [778, 371] on span "Next" at bounding box center [776, 372] width 15 height 7
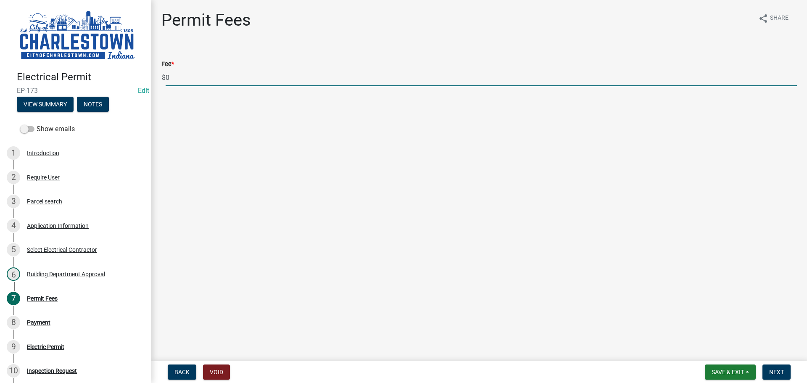
click at [194, 80] on input "0" at bounding box center [481, 77] width 631 height 17
type input "1585.00"
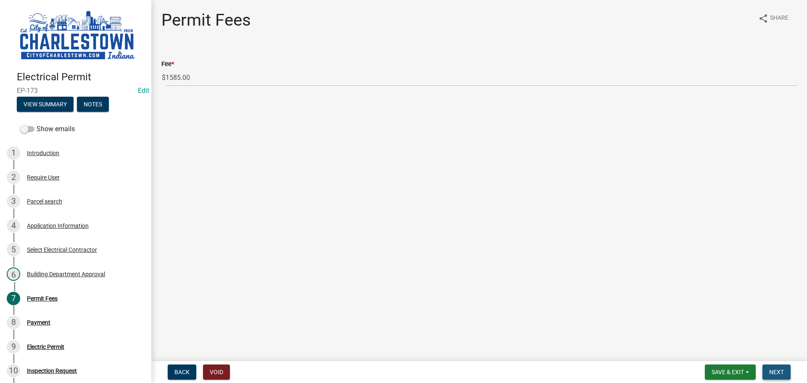
click at [780, 370] on span "Next" at bounding box center [776, 372] width 15 height 7
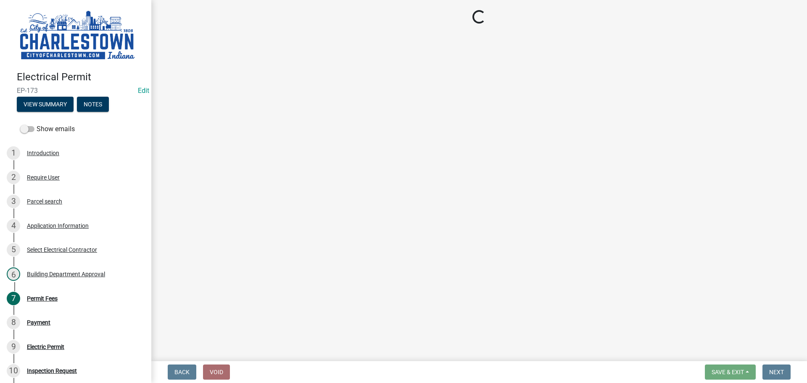
select select "3: 3"
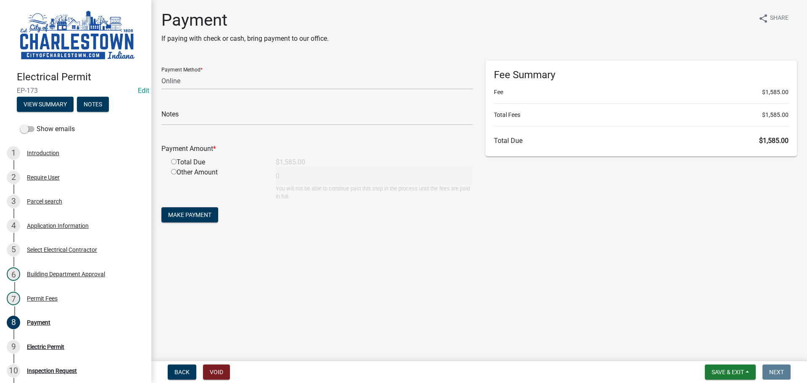
click at [173, 162] on input "radio" at bounding box center [173, 161] width 5 height 5
radio input "true"
type input "1585"
click at [733, 369] on span "Save & Exit" at bounding box center [727, 372] width 32 height 7
click at [720, 349] on button "Save & Exit" at bounding box center [721, 350] width 67 height 20
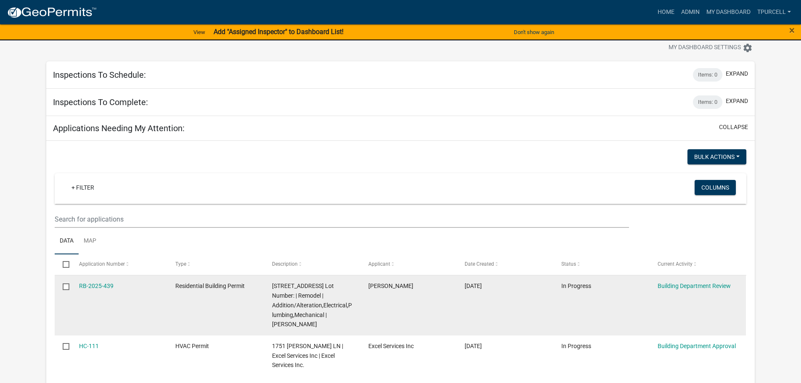
scroll to position [42, 0]
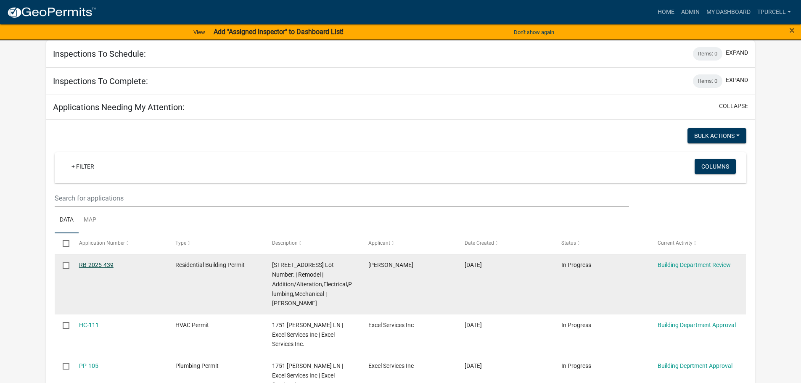
click at [102, 263] on link "RB-2025-439" at bounding box center [96, 264] width 34 height 7
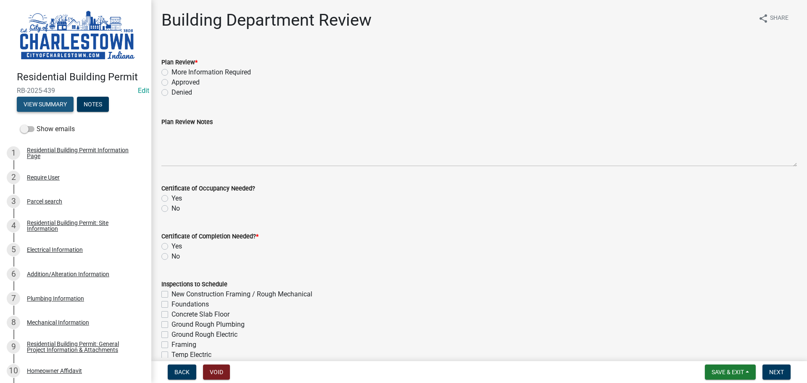
click at [45, 98] on button "View Summary" at bounding box center [45, 104] width 57 height 15
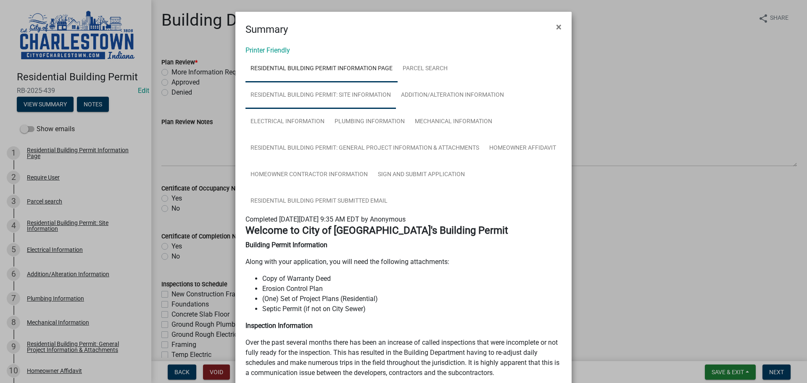
click at [345, 94] on link "Residential Building Permit: Site Information" at bounding box center [320, 95] width 150 height 27
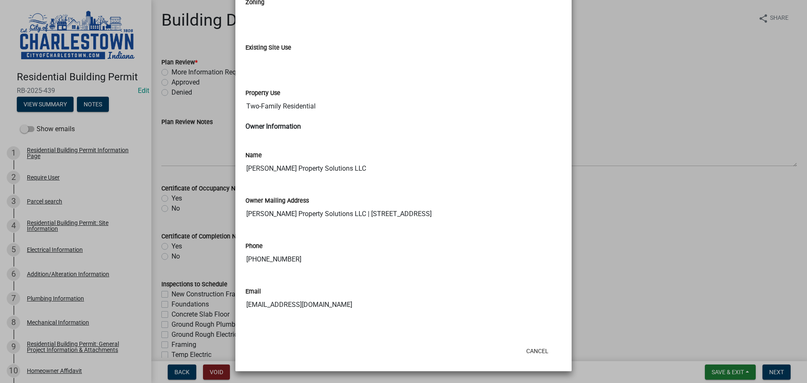
scroll to position [516, 0]
click at [651, 257] on ngb-modal-window "Summary × Printer Friendly Residential Building Permit Information Page Parcel …" at bounding box center [403, 191] width 807 height 383
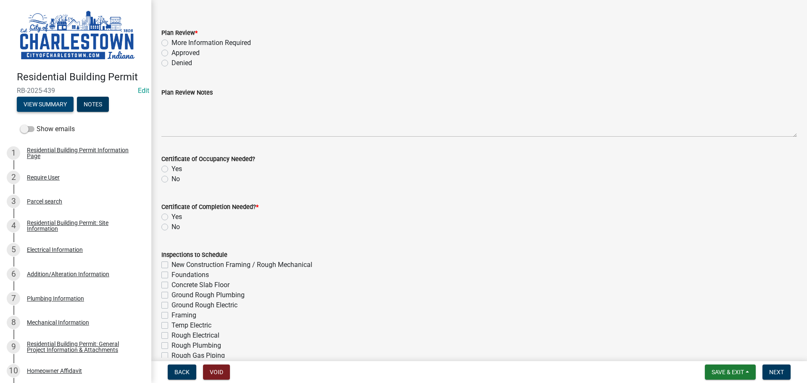
scroll to position [42, 0]
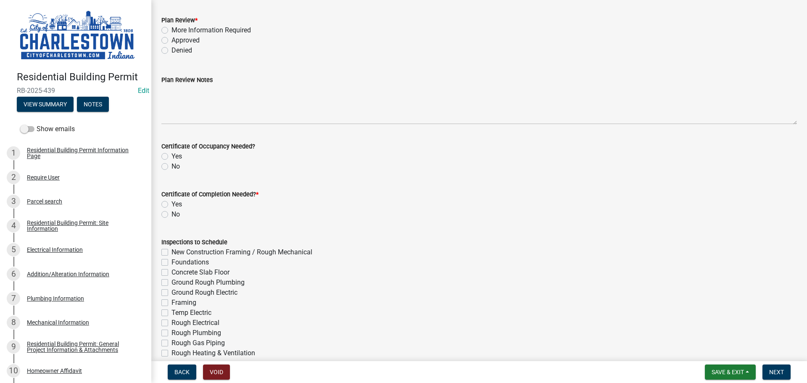
click at [171, 206] on label "Yes" at bounding box center [176, 204] width 11 height 10
click at [171, 205] on input "Yes" at bounding box center [173, 201] width 5 height 5
radio input "true"
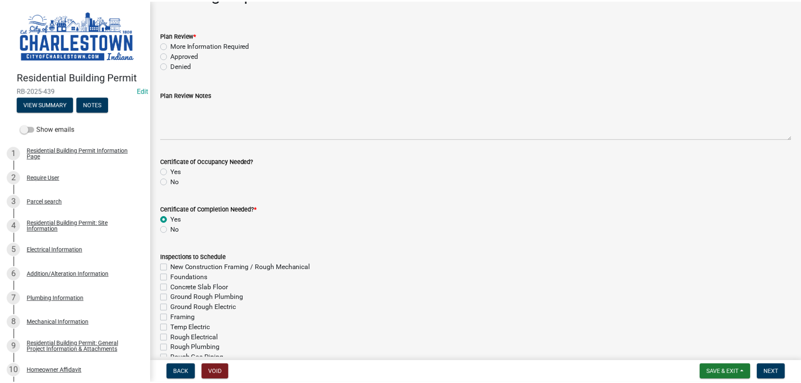
scroll to position [0, 0]
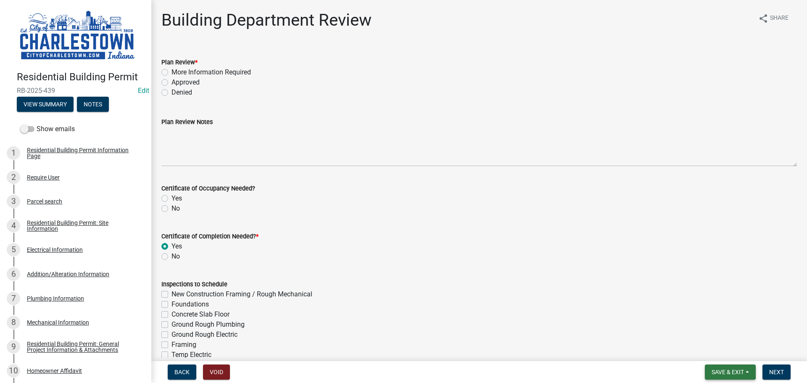
click at [728, 373] on span "Save & Exit" at bounding box center [727, 372] width 32 height 7
click at [719, 349] on button "Save & Exit" at bounding box center [721, 350] width 67 height 20
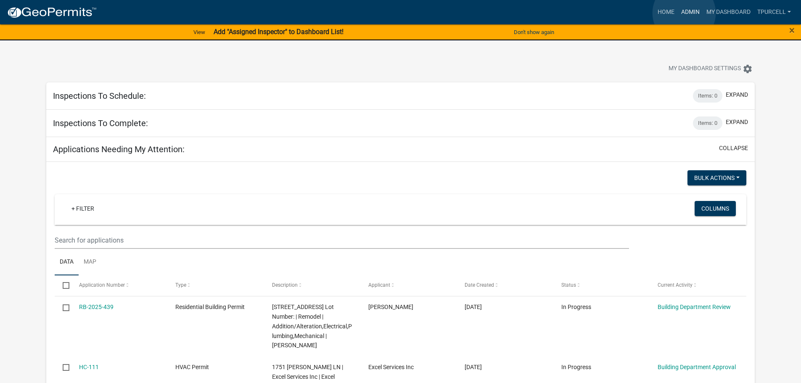
click at [684, 13] on link "Admin" at bounding box center [689, 12] width 25 height 16
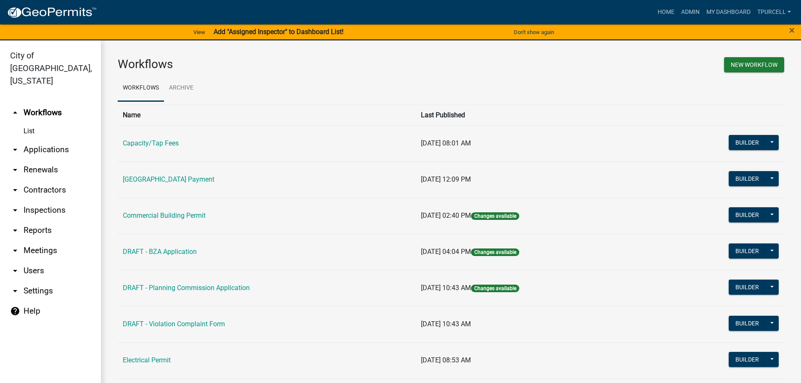
click at [44, 140] on link "arrow_drop_down Applications" at bounding box center [50, 150] width 101 height 20
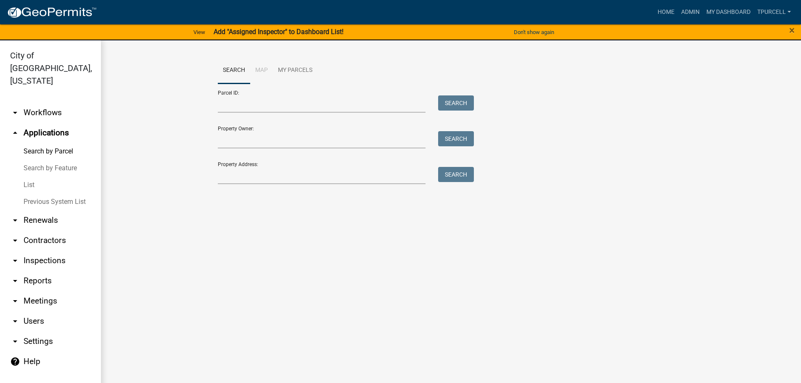
click at [29, 176] on link "List" at bounding box center [50, 184] width 101 height 17
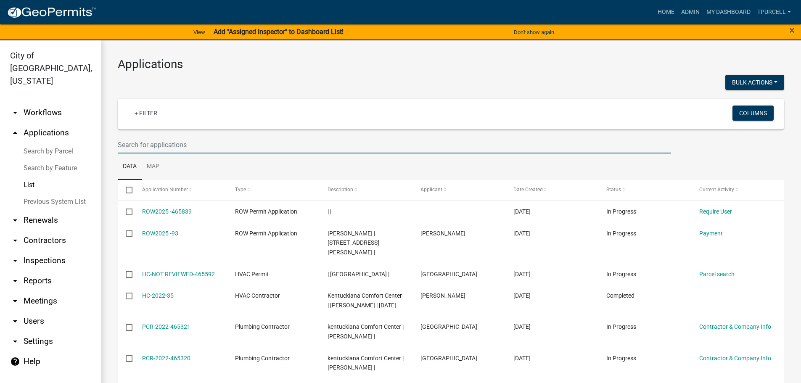
click at [152, 150] on input "text" at bounding box center [394, 144] width 553 height 17
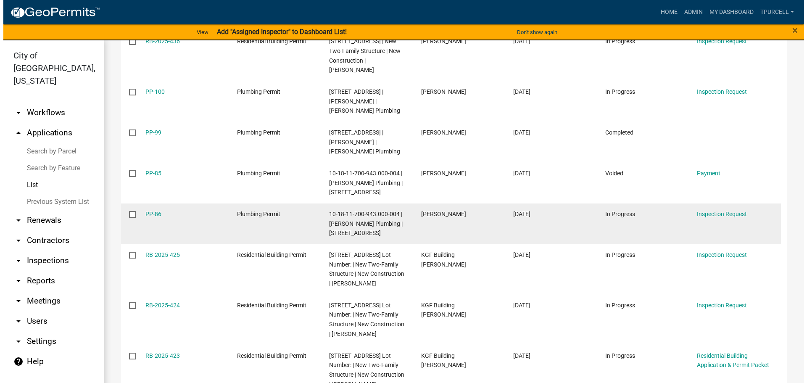
scroll to position [252, 0]
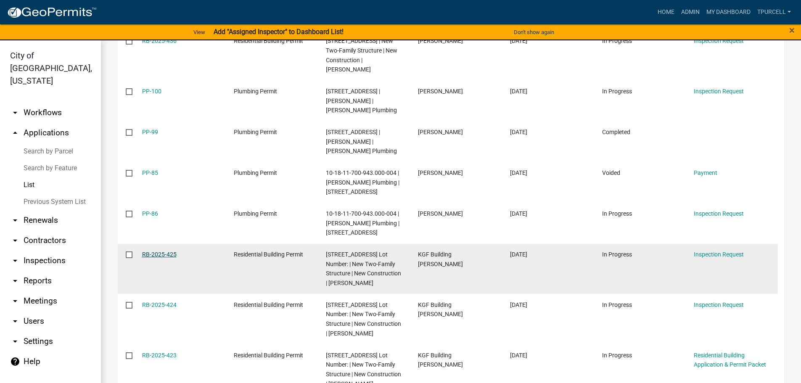
type input "level"
click at [164, 251] on link "RB-2025-425" at bounding box center [159, 254] width 34 height 7
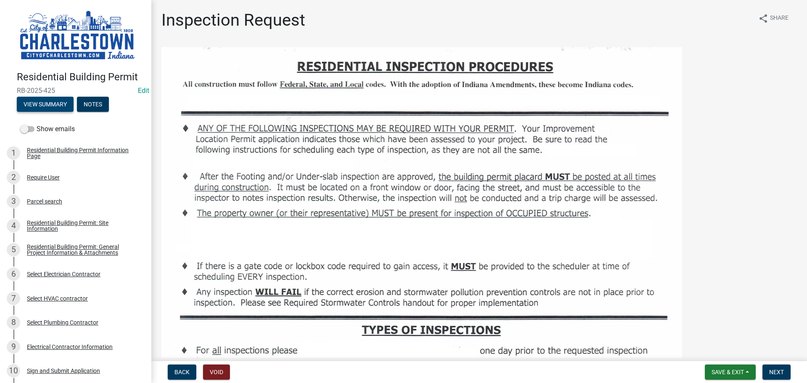
click at [56, 103] on button "View Summary" at bounding box center [45, 104] width 57 height 15
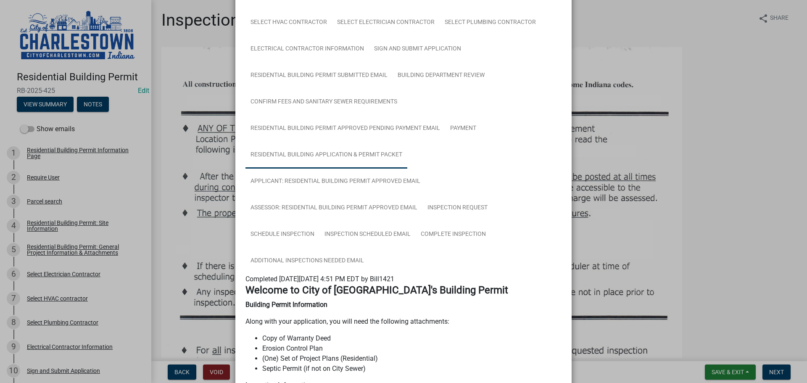
scroll to position [126, 0]
click at [437, 233] on link "Complete Inspection" at bounding box center [453, 234] width 75 height 27
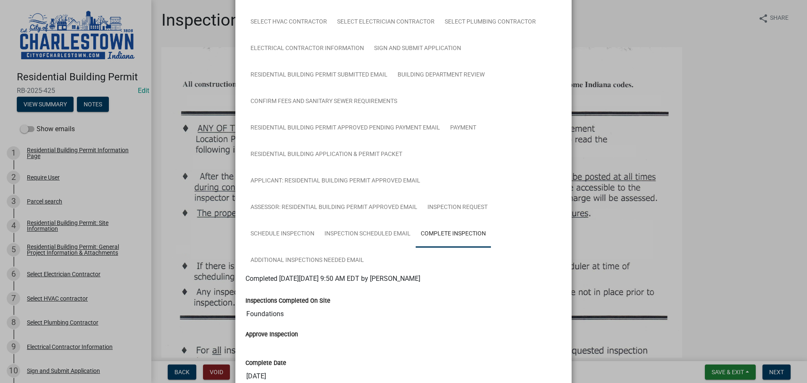
click at [451, 231] on link "Complete Inspection" at bounding box center [453, 234] width 75 height 27
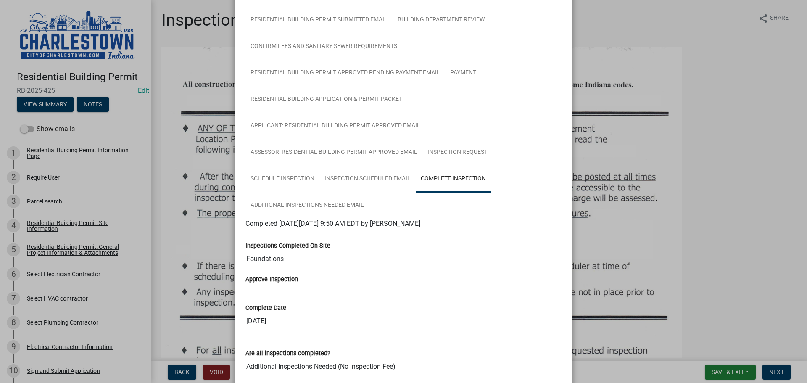
scroll to position [168, 0]
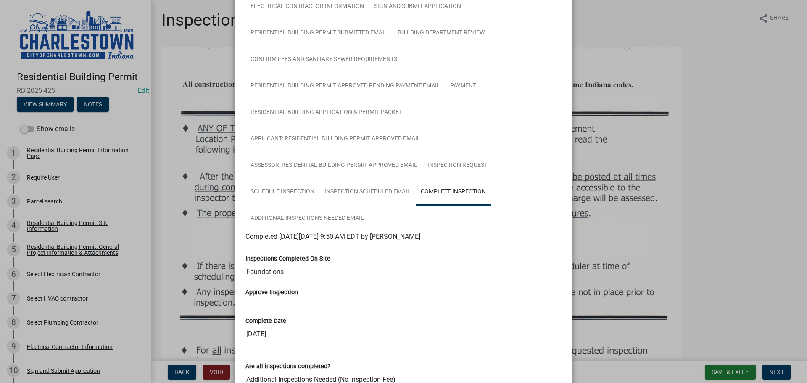
click at [744, 73] on ngb-modal-window "Summary × Printer Friendly Residential Building Permit Information Page Parcel …" at bounding box center [403, 191] width 807 height 383
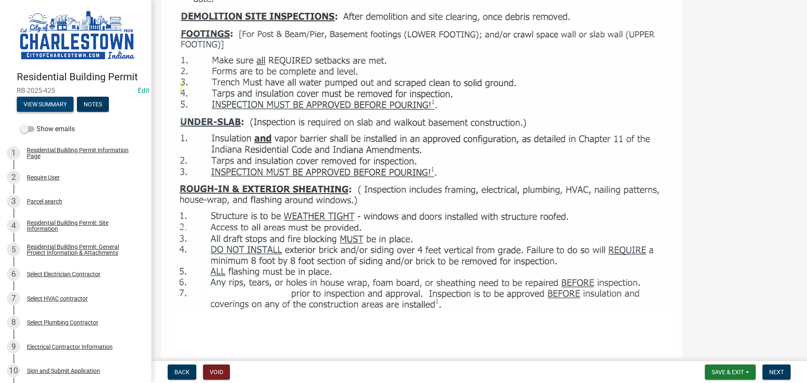
scroll to position [336, 0]
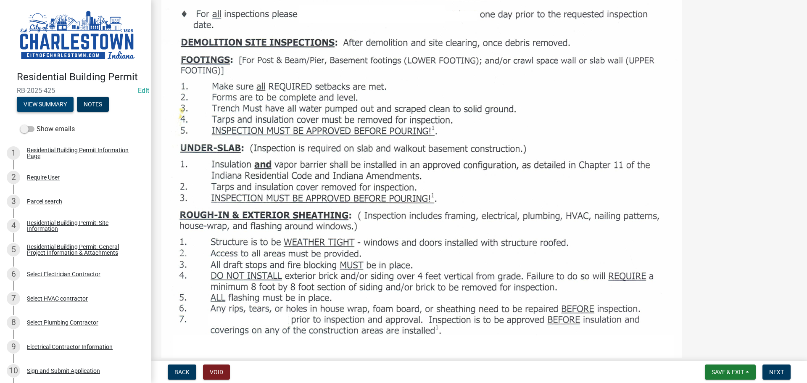
click at [49, 98] on button "View Summary" at bounding box center [45, 104] width 57 height 15
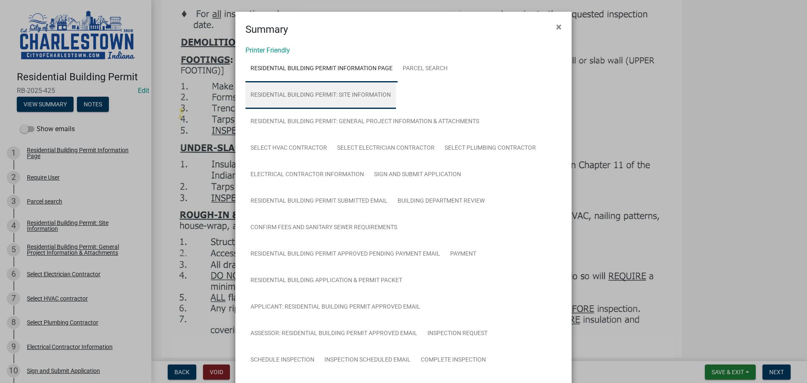
click at [361, 94] on link "Residential Building Permit: Site Information" at bounding box center [320, 95] width 150 height 27
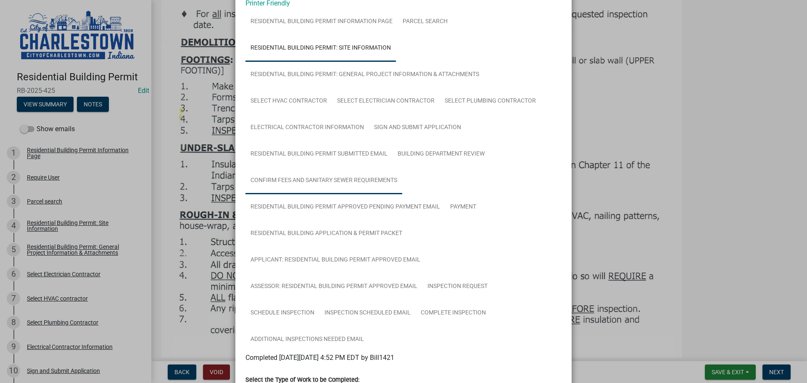
scroll to position [42, 0]
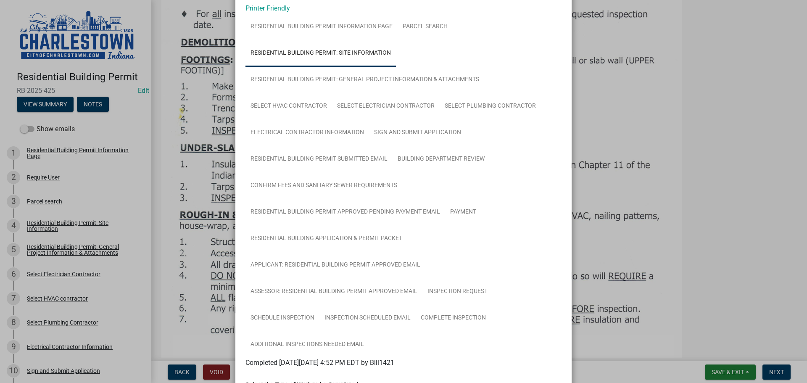
click at [730, 100] on ngb-modal-window "Summary × Printer Friendly Residential Building Permit Information Page Parcel …" at bounding box center [403, 191] width 807 height 383
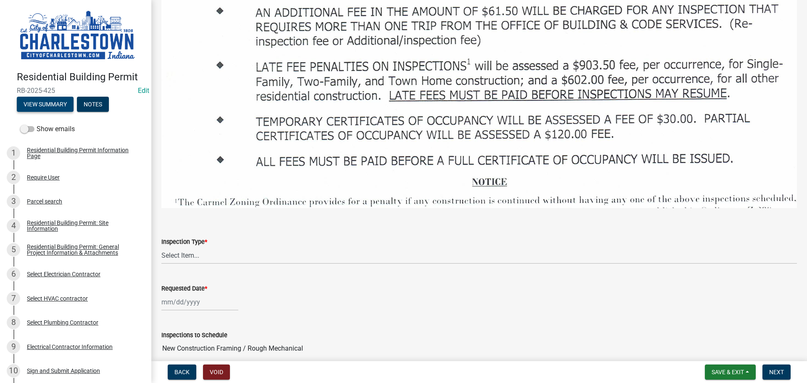
scroll to position [1219, 0]
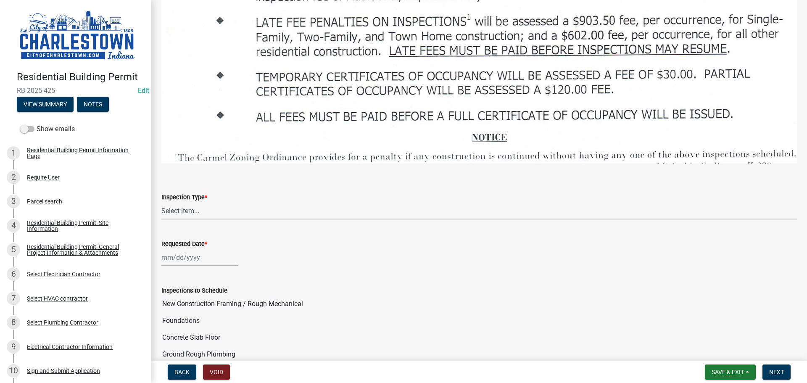
click at [186, 203] on select "Select Item... New Construction Framing / Rough Mechanical Foundations Concrete…" at bounding box center [478, 210] width 635 height 17
click at [161, 202] on select "Select Item... New Construction Framing / Rough Mechanical Foundations Concrete…" at bounding box center [478, 210] width 635 height 17
select select "070efa9d-54c2-47c8-ac16-f05a66721b1b"
click at [187, 252] on div at bounding box center [199, 257] width 77 height 17
select select "8"
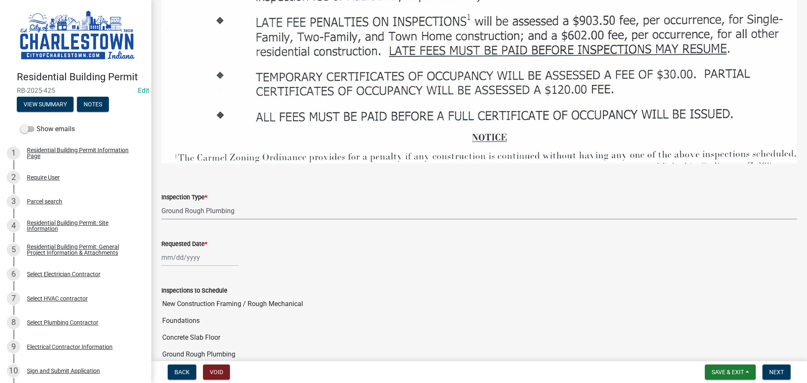
select select "2025"
click at [182, 206] on div "19" at bounding box center [182, 212] width 13 height 13
type input "[DATE]"
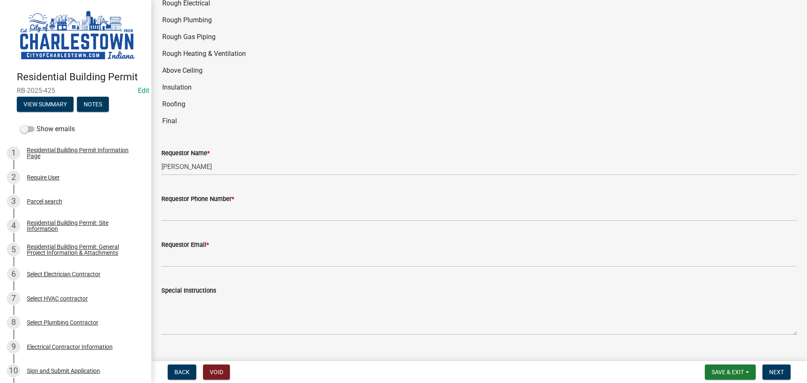
scroll to position [1639, 0]
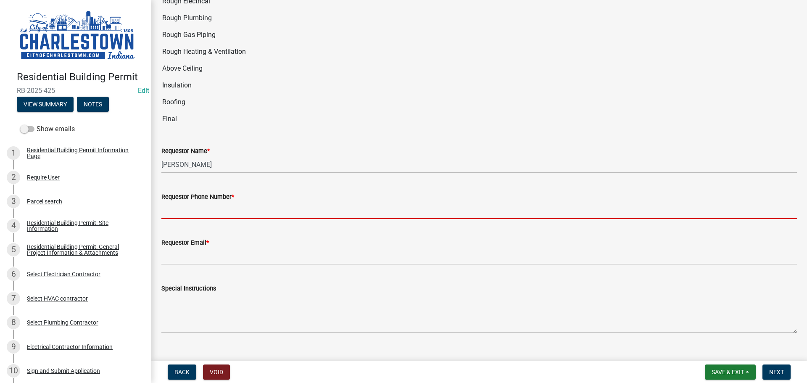
click at [227, 202] on input "Requestor Phone Number *" at bounding box center [478, 210] width 635 height 17
type input "5025233650"
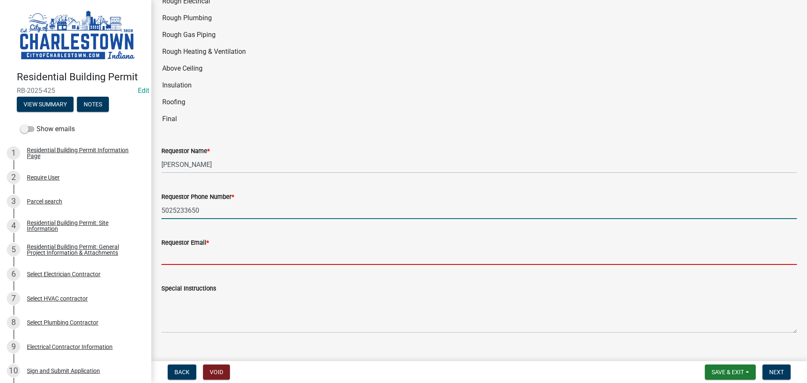
type input "[EMAIL_ADDRESS][DOMAIN_NAME]"
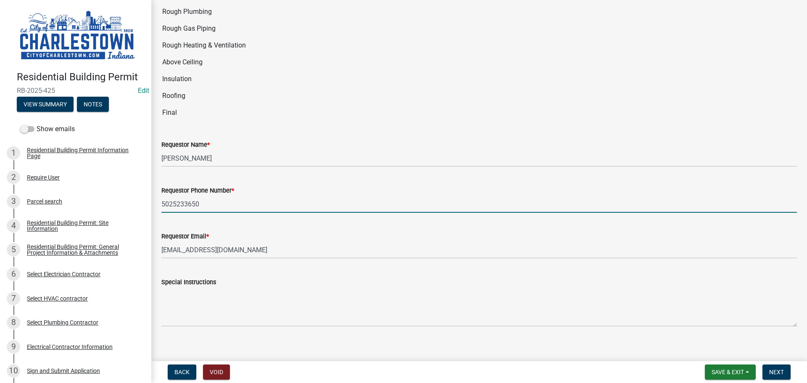
scroll to position [1647, 0]
click at [774, 369] on span "Next" at bounding box center [776, 372] width 15 height 7
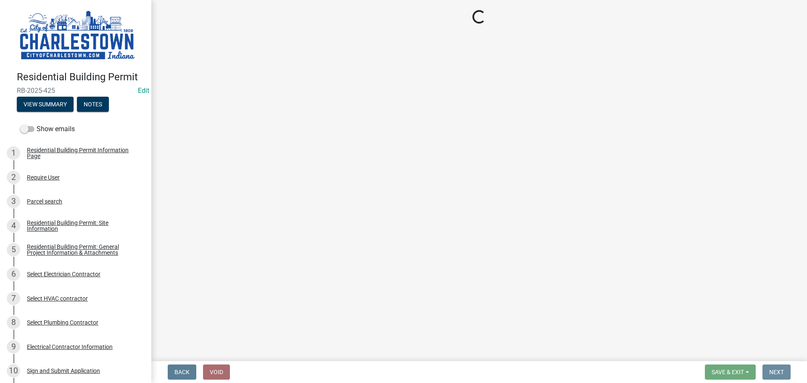
scroll to position [0, 0]
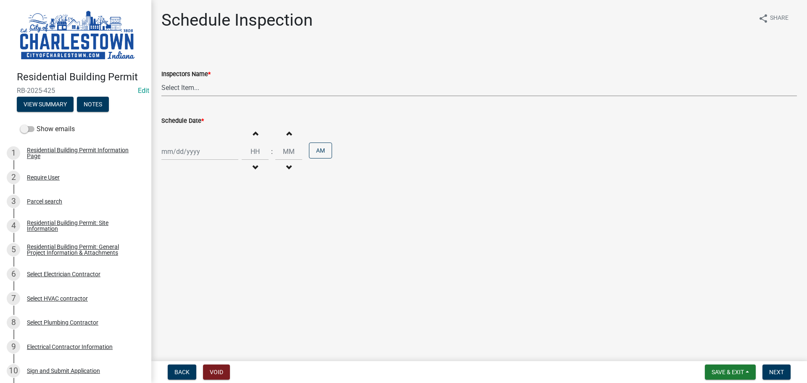
click at [173, 93] on select "Select Item... hannahpierson (Hannah Pierson) TJackson (Tony Jackson) Tpurcell …" at bounding box center [478, 87] width 635 height 17
select select "63e5a778-15f7-4a13-aba2-a6e5541a0fb3"
click at [161, 79] on select "Select Item... hannahpierson (Hannah Pierson) TJackson (Tony Jackson) Tpurcell …" at bounding box center [478, 87] width 635 height 17
select select "8"
select select "2025"
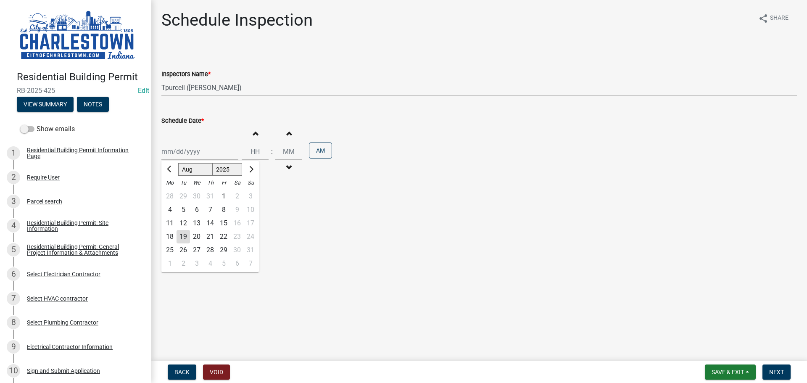
click at [180, 154] on div "Jan Feb Mar Apr May Jun Jul Aug Sep Oct Nov Dec 1525 1526 1527 1528 1529 1530 1…" at bounding box center [199, 151] width 77 height 17
click at [188, 237] on div "19" at bounding box center [182, 236] width 13 height 13
type input "[DATE]"
click at [784, 370] on span "Next" at bounding box center [776, 372] width 15 height 7
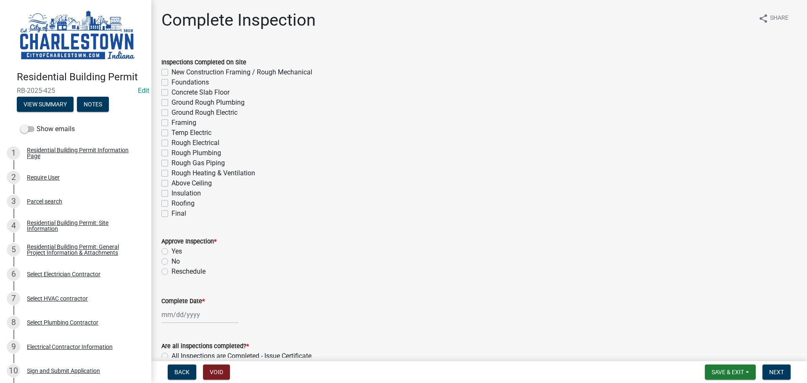
click at [171, 101] on label "Ground Rough Plumbing" at bounding box center [207, 102] width 73 height 10
click at [171, 101] on input "Ground Rough Plumbing" at bounding box center [173, 99] width 5 height 5
checkbox input "true"
checkbox input "false"
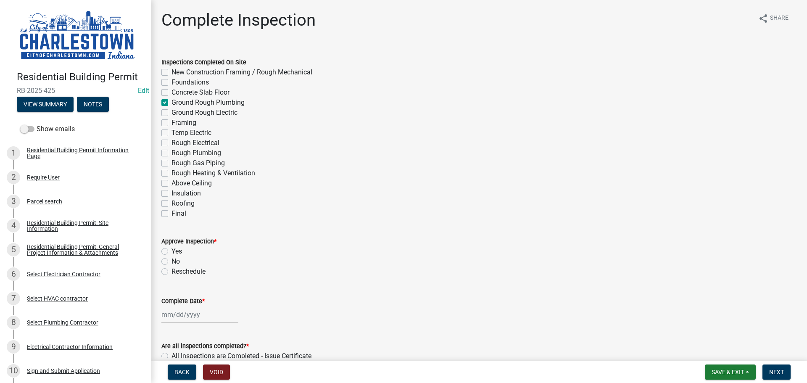
checkbox input "false"
checkbox input "true"
checkbox input "false"
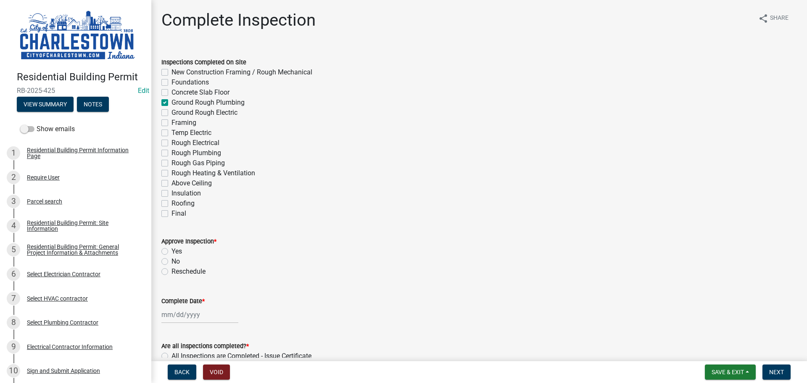
checkbox input "false"
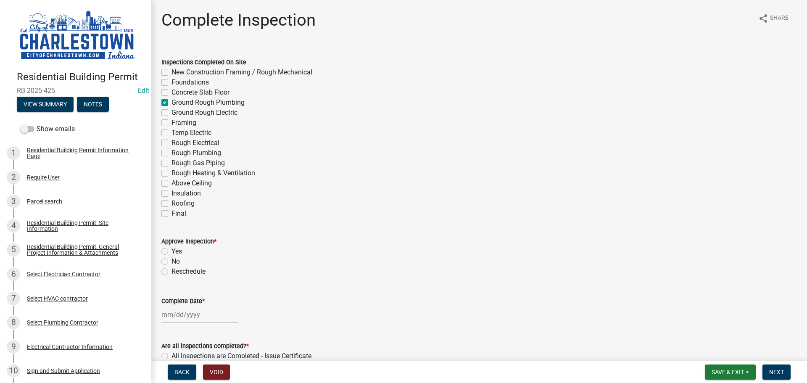
checkbox input "false"
click at [171, 250] on label "Yes" at bounding box center [176, 251] width 11 height 10
click at [171, 250] on input "Yes" at bounding box center [173, 248] width 5 height 5
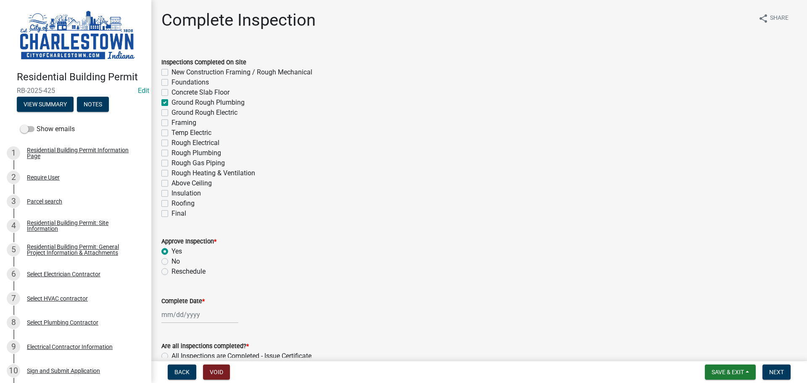
radio input "true"
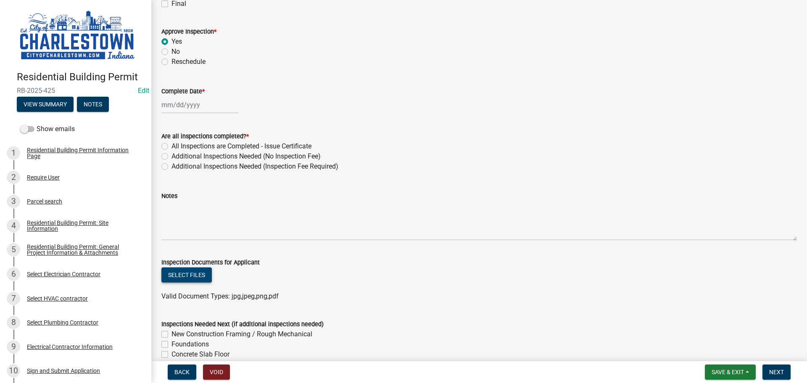
scroll to position [210, 0]
click at [190, 275] on button "Select files" at bounding box center [186, 274] width 50 height 15
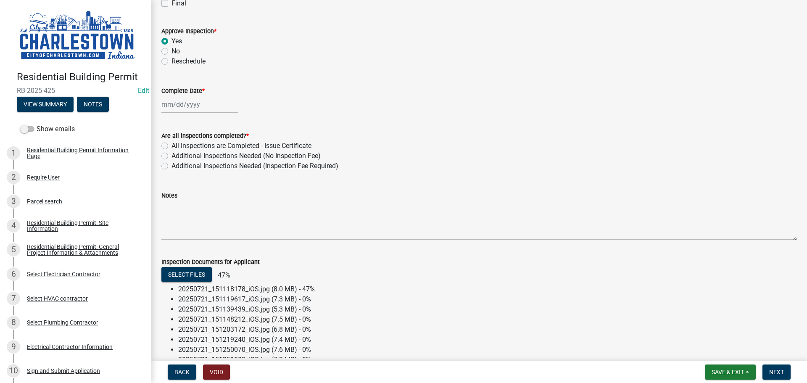
click at [171, 156] on label "Additional Inspections Needed (No Inspection Fee)" at bounding box center [245, 156] width 149 height 10
click at [171, 156] on input "Additional Inspections Needed (No Inspection Fee)" at bounding box center [173, 153] width 5 height 5
radio input "true"
click at [182, 108] on div at bounding box center [199, 104] width 77 height 17
select select "8"
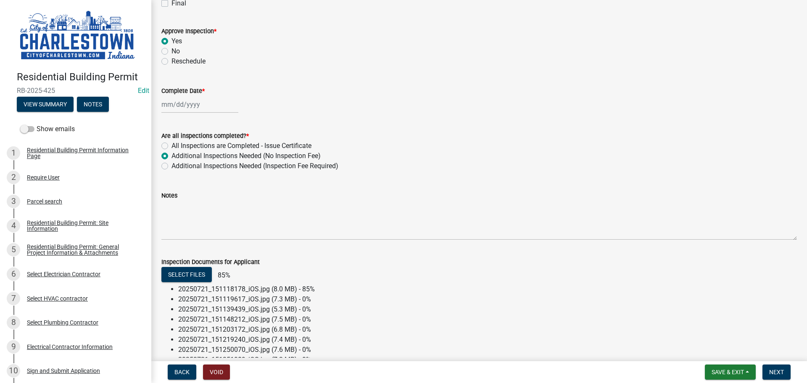
select select "2025"
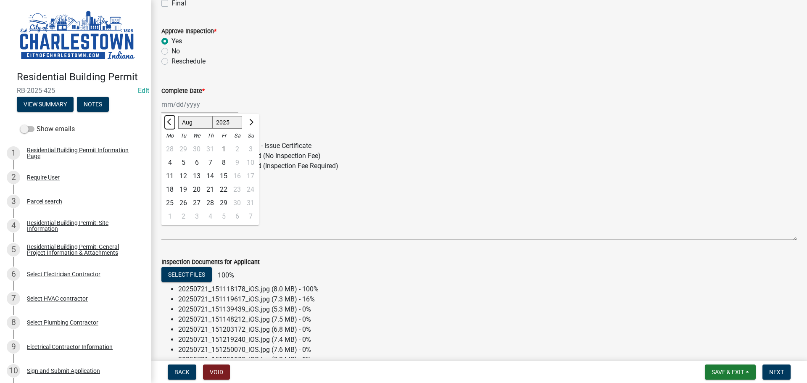
click at [170, 120] on span "Previous month" at bounding box center [170, 122] width 6 height 6
select select "7"
click at [170, 188] on div "21" at bounding box center [169, 189] width 13 height 13
type input "07/21/2025"
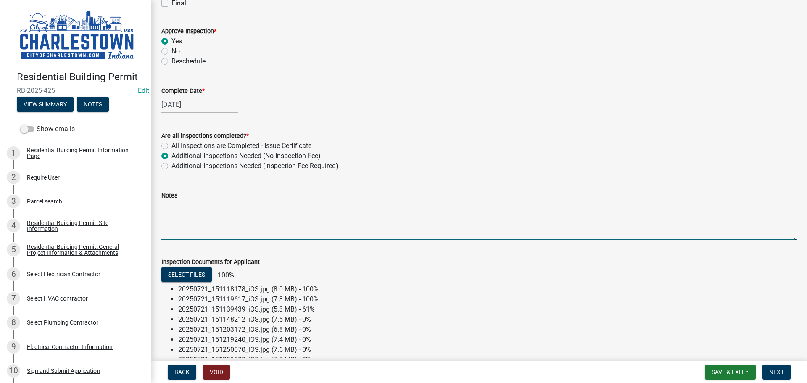
click at [195, 211] on textarea "Notes" at bounding box center [478, 220] width 635 height 40
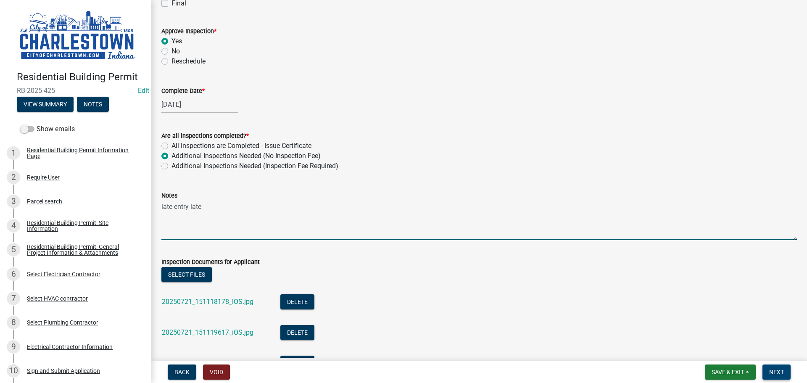
type textarea "late entry late"
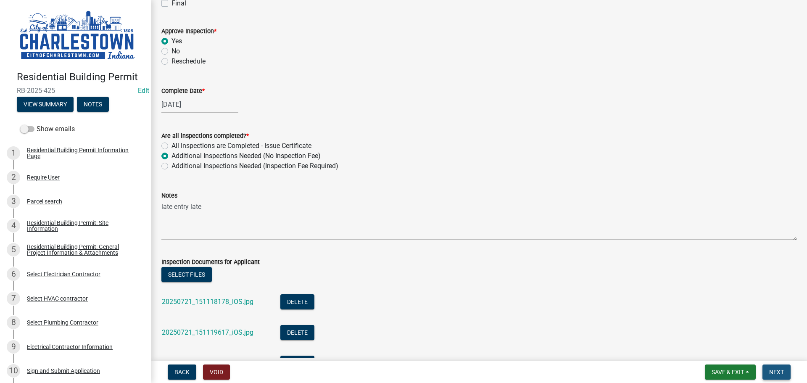
click at [781, 373] on span "Next" at bounding box center [776, 372] width 15 height 7
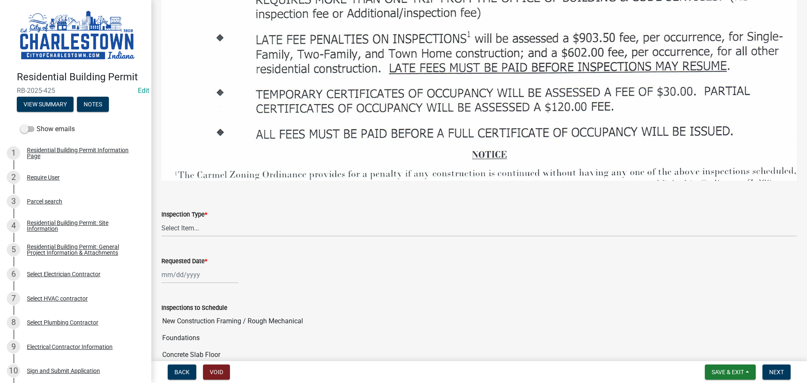
scroll to position [1219, 0]
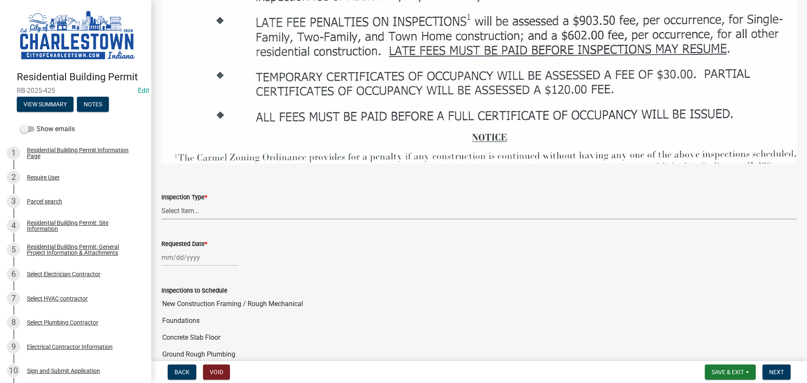
click at [190, 202] on select "Select Item... New Construction Framing / Rough Mechanical Foundations Concrete…" at bounding box center [478, 210] width 635 height 17
click at [161, 202] on select "Select Item... New Construction Framing / Rough Mechanical Foundations Concrete…" at bounding box center [478, 210] width 635 height 17
select select "6148cfc3-f65f-4c5f-8e17-86e63b13192f"
click at [190, 249] on div at bounding box center [199, 257] width 77 height 17
select select "8"
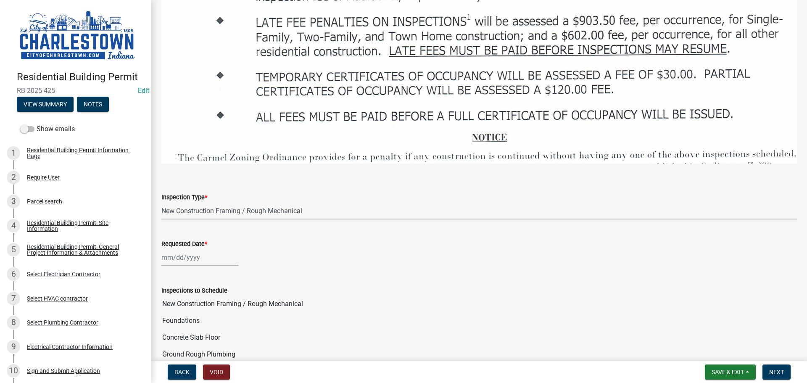
select select "2025"
click at [183, 206] on div "19" at bounding box center [182, 212] width 13 height 13
type input "[DATE]"
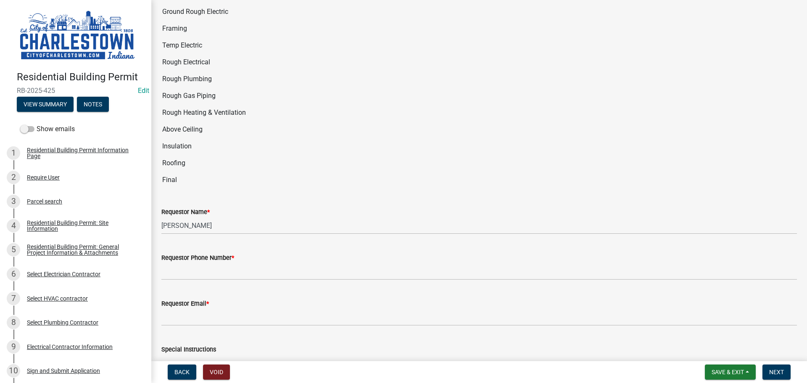
scroll to position [1597, 0]
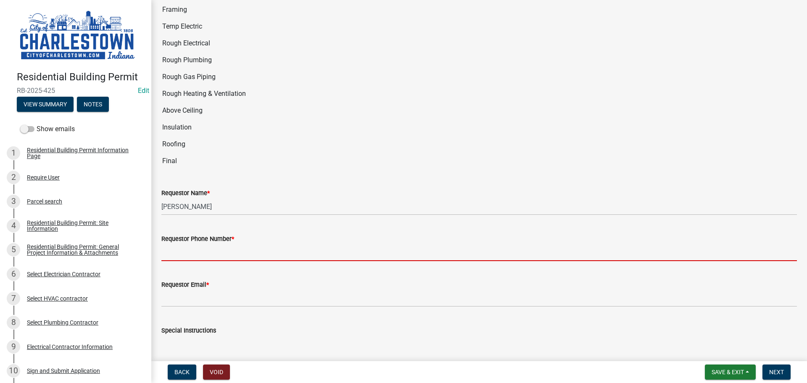
click at [198, 244] on input "Requestor Phone Number *" at bounding box center [478, 252] width 635 height 17
type input "5025233650"
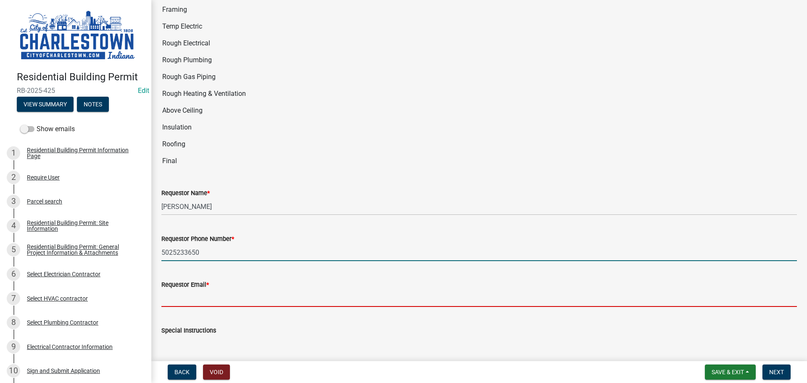
type input "[EMAIL_ADDRESS][DOMAIN_NAME]"
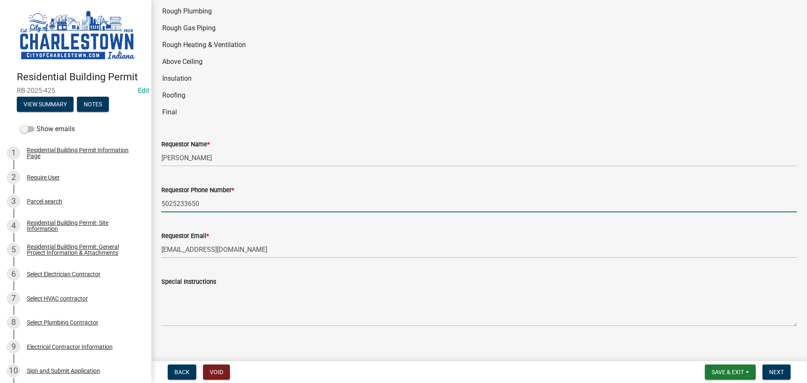
scroll to position [1647, 0]
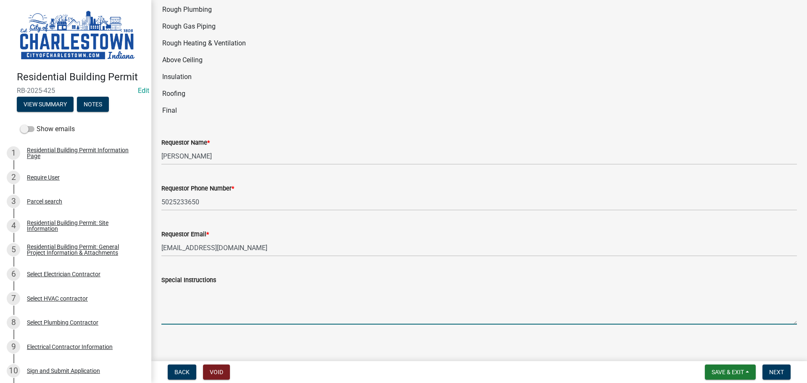
click at [203, 292] on textarea "Special Instructions" at bounding box center [478, 305] width 635 height 40
type textarea "f"
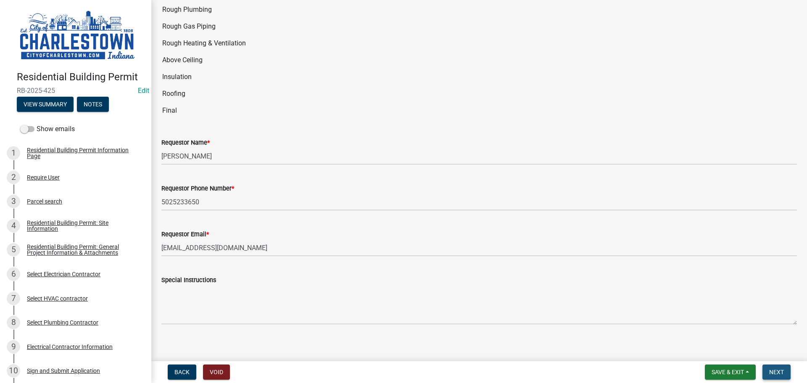
click at [783, 373] on span "Next" at bounding box center [776, 372] width 15 height 7
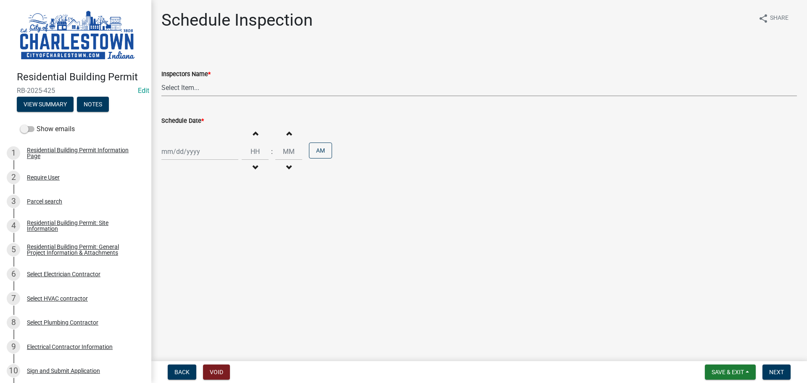
click at [194, 85] on select "Select Item... hannahpierson (Hannah Pierson) TJackson (Tony Jackson) Tpurcell …" at bounding box center [478, 87] width 635 height 17
select select "63e5a778-15f7-4a13-aba2-a6e5541a0fb3"
click at [161, 79] on select "Select Item... hannahpierson (Hannah Pierson) TJackson (Tony Jackson) Tpurcell …" at bounding box center [478, 87] width 635 height 17
select select "8"
select select "2025"
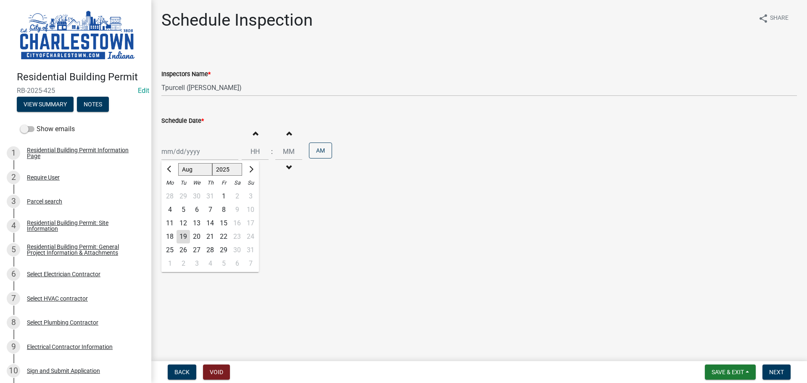
click at [187, 151] on div "Jan Feb Mar Apr May Jun Jul Aug Sep Oct Nov Dec 1525 1526 1527 1528 1529 1530 1…" at bounding box center [199, 151] width 77 height 17
click at [186, 237] on div "19" at bounding box center [182, 236] width 13 height 13
type input "[DATE]"
click at [780, 371] on span "Next" at bounding box center [776, 372] width 15 height 7
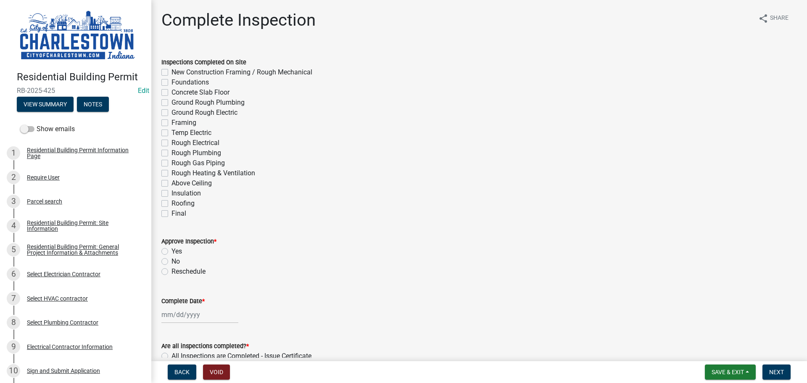
click at [171, 72] on label "New Construction Framing / Rough Mechanical" at bounding box center [241, 72] width 141 height 10
click at [171, 72] on input "New Construction Framing / Rough Mechanical" at bounding box center [173, 69] width 5 height 5
checkbox input "true"
checkbox input "false"
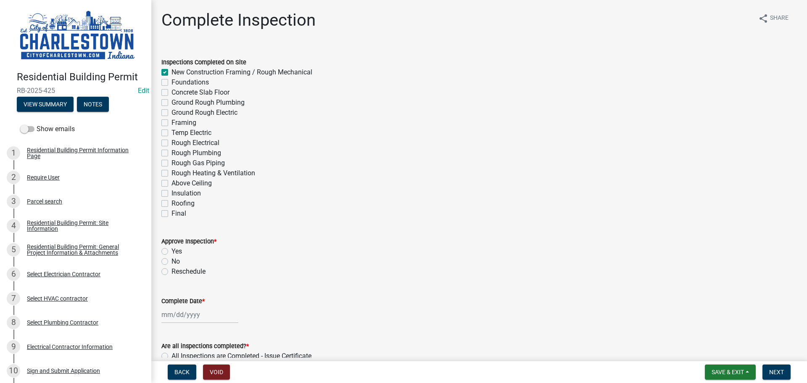
checkbox input "false"
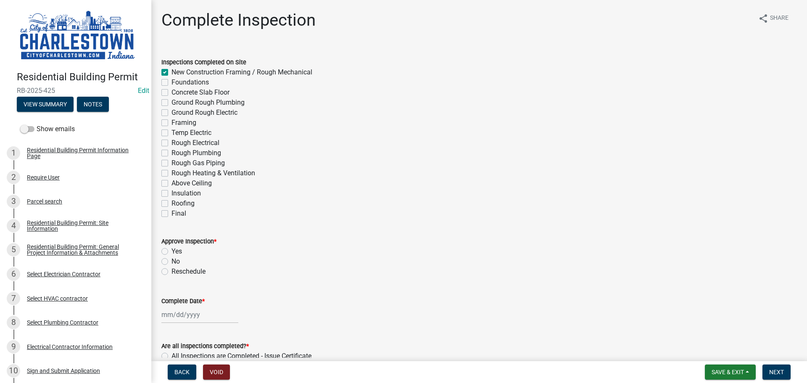
checkbox input "false"
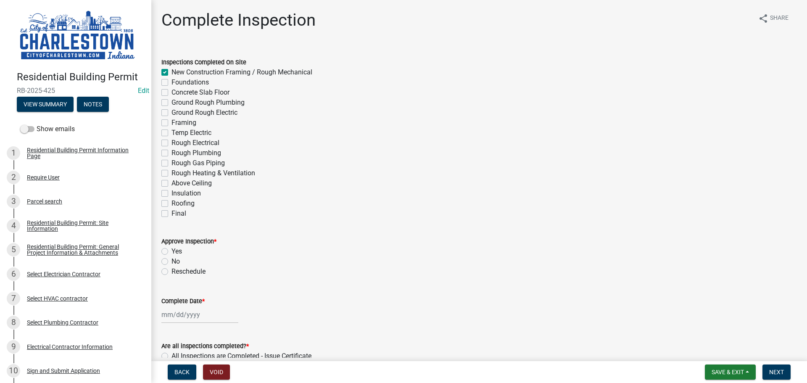
checkbox input "false"
click at [171, 250] on label "Yes" at bounding box center [176, 251] width 11 height 10
click at [171, 250] on input "Yes" at bounding box center [173, 248] width 5 height 5
radio input "true"
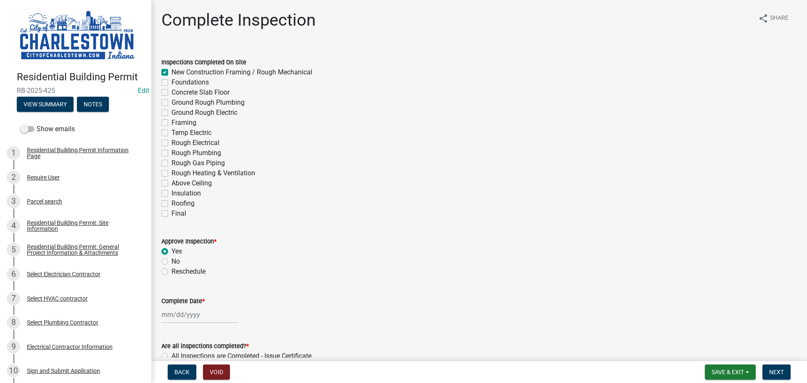
click at [187, 312] on div at bounding box center [199, 314] width 77 height 17
select select "8"
select select "2025"
click at [184, 269] on div "19" at bounding box center [182, 269] width 13 height 13
type input "[DATE]"
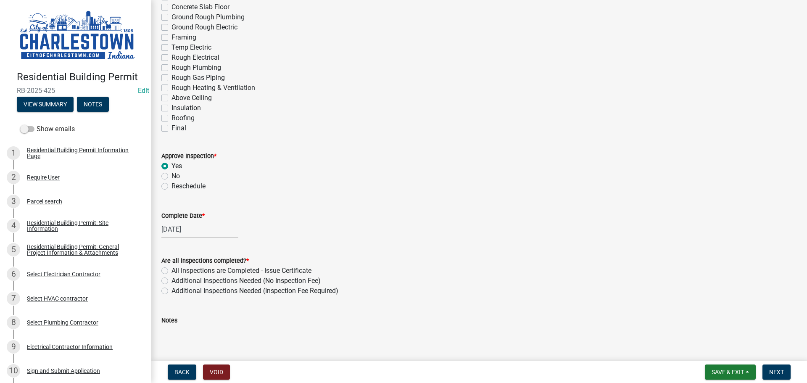
scroll to position [126, 0]
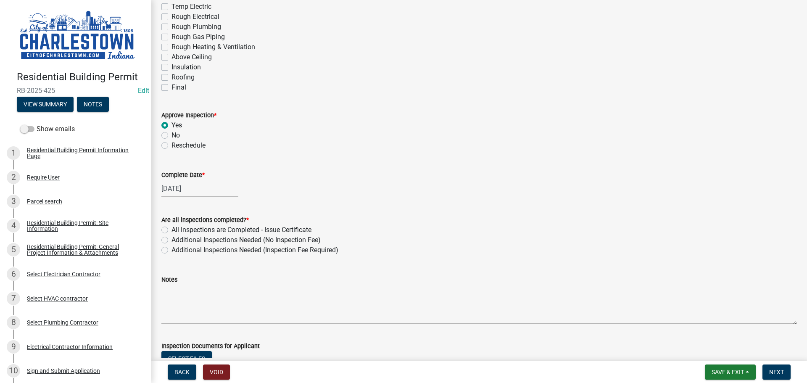
click at [171, 242] on label "Additional Inspections Needed (No Inspection Fee)" at bounding box center [245, 240] width 149 height 10
click at [171, 240] on input "Additional Inspections Needed (No Inspection Fee)" at bounding box center [173, 237] width 5 height 5
radio input "true"
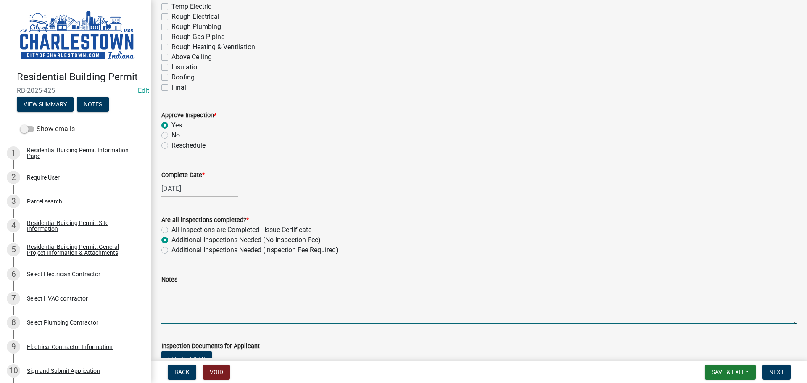
click at [195, 293] on textarea "Notes" at bounding box center [478, 304] width 635 height 40
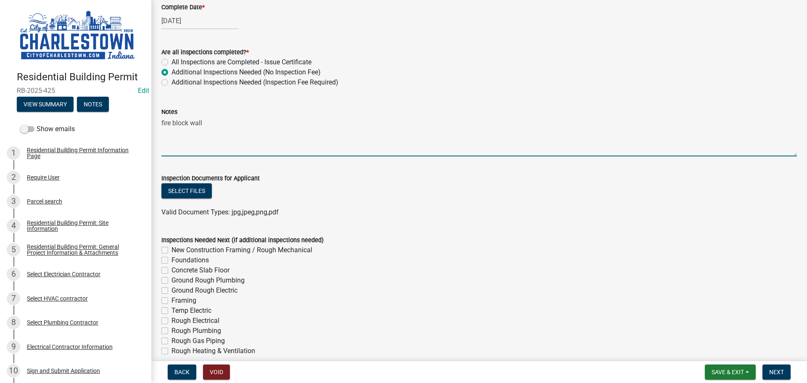
scroll to position [294, 0]
type textarea "fire block wall"
click at [192, 195] on button "Select files" at bounding box center [186, 190] width 50 height 15
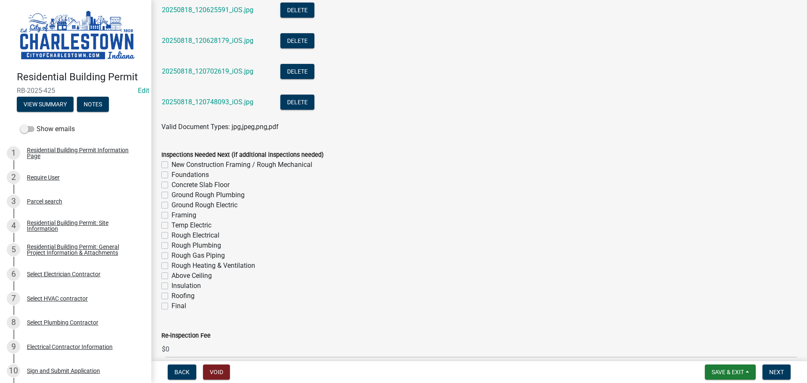
scroll to position [1217, 0]
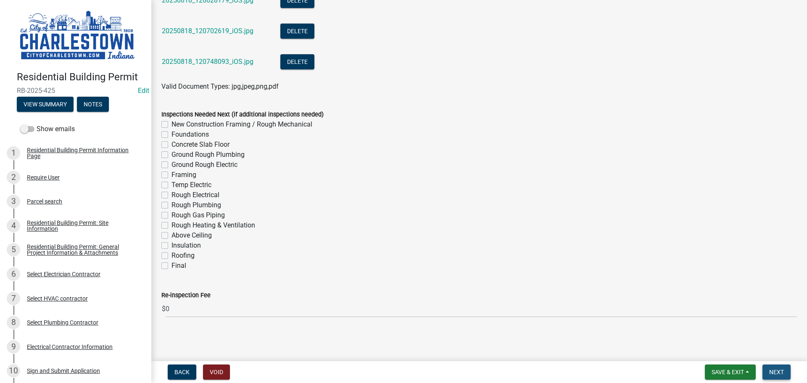
click at [771, 371] on span "Next" at bounding box center [776, 372] width 15 height 7
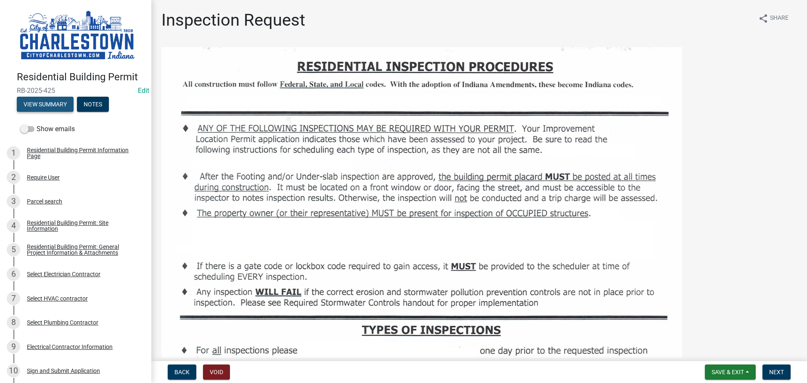
click at [53, 100] on button "View Summary" at bounding box center [45, 104] width 57 height 15
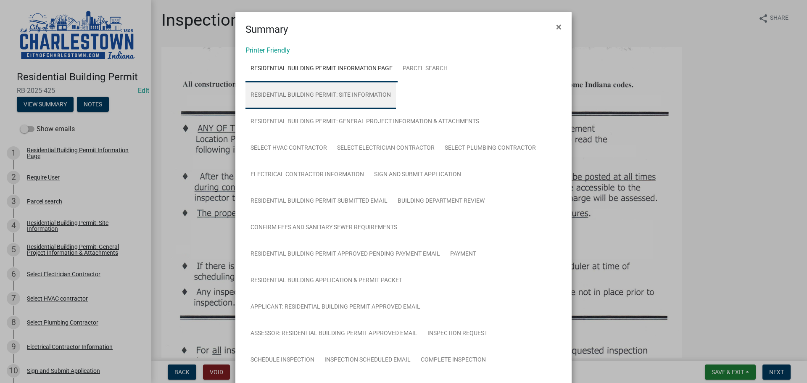
click at [349, 94] on link "Residential Building Permit: Site Information" at bounding box center [320, 95] width 150 height 27
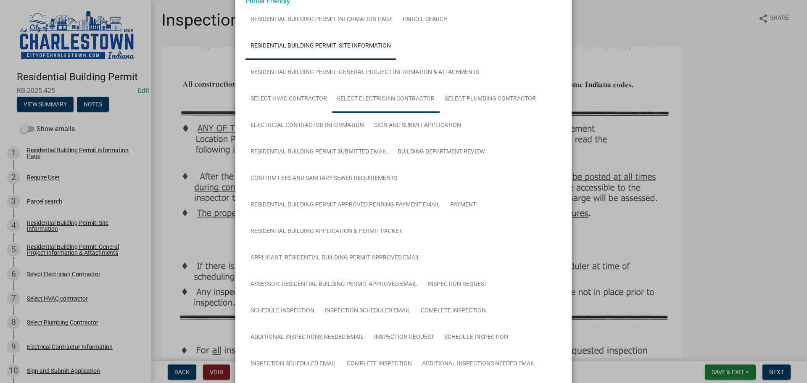
scroll to position [42, 0]
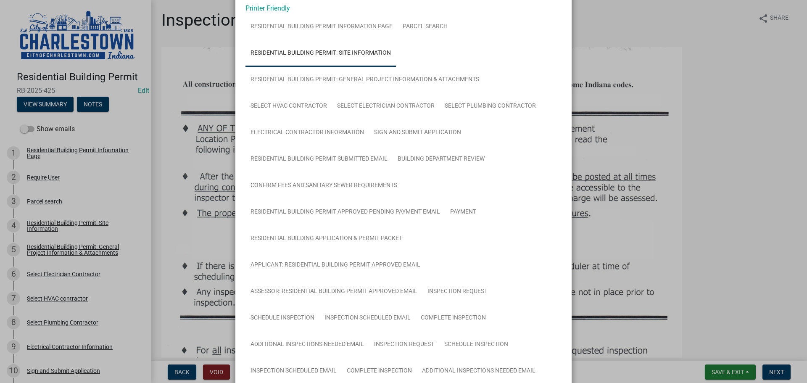
click at [182, 48] on ngb-modal-window "Summary × Printer Friendly Residential Building Permit Information Page Parcel …" at bounding box center [403, 191] width 807 height 383
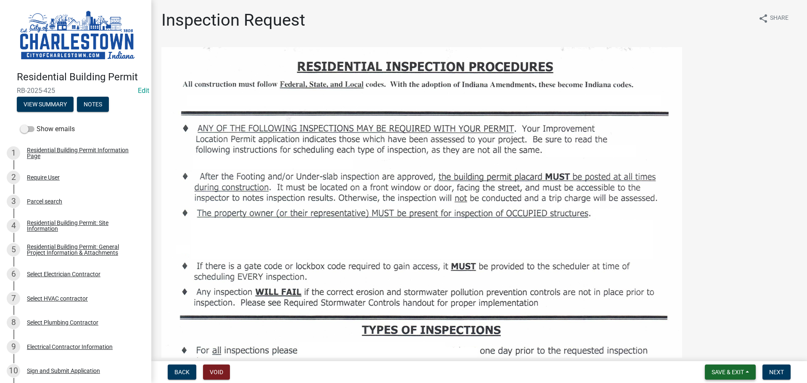
click at [724, 369] on span "Save & Exit" at bounding box center [727, 372] width 32 height 7
click at [715, 349] on button "Save & Exit" at bounding box center [721, 350] width 67 height 20
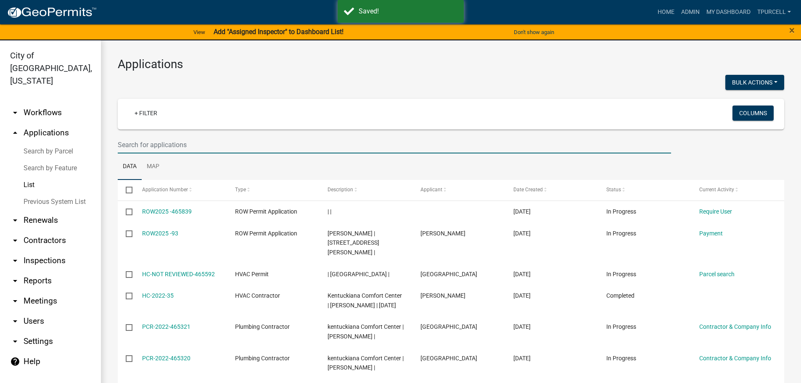
click at [188, 147] on input "text" at bounding box center [394, 144] width 553 height 17
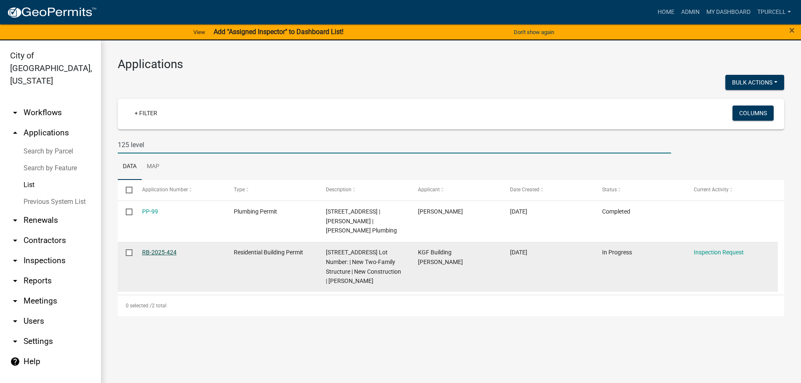
type input "125 level"
click at [156, 249] on link "RB-2025-424" at bounding box center [159, 252] width 34 height 7
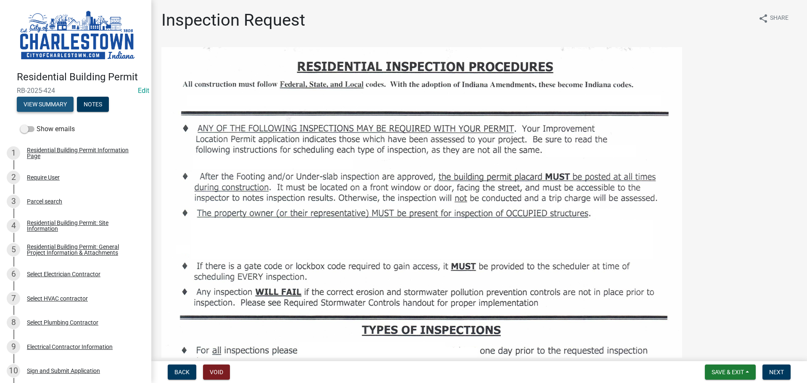
click at [57, 101] on button "View Summary" at bounding box center [45, 104] width 57 height 15
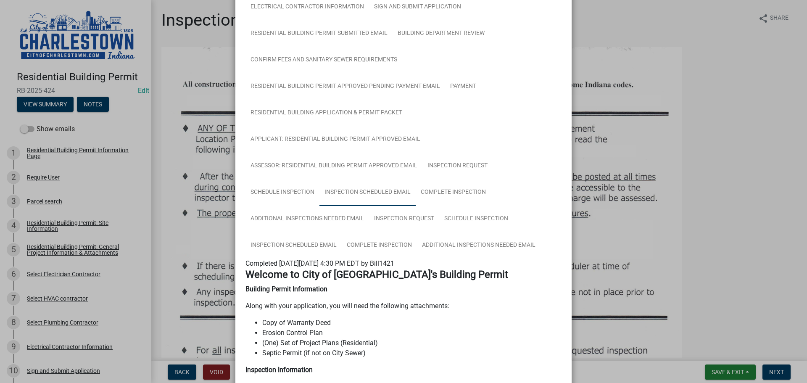
scroll to position [168, 0]
click at [384, 242] on link "Complete Inspection" at bounding box center [379, 245] width 75 height 27
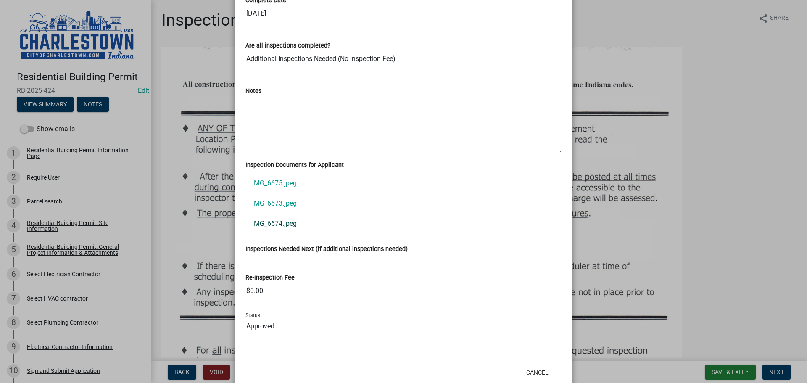
scroll to position [537, 0]
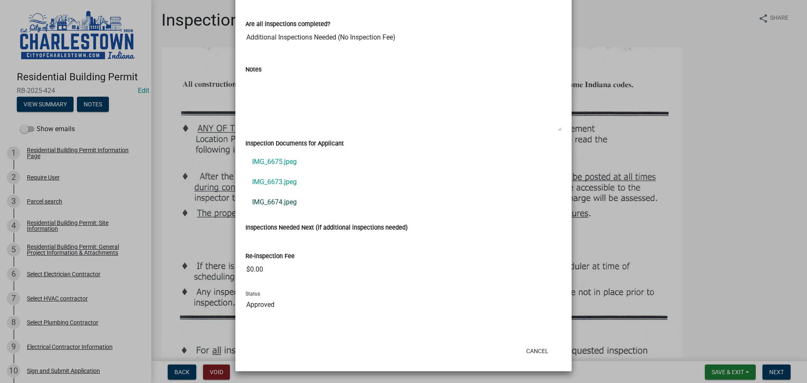
click at [280, 200] on link "IMG_6674.jpeg" at bounding box center [403, 202] width 316 height 20
click at [729, 83] on ngb-modal-window "Summary × Printer Friendly Residential Building Permit Information Page Parcel …" at bounding box center [403, 191] width 807 height 383
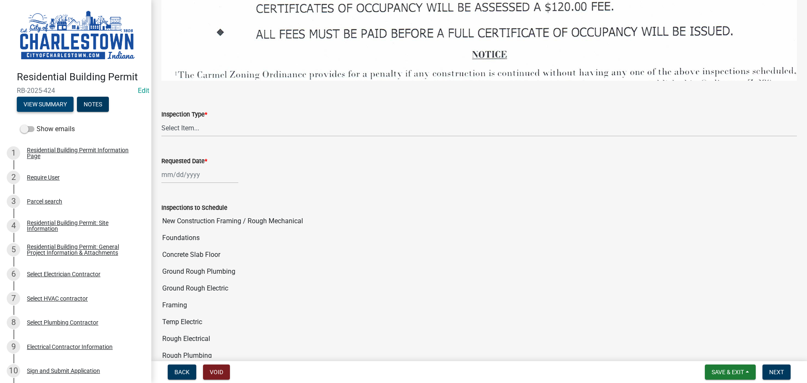
scroll to position [1303, 0]
click at [185, 118] on select "Select Item... New Construction Framing / Rough Mechanical Foundations Concrete…" at bounding box center [478, 126] width 635 height 17
click at [161, 118] on select "Select Item... New Construction Framing / Rough Mechanical Foundations Concrete…" at bounding box center [478, 126] width 635 height 17
select select "6148cfc3-f65f-4c5f-8e17-86e63b13192f"
click at [197, 169] on div at bounding box center [199, 173] width 77 height 17
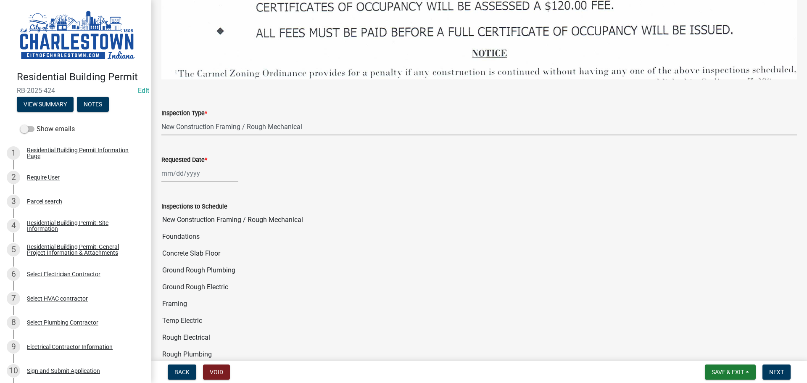
select select "8"
select select "2025"
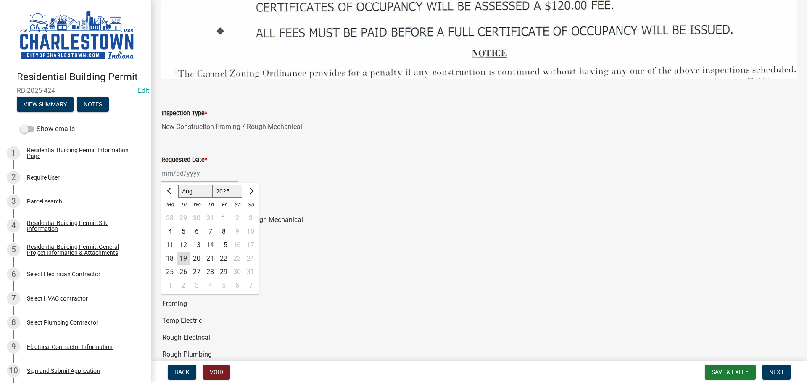
click at [186, 252] on div "19" at bounding box center [182, 258] width 13 height 13
type input "[DATE]"
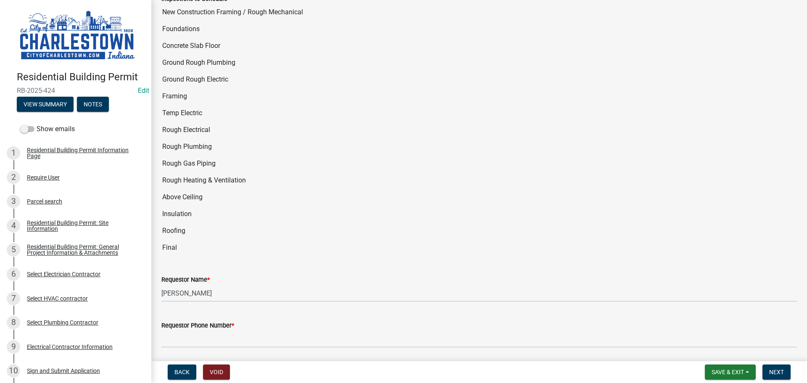
scroll to position [1597, 0]
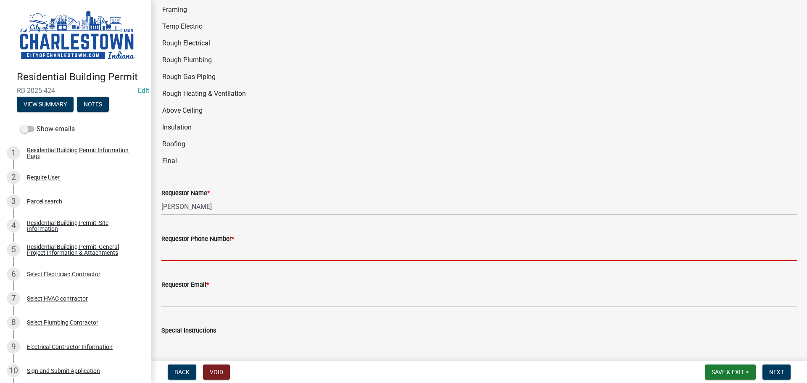
click at [226, 244] on input "Requestor Phone Number *" at bounding box center [478, 252] width 635 height 17
type input "5025233650"
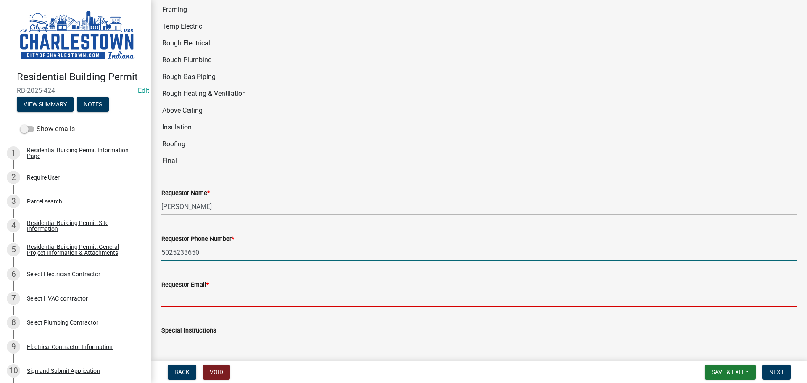
type input "[EMAIL_ADDRESS][DOMAIN_NAME]"
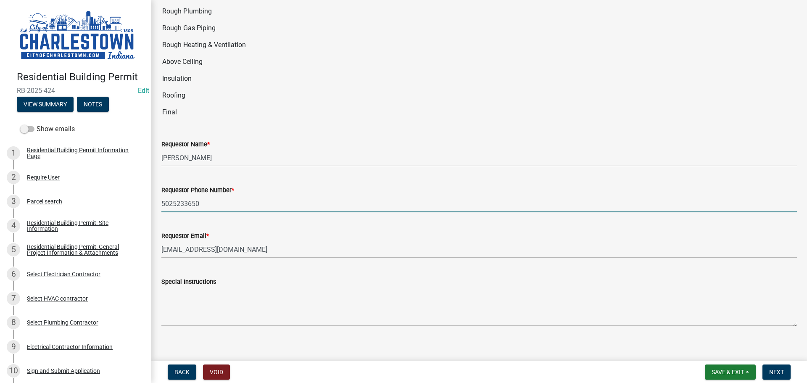
scroll to position [1647, 0]
click at [774, 369] on span "Next" at bounding box center [776, 372] width 15 height 7
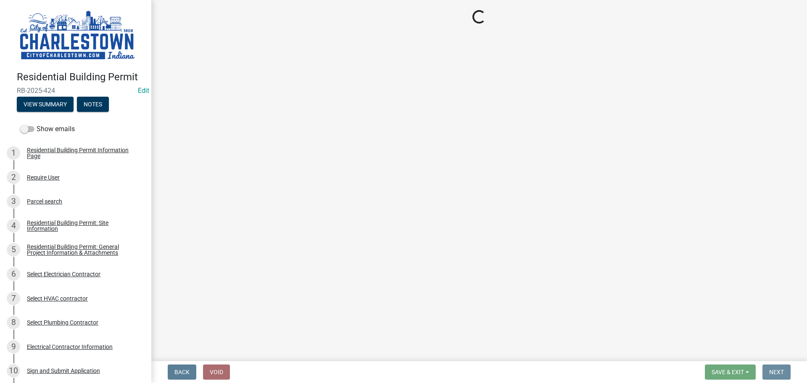
scroll to position [0, 0]
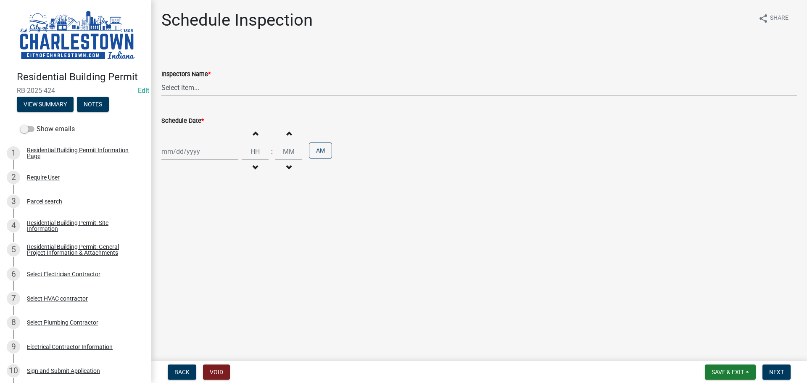
click at [190, 87] on select "Select Item... hannahpierson (Hannah Pierson) TJackson (Tony Jackson) Tpurcell …" at bounding box center [478, 87] width 635 height 17
select select "63e5a778-15f7-4a13-aba2-a6e5541a0fb3"
click at [161, 79] on select "Select Item... hannahpierson (Hannah Pierson) TJackson (Tony Jackson) Tpurcell …" at bounding box center [478, 87] width 635 height 17
select select "8"
select select "2025"
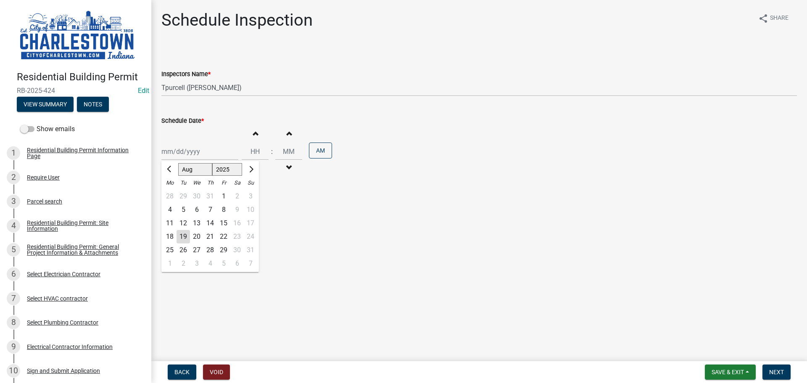
click at [187, 155] on div "Jan Feb Mar Apr May Jun Jul Aug Sep Oct Nov Dec 1525 1526 1527 1528 1529 1530 1…" at bounding box center [199, 151] width 77 height 17
click at [185, 238] on div "19" at bounding box center [182, 236] width 13 height 13
type input "[DATE]"
click at [777, 369] on span "Next" at bounding box center [776, 372] width 15 height 7
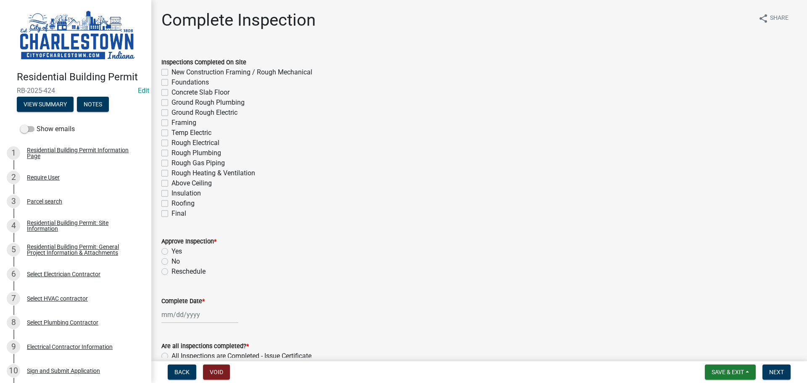
click at [171, 73] on label "New Construction Framing / Rough Mechanical" at bounding box center [241, 72] width 141 height 10
click at [171, 73] on input "New Construction Framing / Rough Mechanical" at bounding box center [173, 69] width 5 height 5
checkbox input "true"
checkbox input "false"
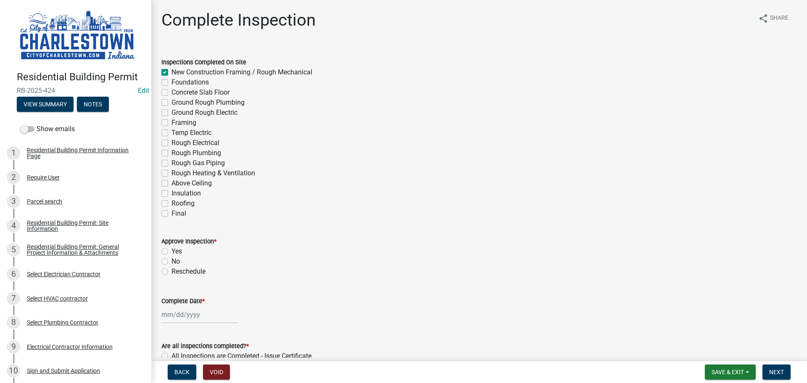
checkbox input "false"
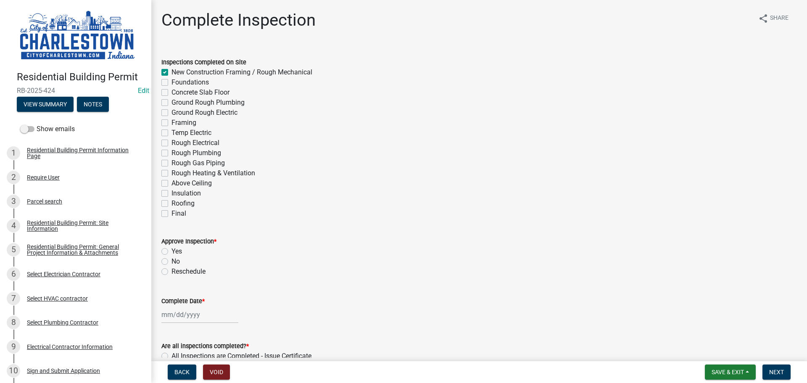
checkbox input "false"
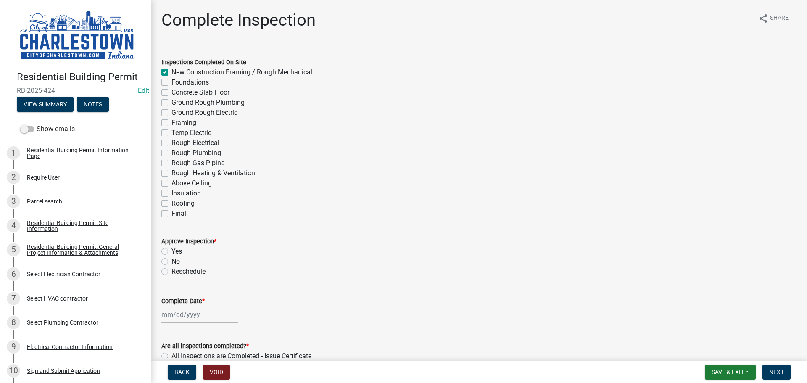
checkbox input "false"
click at [171, 250] on label "Yes" at bounding box center [176, 251] width 11 height 10
click at [171, 250] on input "Yes" at bounding box center [173, 248] width 5 height 5
radio input "true"
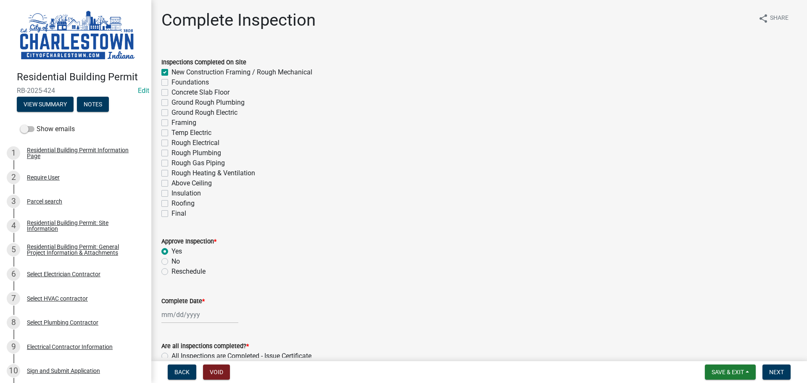
select select "8"
select select "2025"
click at [182, 317] on div "Jan Feb Mar Apr May Jun Jul Aug Sep Oct Nov Dec 1525 1526 1527 1528 1529 1530 1…" at bounding box center [199, 314] width 77 height 17
click at [183, 268] on div "19" at bounding box center [182, 269] width 13 height 13
type input "[DATE]"
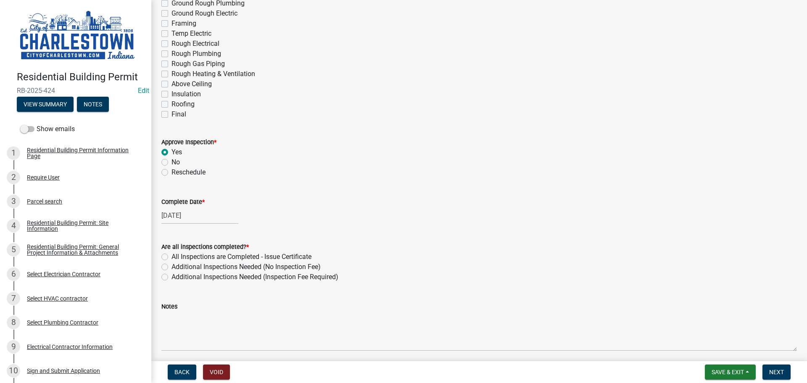
scroll to position [126, 0]
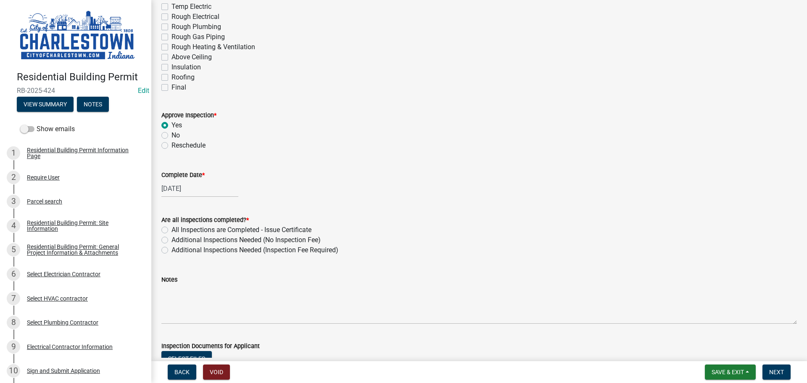
click at [171, 240] on label "Additional Inspections Needed (No Inspection Fee)" at bounding box center [245, 240] width 149 height 10
click at [171, 240] on input "Additional Inspections Needed (No Inspection Fee)" at bounding box center [173, 237] width 5 height 5
radio input "true"
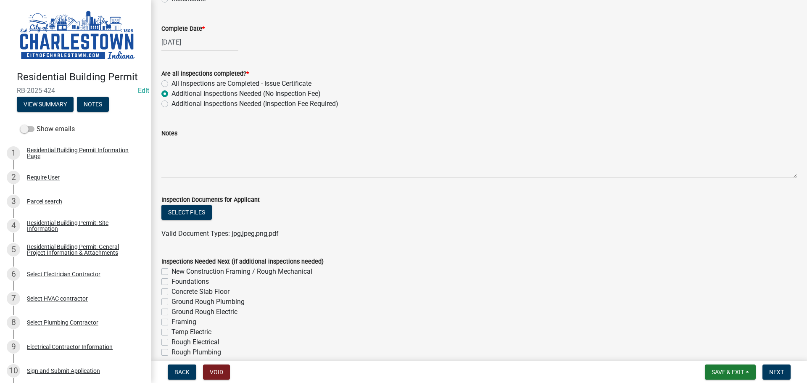
scroll to position [336, 0]
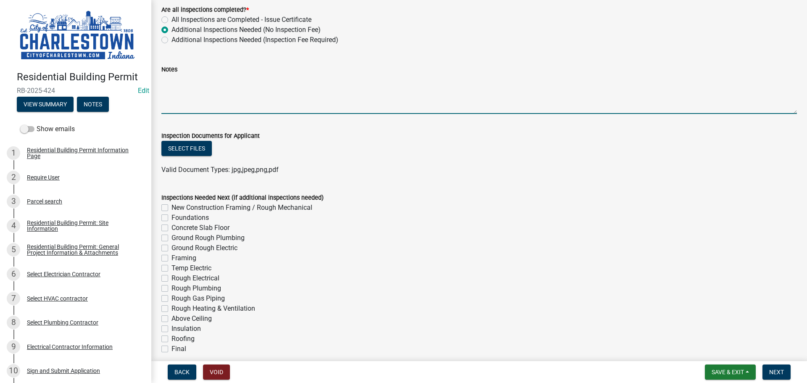
click at [216, 96] on textarea "Notes" at bounding box center [478, 94] width 635 height 40
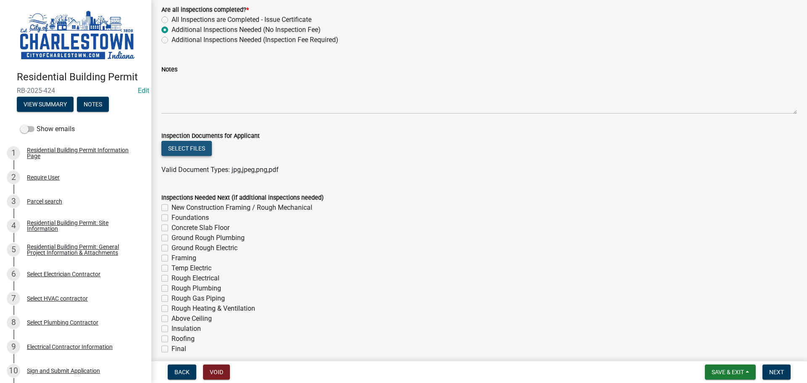
click at [199, 145] on button "Select files" at bounding box center [186, 148] width 50 height 15
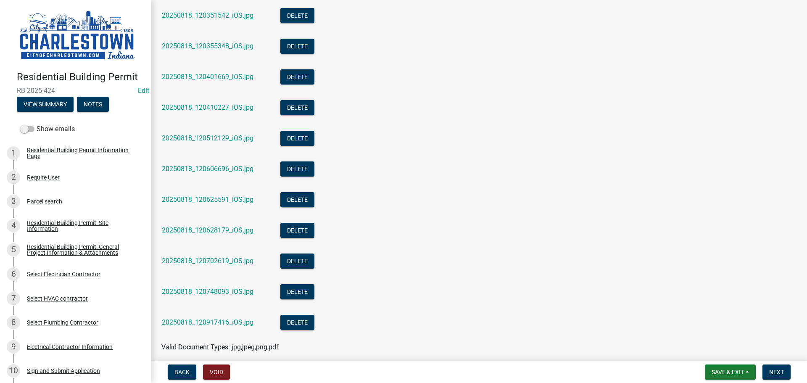
scroll to position [1135, 0]
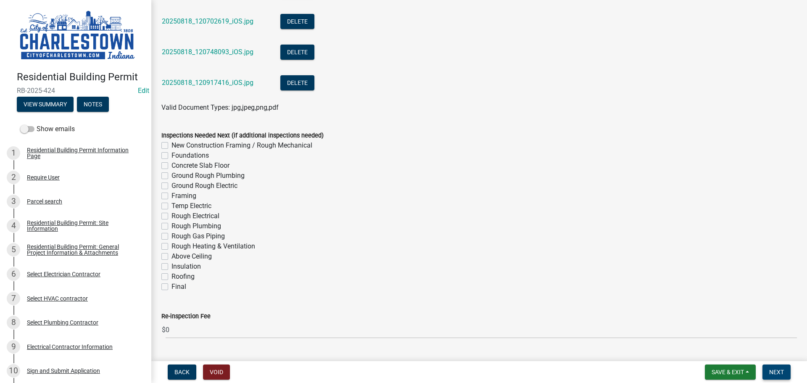
click at [777, 369] on span "Next" at bounding box center [776, 372] width 15 height 7
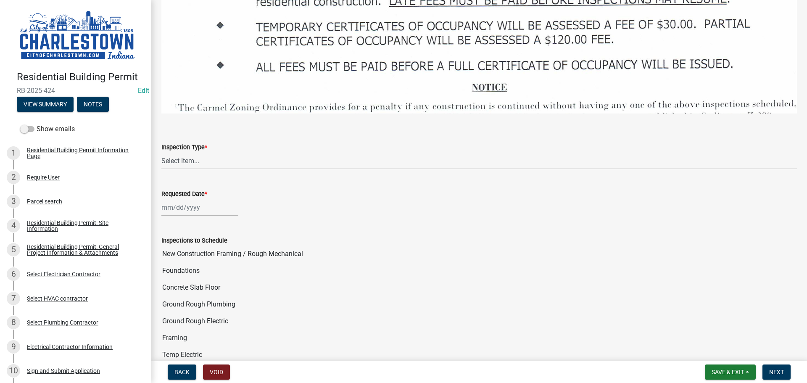
scroll to position [1269, 0]
click at [729, 369] on span "Save & Exit" at bounding box center [727, 372] width 32 height 7
click at [712, 350] on button "Save & Exit" at bounding box center [721, 350] width 67 height 20
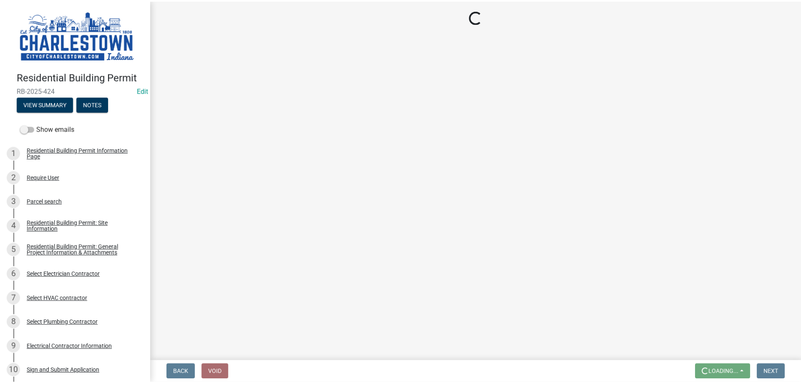
scroll to position [0, 0]
